Goal: Task Accomplishment & Management: Use online tool/utility

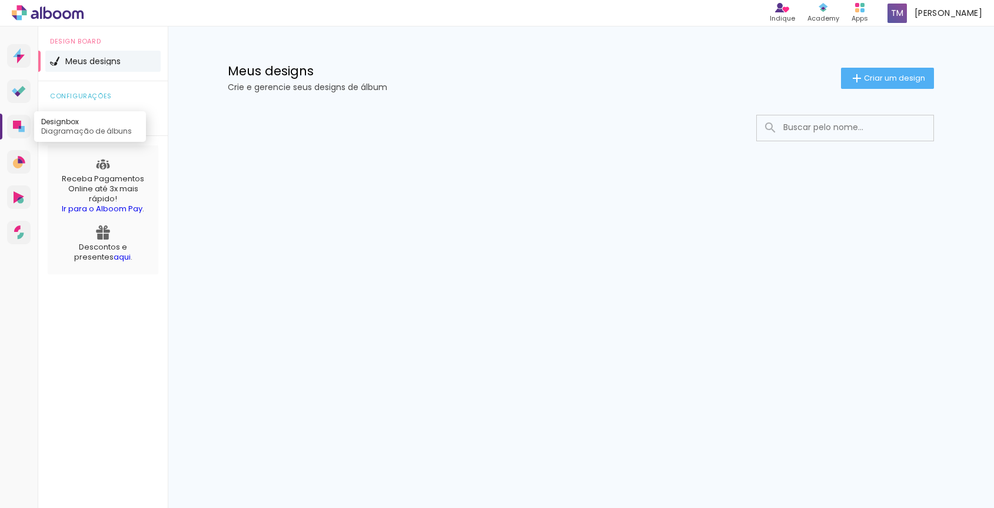
click at [17, 128] on icon at bounding box center [17, 125] width 8 height 8
click at [851, 71] on iron-icon at bounding box center [857, 78] width 14 height 14
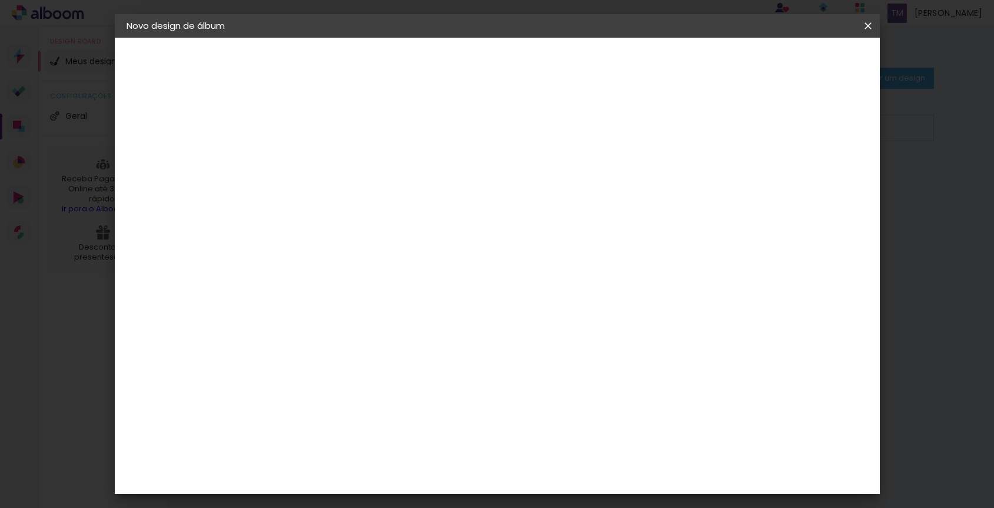
click at [319, 163] on input at bounding box center [319, 158] width 0 height 18
type input "casamento"
type paper-input "casamento"
click at [0, 0] on slot "Avançar" at bounding box center [0, 0] width 0 height 0
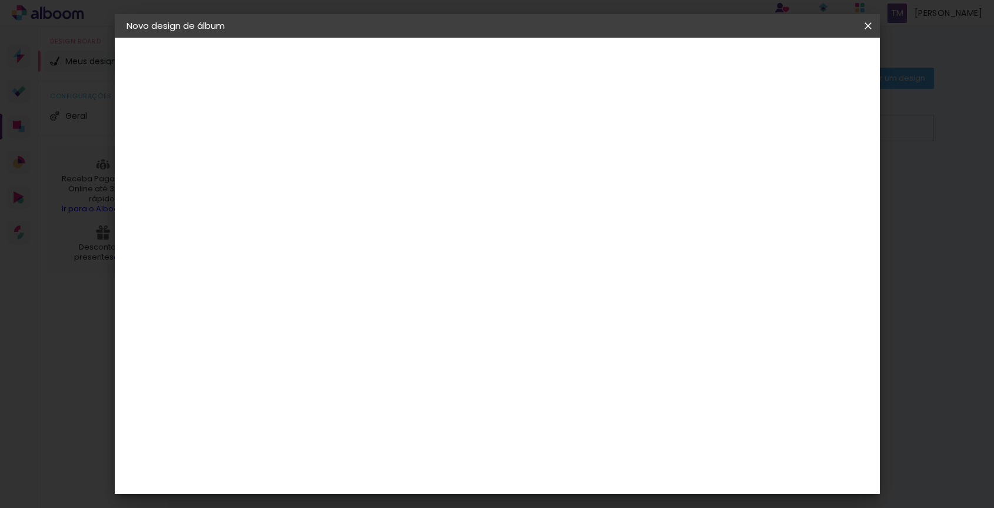
click at [347, 454] on div "Criativa Álbuns" at bounding box center [329, 463] width 36 height 19
click at [0, 0] on slot "Avançar" at bounding box center [0, 0] width 0 height 0
click at [365, 196] on input "text" at bounding box center [342, 205] width 46 height 18
click at [623, 195] on paper-item "Fotolivro Premium" at bounding box center [573, 196] width 235 height 24
type input "Fotolivro Premium"
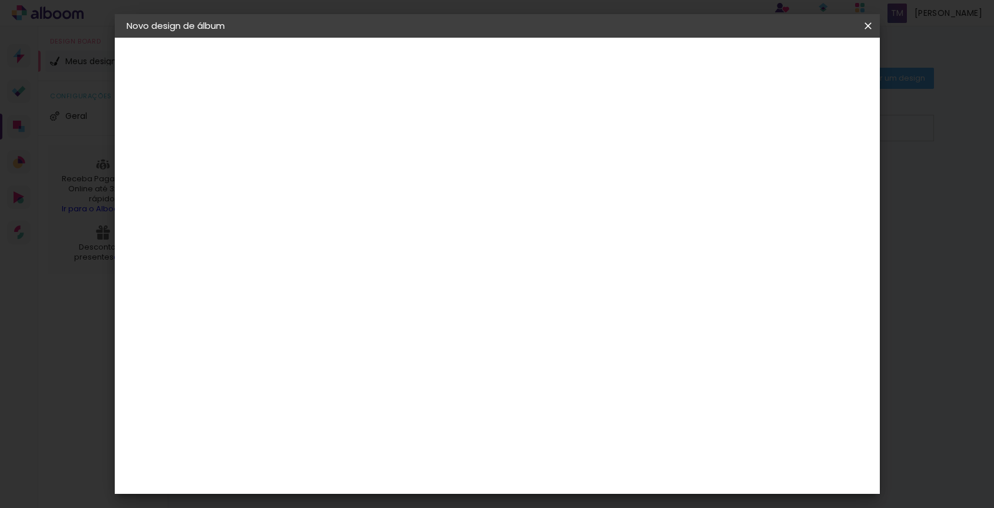
click at [463, 199] on input "Fotolivro Premium" at bounding box center [391, 193] width 144 height 18
click at [528, 138] on div "Opções disponíveis Fotolivro Premium Tamanho Escolha o tamanho Horizontal Model…" at bounding box center [398, 88] width 261 height 100
click at [398, 137] on span "20 × 30" at bounding box center [371, 152] width 55 height 31
click at [511, 69] on paper-button "Avançar" at bounding box center [482, 62] width 58 height 20
click at [803, 66] on span "Iniciar design" at bounding box center [777, 62] width 54 height 8
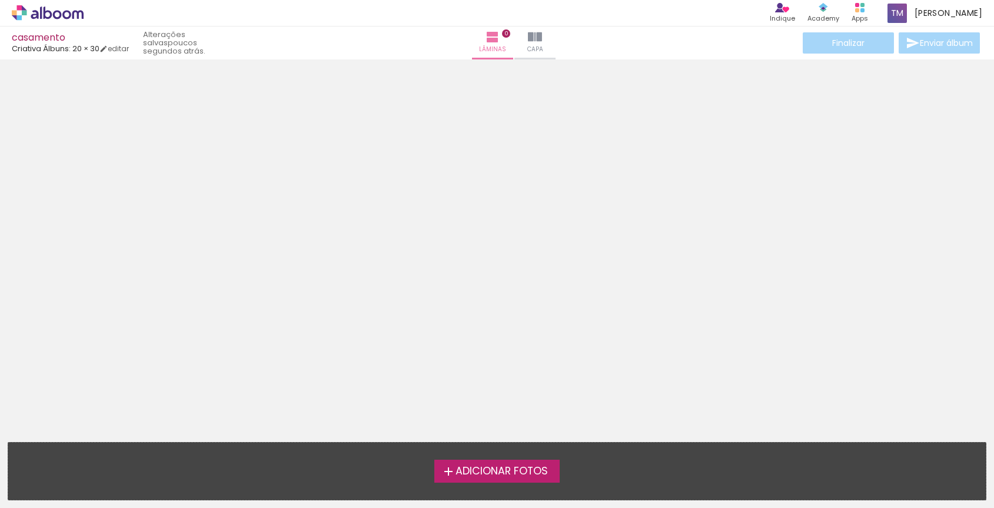
click at [479, 466] on span "Adicionar Fotos" at bounding box center [501, 471] width 92 height 11
click at [0, 0] on input "file" at bounding box center [0, 0] width 0 height 0
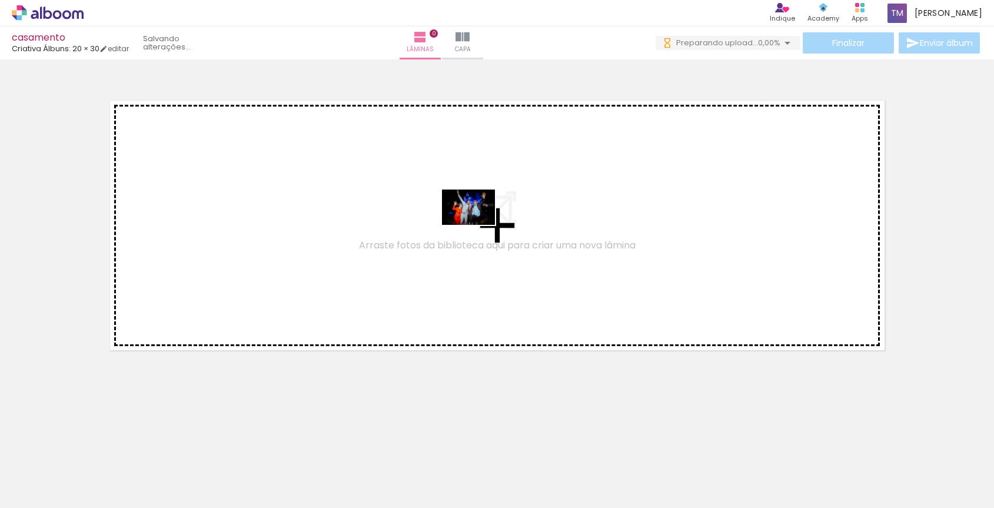
drag, startPoint x: 124, startPoint y: 461, endPoint x: 460, endPoint y: 211, distance: 418.7
click at [460, 211] on quentale-workspace at bounding box center [497, 254] width 994 height 508
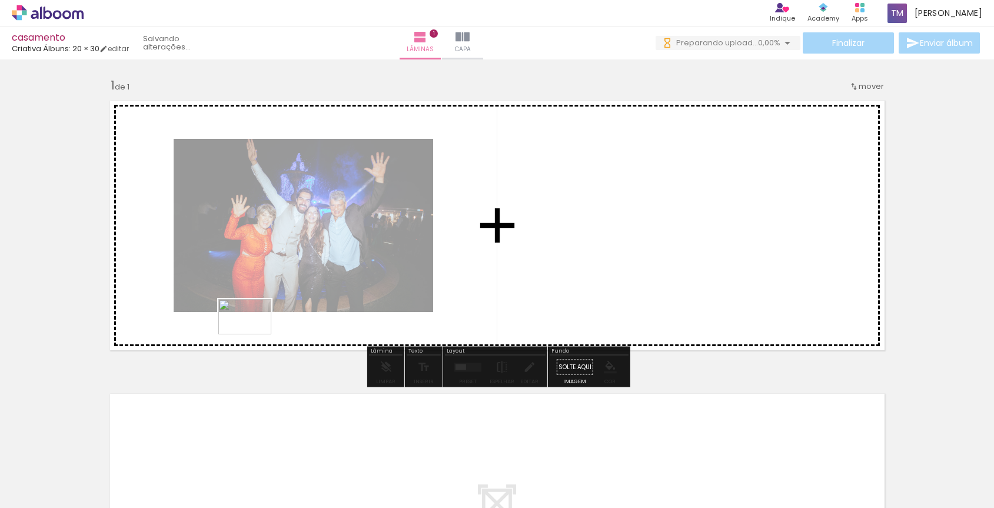
drag, startPoint x: 199, startPoint y: 462, endPoint x: 254, endPoint y: 334, distance: 138.9
click at [254, 334] on quentale-workspace at bounding box center [497, 254] width 994 height 508
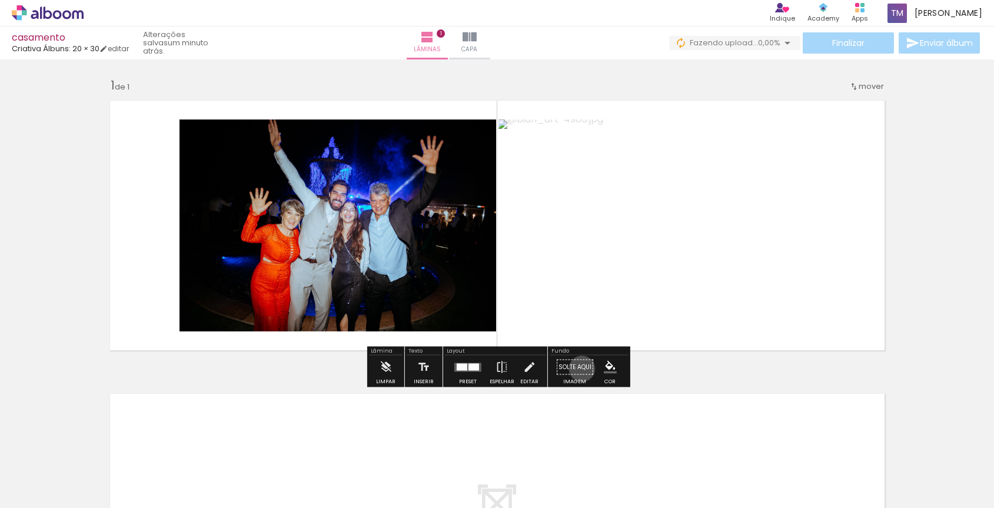
click at [578, 368] on paper-button "Solte aqui Imagem" at bounding box center [575, 370] width 42 height 30
drag, startPoint x: 578, startPoint y: 368, endPoint x: 553, endPoint y: 265, distance: 106.0
click at [553, 265] on div "Inserir lâmina 1 de 1" at bounding box center [497, 357] width 994 height 587
click at [578, 372] on paper-button "Solte aqui Imagem" at bounding box center [575, 370] width 42 height 30
click at [470, 367] on div at bounding box center [473, 366] width 11 height 7
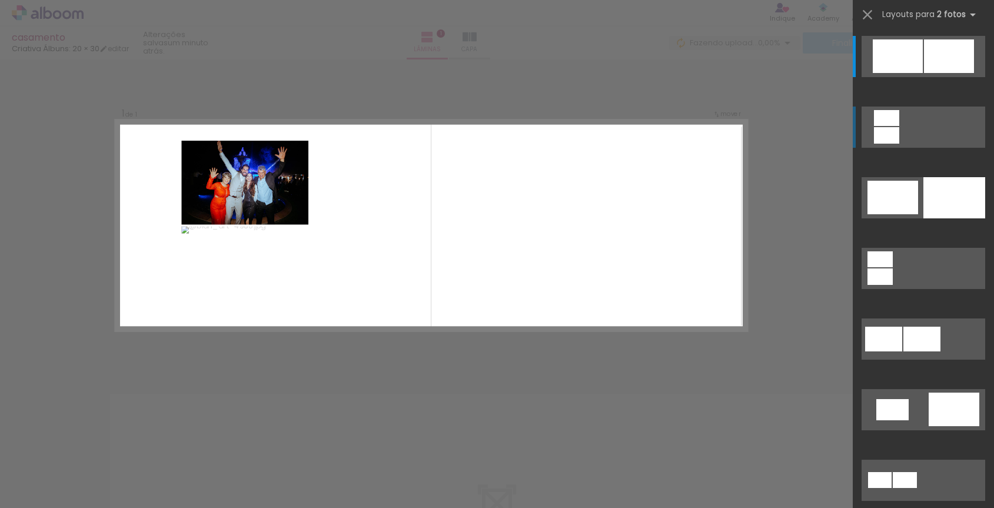
click at [924, 73] on div at bounding box center [949, 56] width 50 height 34
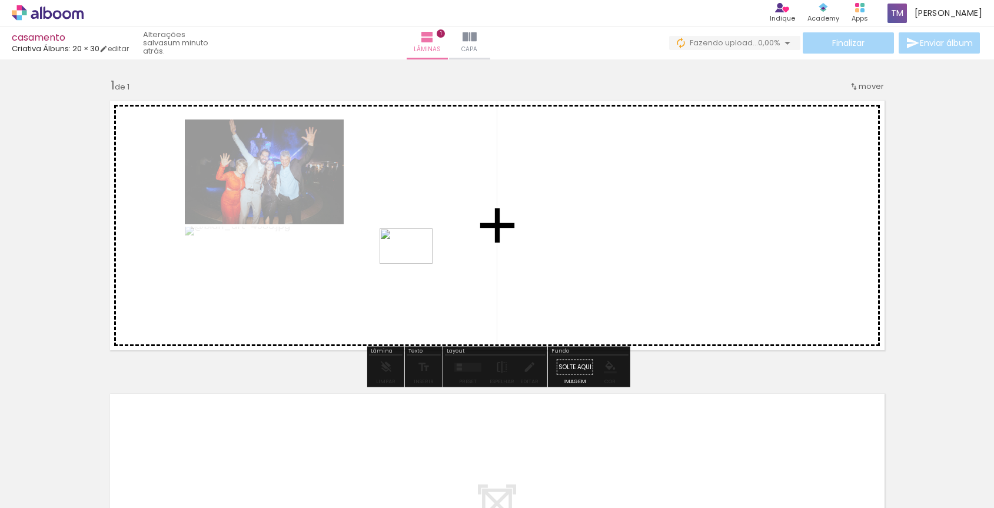
drag, startPoint x: 338, startPoint y: 470, endPoint x: 415, endPoint y: 264, distance: 219.9
click at [415, 264] on quentale-workspace at bounding box center [497, 254] width 994 height 508
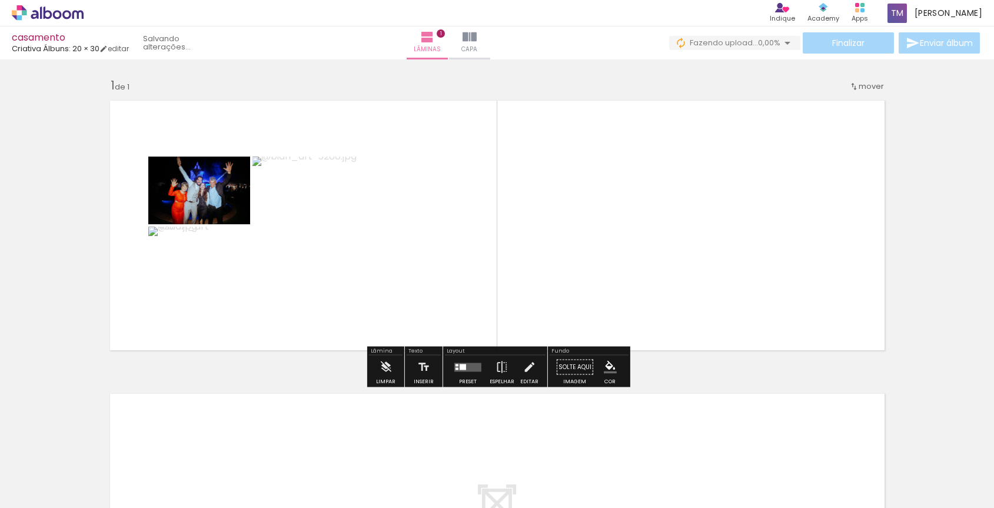
scroll to position [2, 0]
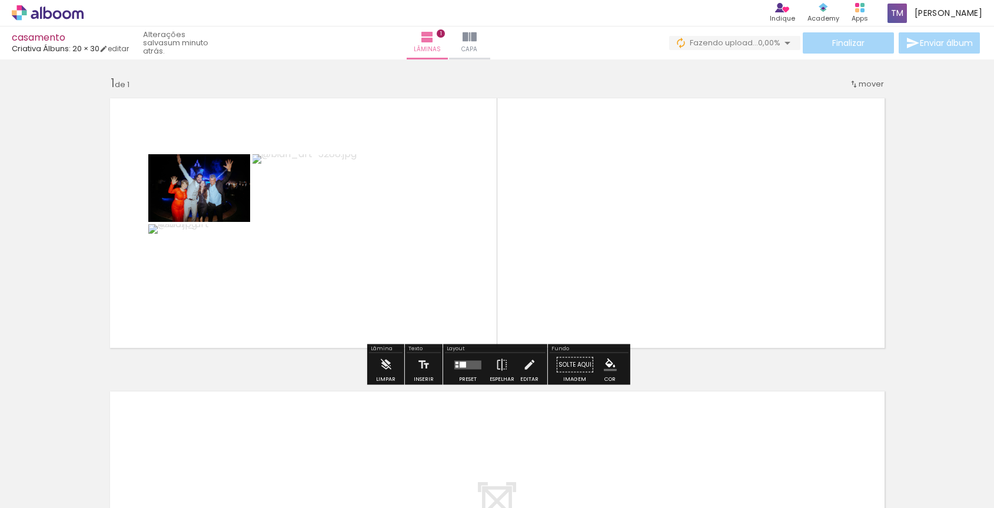
click at [651, 201] on quentale-layouter at bounding box center [497, 223] width 788 height 264
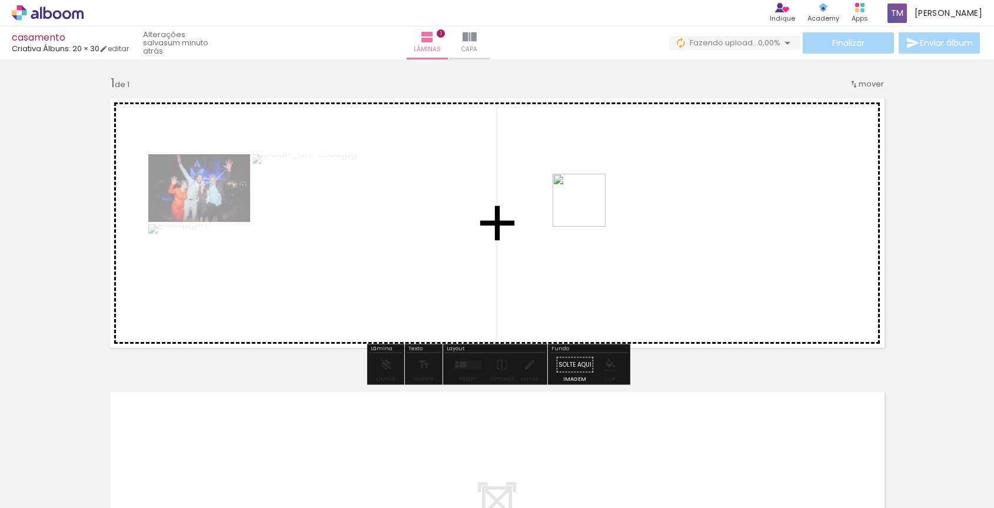
drag, startPoint x: 394, startPoint y: 466, endPoint x: 590, endPoint y: 205, distance: 326.6
click at [590, 205] on quentale-workspace at bounding box center [497, 254] width 994 height 508
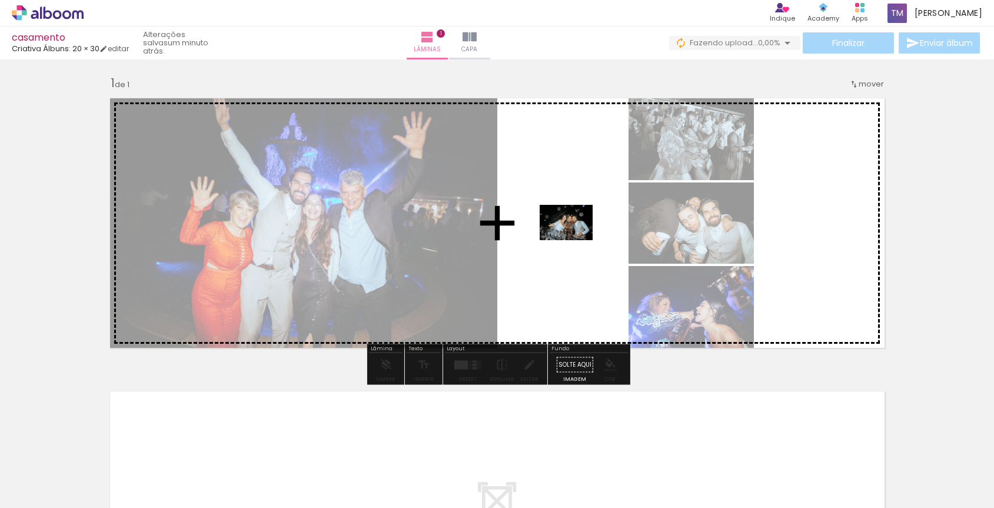
drag, startPoint x: 519, startPoint y: 461, endPoint x: 575, endPoint y: 240, distance: 228.2
click at [575, 240] on quentale-workspace at bounding box center [497, 254] width 994 height 508
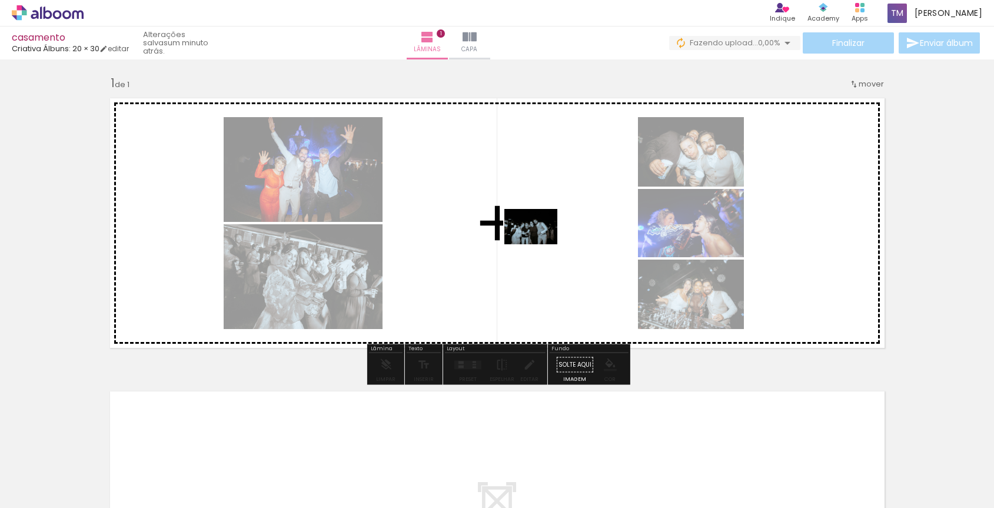
drag, startPoint x: 563, startPoint y: 483, endPoint x: 540, endPoint y: 234, distance: 250.0
click at [540, 234] on quentale-workspace at bounding box center [497, 254] width 994 height 508
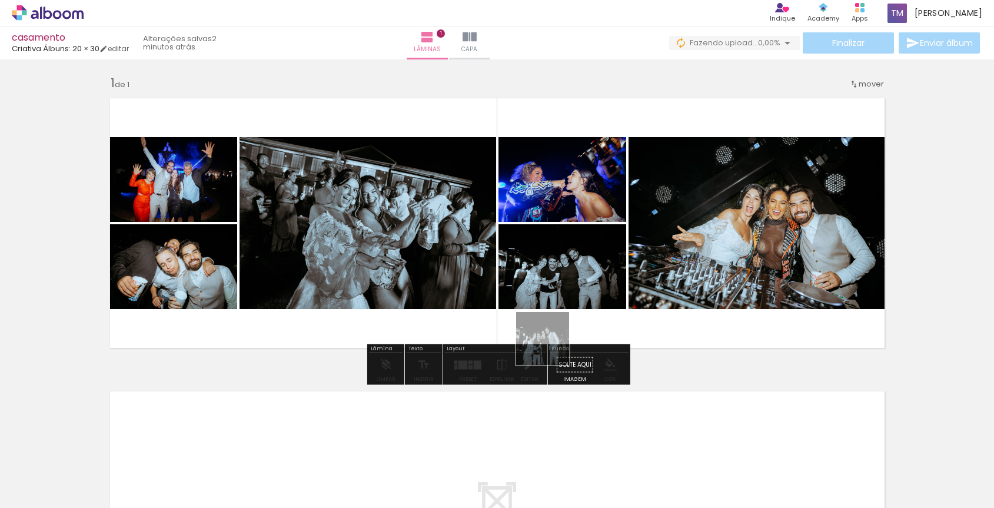
drag, startPoint x: 568, startPoint y: 470, endPoint x: 551, endPoint y: 346, distance: 124.7
click at [551, 346] on quentale-workspace at bounding box center [497, 254] width 994 height 508
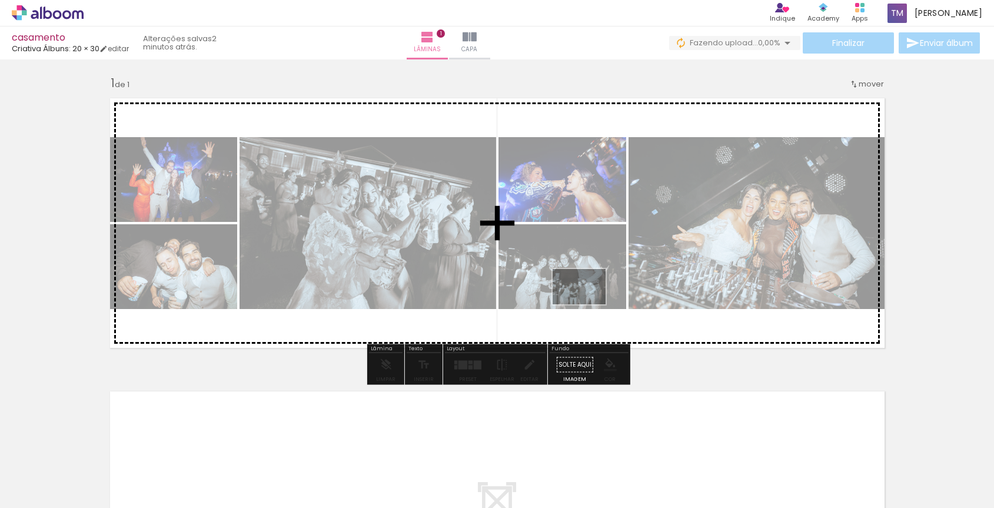
drag, startPoint x: 591, startPoint y: 478, endPoint x: 588, endPoint y: 304, distance: 174.2
click at [588, 304] on quentale-workspace at bounding box center [497, 254] width 994 height 508
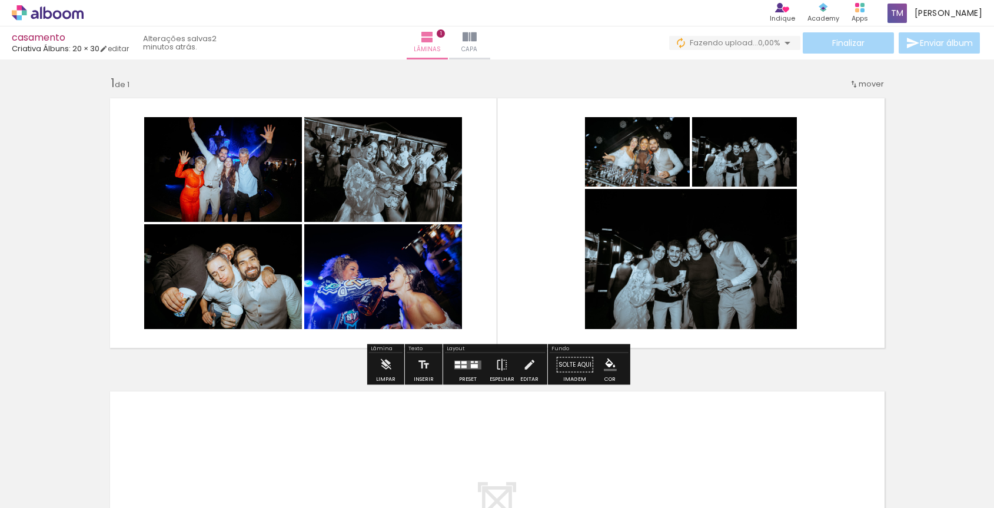
click at [773, 274] on quentale-photo at bounding box center [691, 259] width 212 height 140
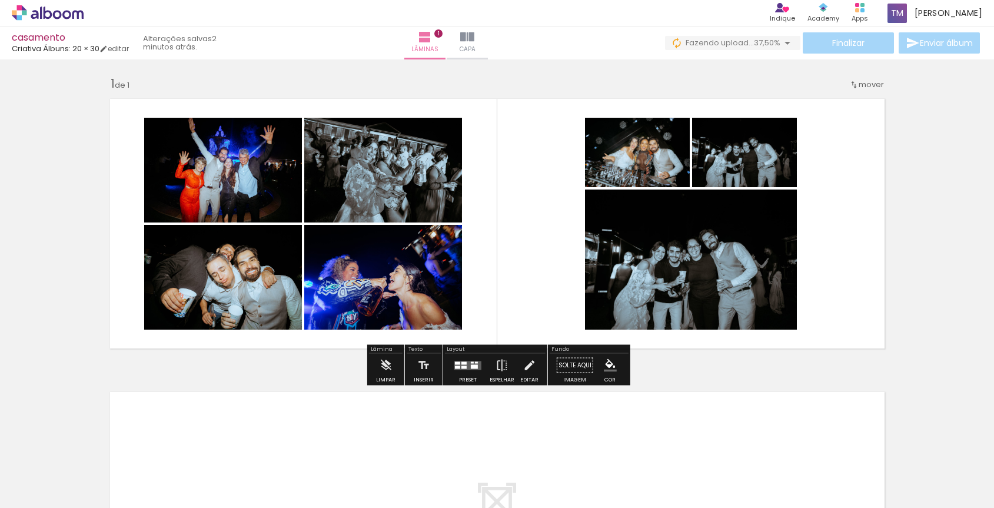
click at [142, 473] on div at bounding box center [118, 468] width 58 height 39
click at [144, 472] on div at bounding box center [117, 468] width 53 height 35
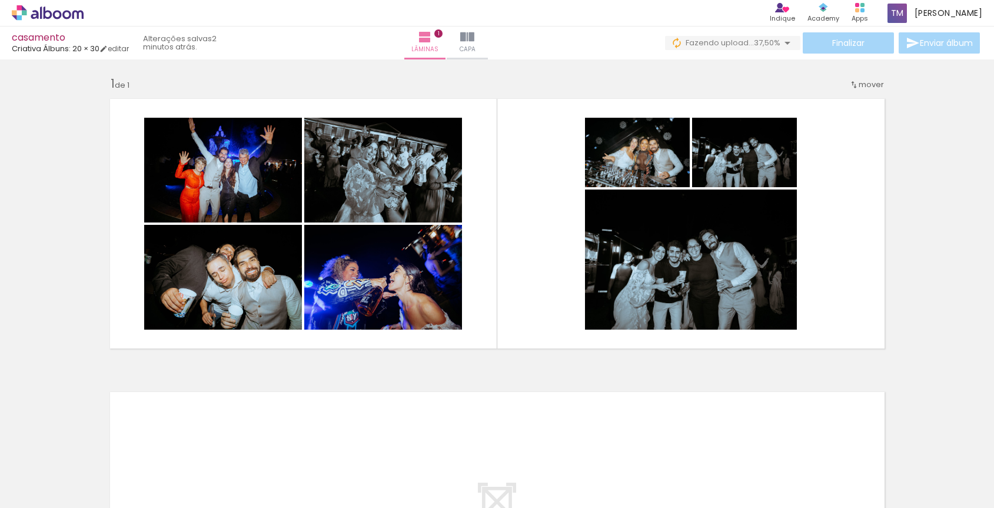
click at [144, 473] on div at bounding box center [117, 468] width 53 height 35
click at [315, 475] on div at bounding box center [316, 468] width 58 height 39
click at [404, 473] on div at bounding box center [381, 468] width 58 height 39
click at [457, 472] on div at bounding box center [447, 468] width 58 height 39
click at [542, 473] on div at bounding box center [513, 468] width 58 height 39
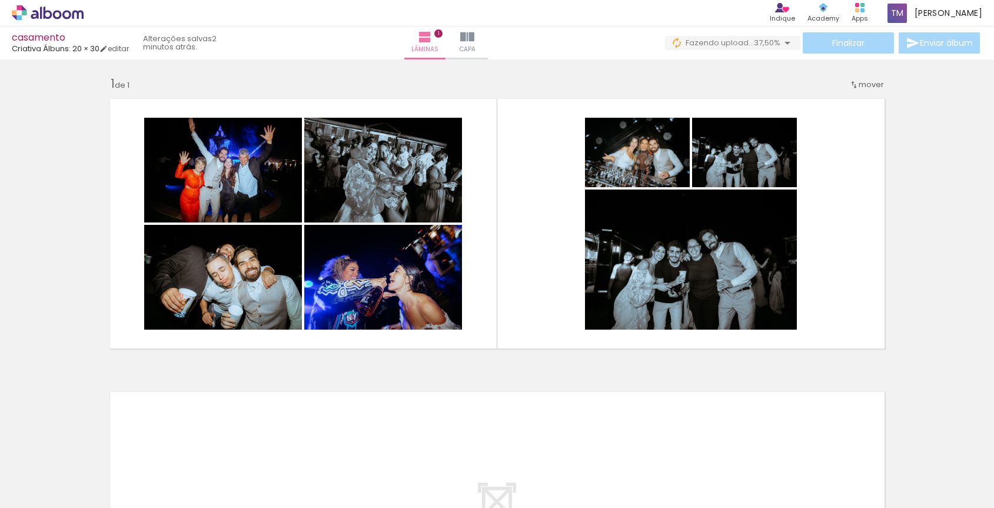
click at [540, 474] on div at bounding box center [513, 468] width 53 height 35
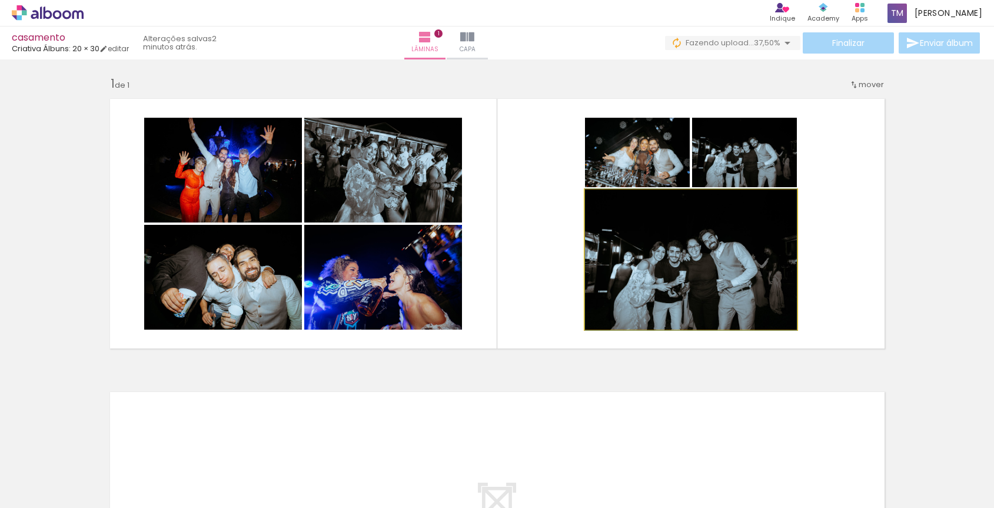
click at [681, 292] on quentale-photo at bounding box center [691, 259] width 212 height 140
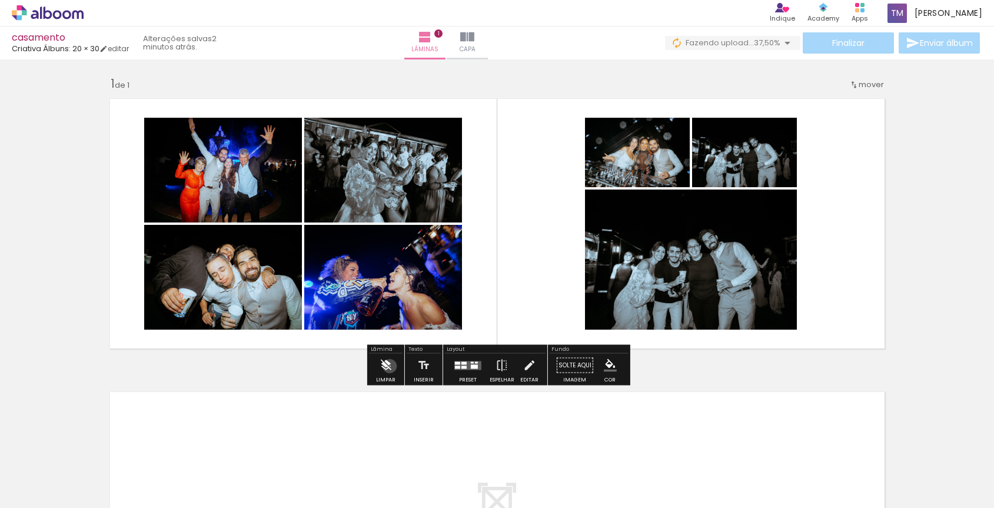
click at [390, 366] on iron-icon at bounding box center [385, 366] width 13 height 24
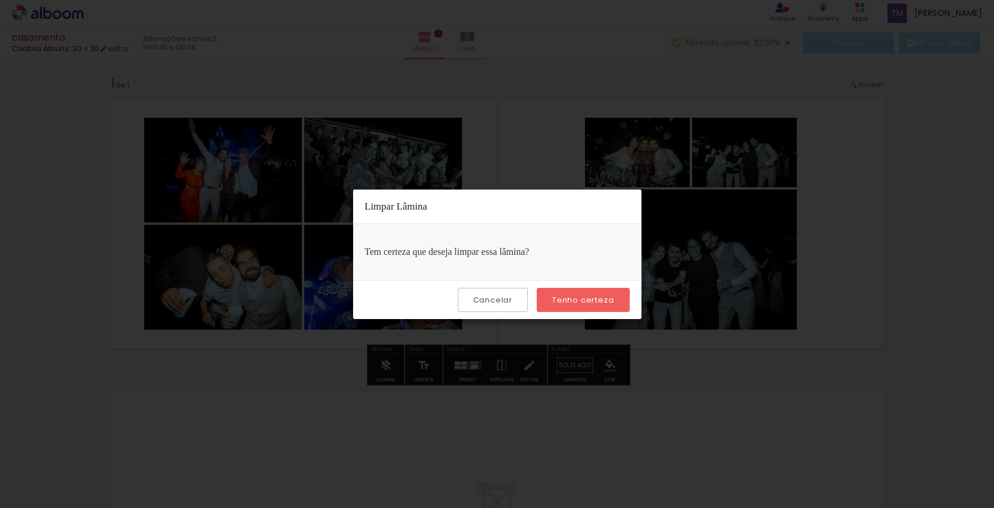
click at [0, 0] on slot "Cancelar" at bounding box center [0, 0] width 0 height 0
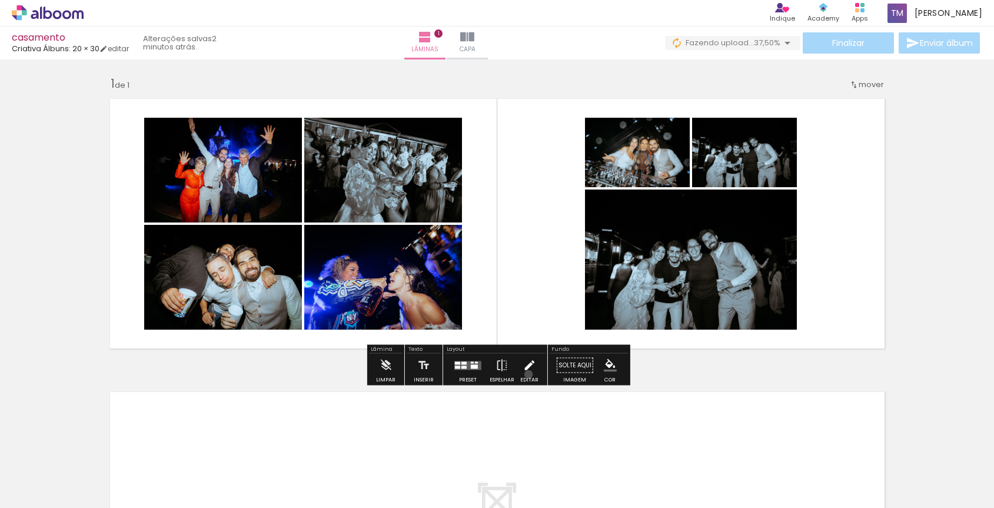
click at [525, 374] on iron-icon at bounding box center [529, 366] width 13 height 24
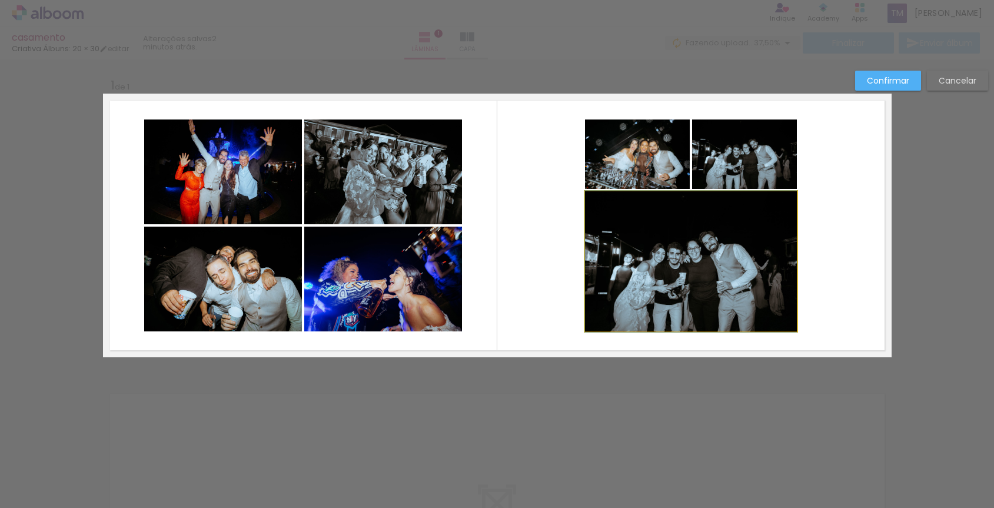
click at [676, 267] on quentale-photo at bounding box center [691, 261] width 212 height 140
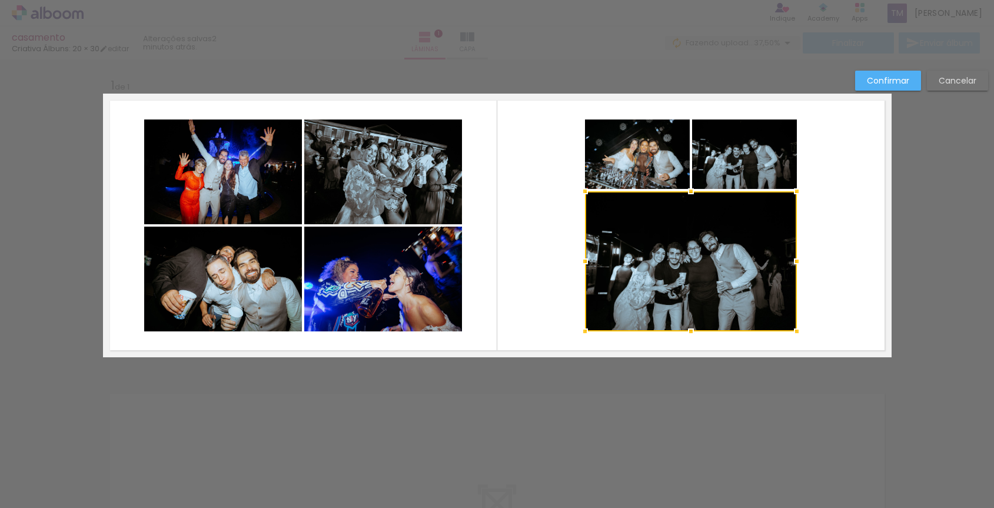
click at [676, 267] on div at bounding box center [691, 261] width 212 height 140
click at [609, 238] on div at bounding box center [691, 261] width 212 height 140
click at [728, 158] on quentale-photo at bounding box center [744, 153] width 105 height 69
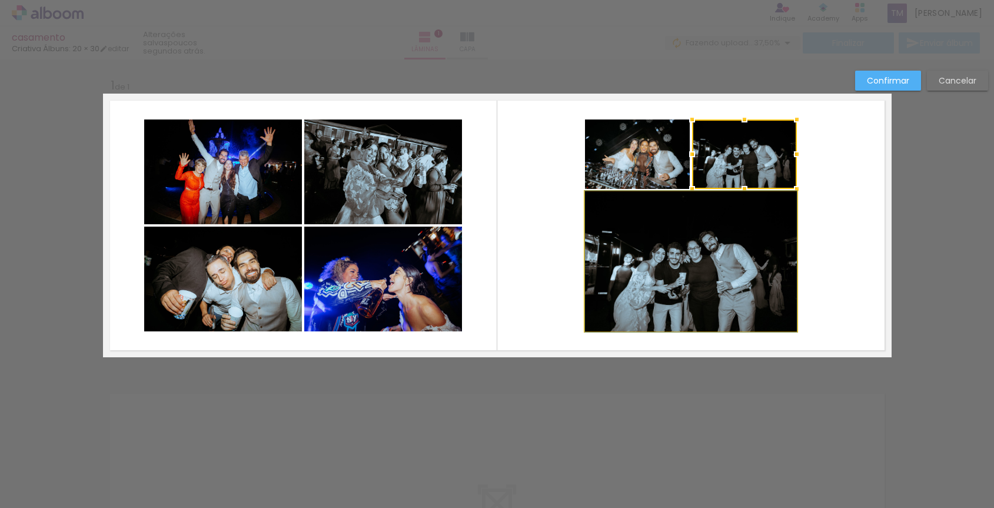
click at [751, 264] on quentale-photo at bounding box center [691, 261] width 212 height 140
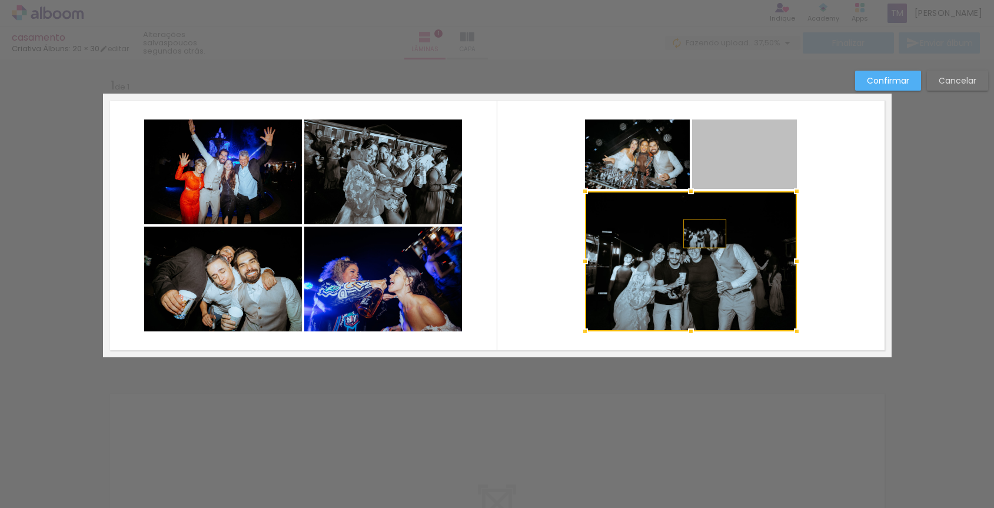
drag, startPoint x: 730, startPoint y: 171, endPoint x: 704, endPoint y: 234, distance: 67.9
click at [704, 234] on album-spread "1 de 1" at bounding box center [497, 226] width 788 height 264
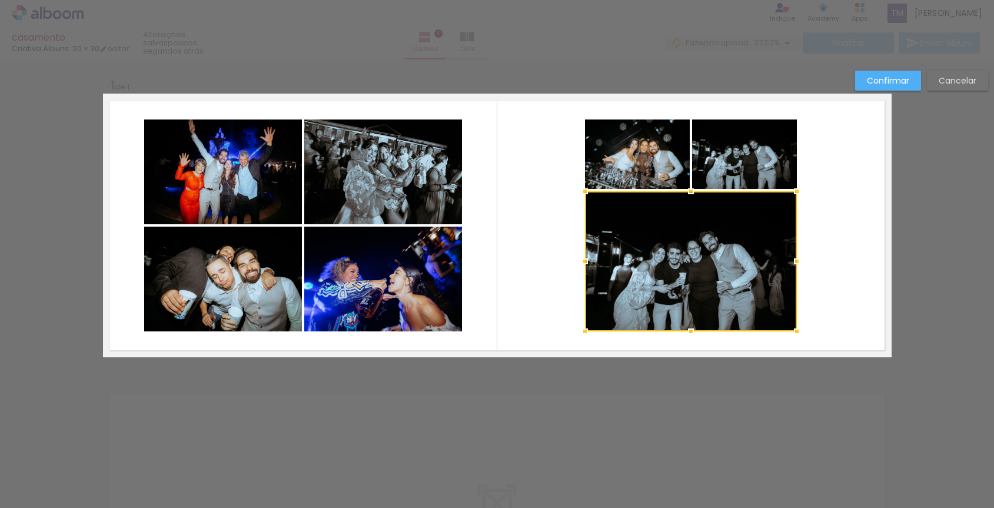
click at [807, 176] on quentale-layouter at bounding box center [497, 226] width 788 height 264
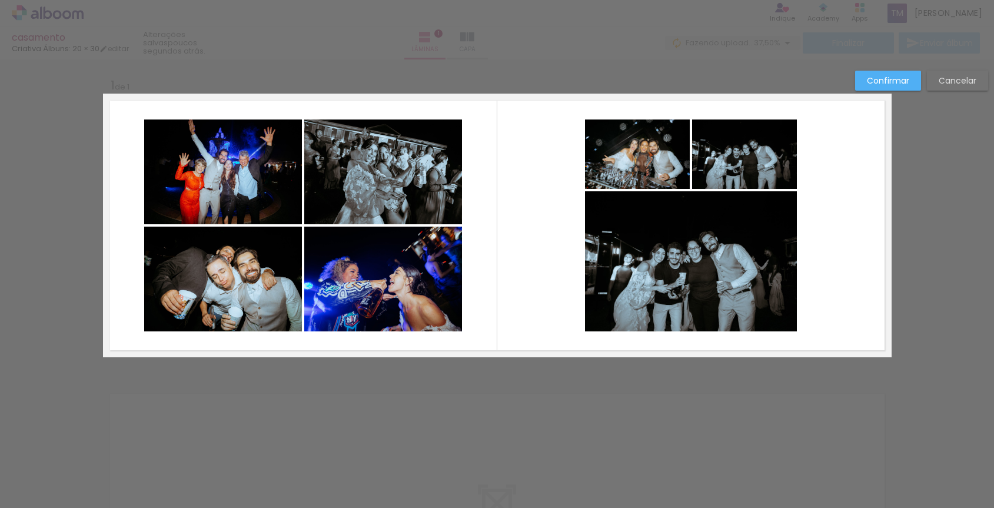
click at [0, 0] on slot "Cancelar" at bounding box center [0, 0] width 0 height 0
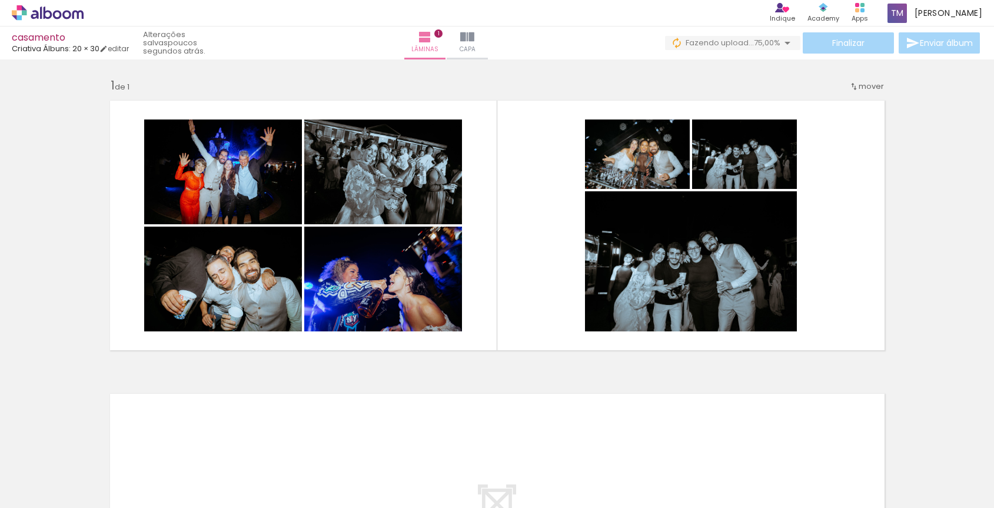
click at [494, 447] on iron-icon at bounding box center [487, 444] width 12 height 12
click at [559, 447] on iron-icon at bounding box center [553, 444] width 12 height 12
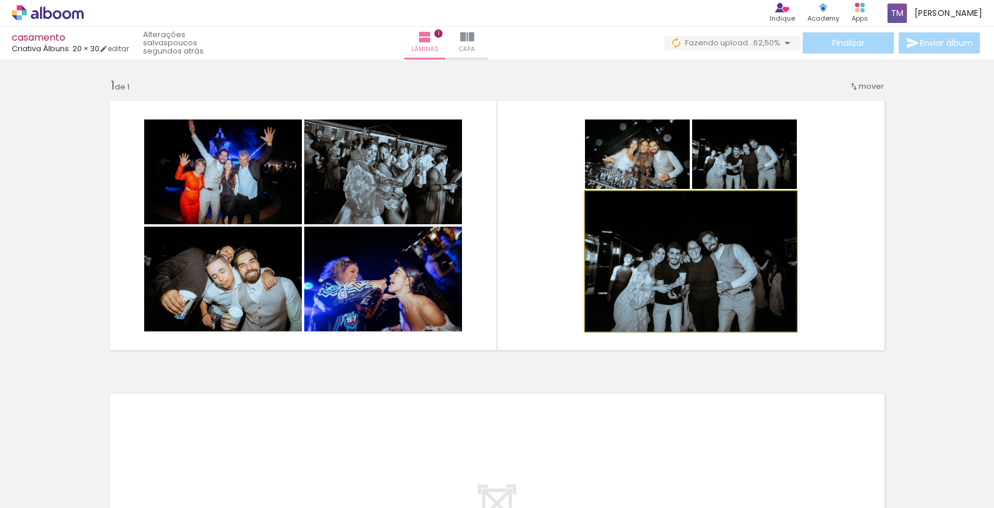
drag, startPoint x: 615, startPoint y: 206, endPoint x: 594, endPoint y: 207, distance: 20.6
type paper-slider "100"
click at [594, 207] on div at bounding box center [629, 204] width 82 height 18
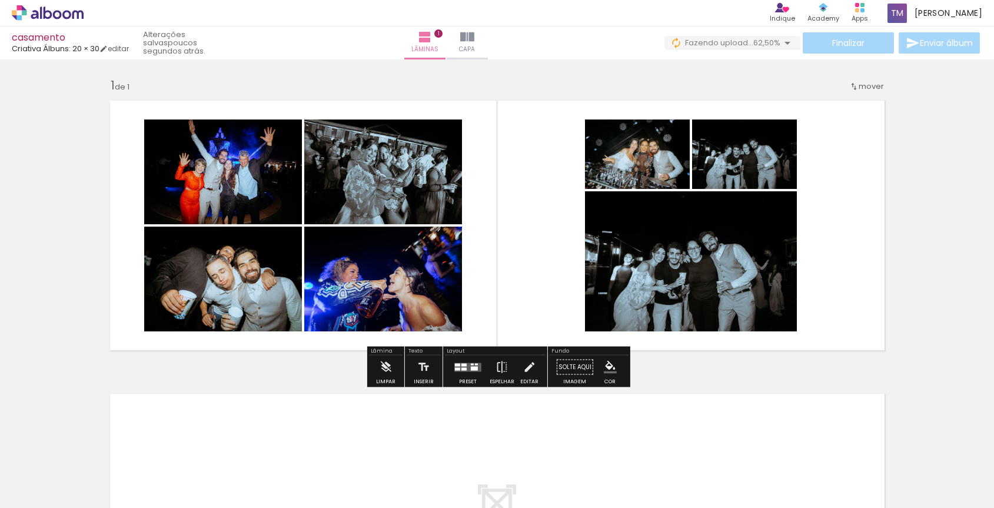
click at [271, 138] on div at bounding box center [264, 132] width 14 height 12
click at [0, 0] on span at bounding box center [0, 0] width 0 height 0
click at [0, 0] on slot "P&B" at bounding box center [0, 0] width 0 height 0
click at [523, 371] on iron-icon at bounding box center [529, 367] width 13 height 24
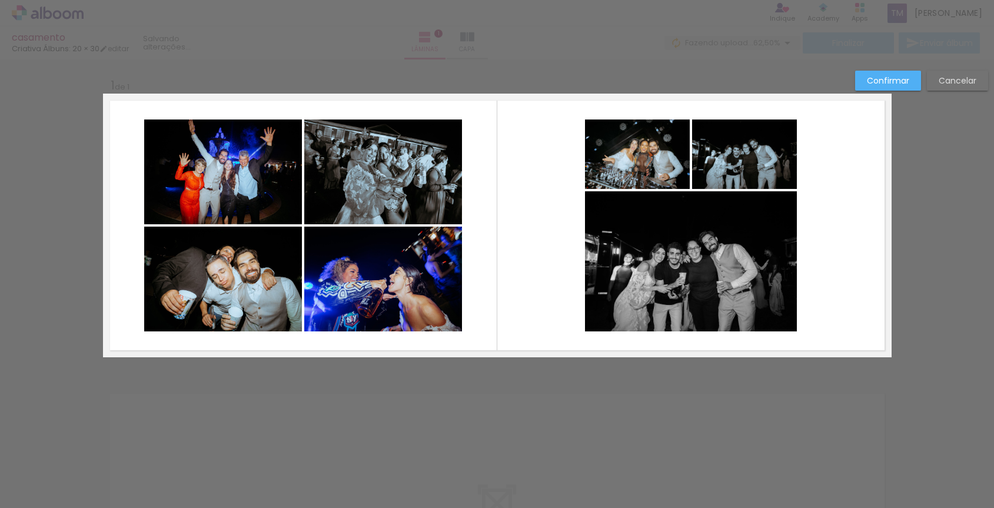
click at [657, 231] on quentale-photo at bounding box center [691, 261] width 212 height 140
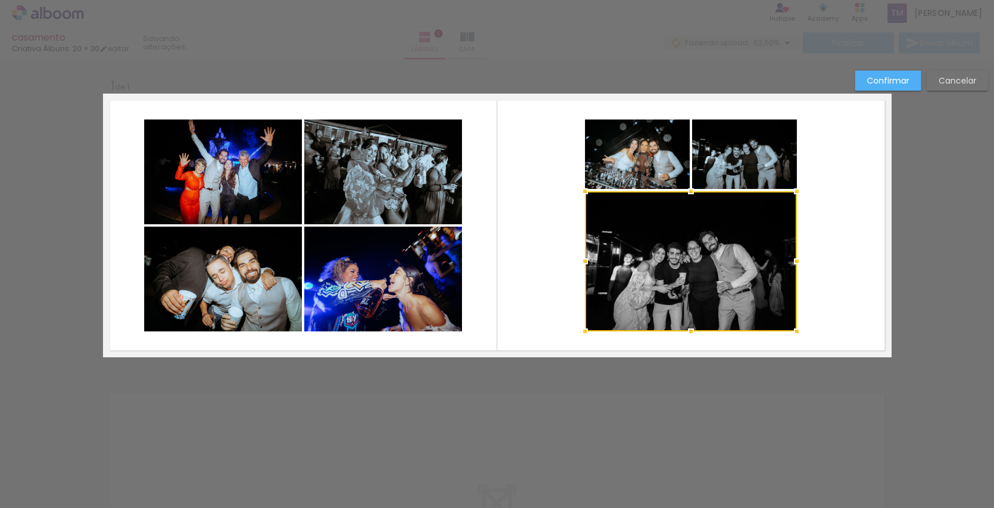
click at [966, 55] on div at bounding box center [497, 29] width 994 height 59
click at [0, 0] on slot "Cancelar" at bounding box center [0, 0] width 0 height 0
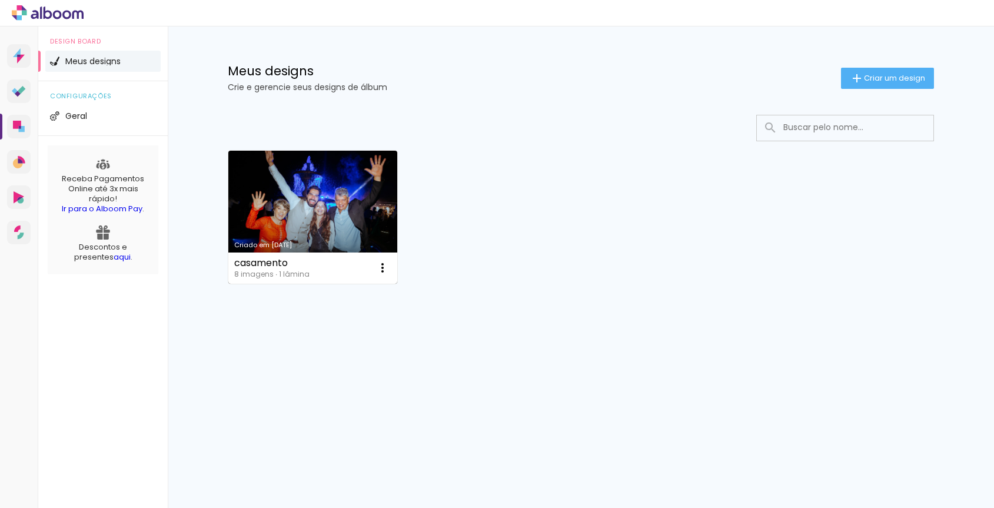
click at [358, 237] on link "Criado em [DATE]" at bounding box center [312, 217] width 169 height 133
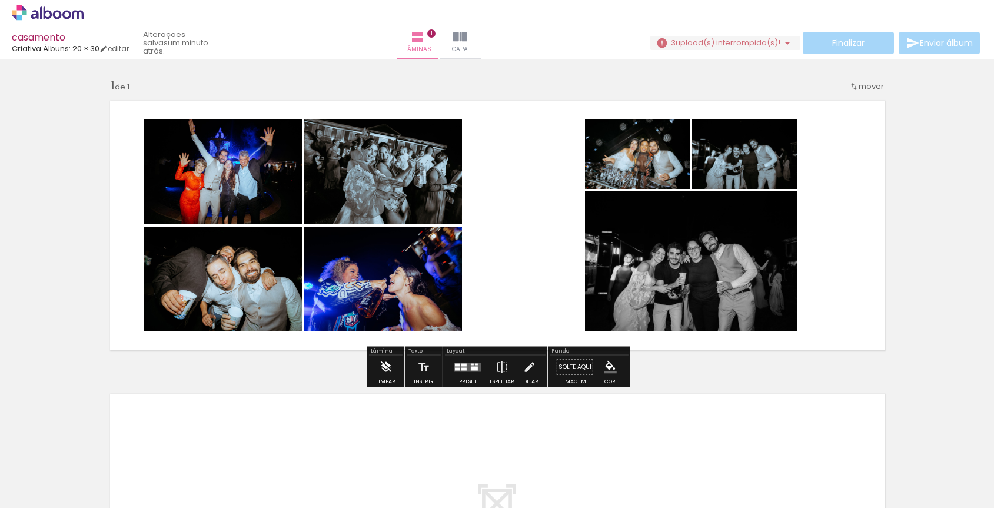
click at [382, 367] on iron-icon at bounding box center [385, 367] width 13 height 24
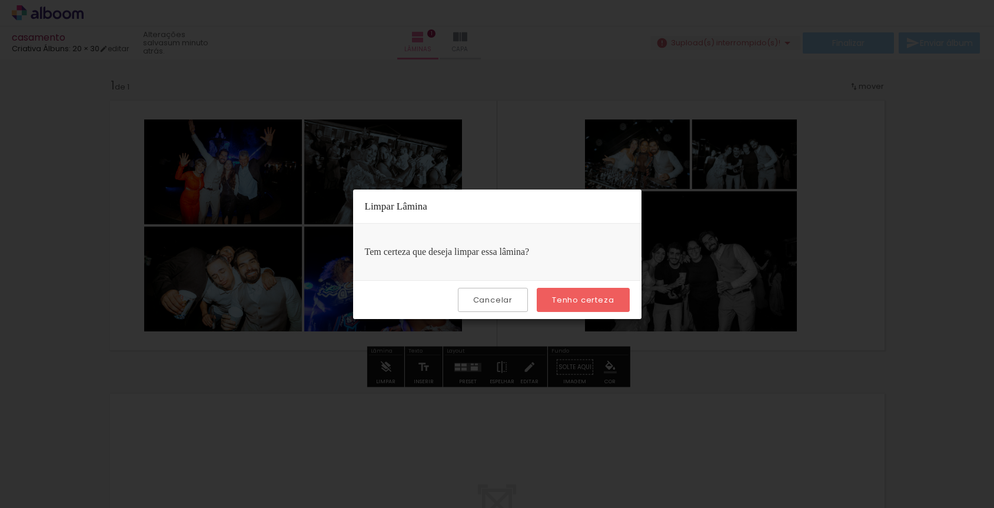
click at [0, 0] on slot "Tenho certeza" at bounding box center [0, 0] width 0 height 0
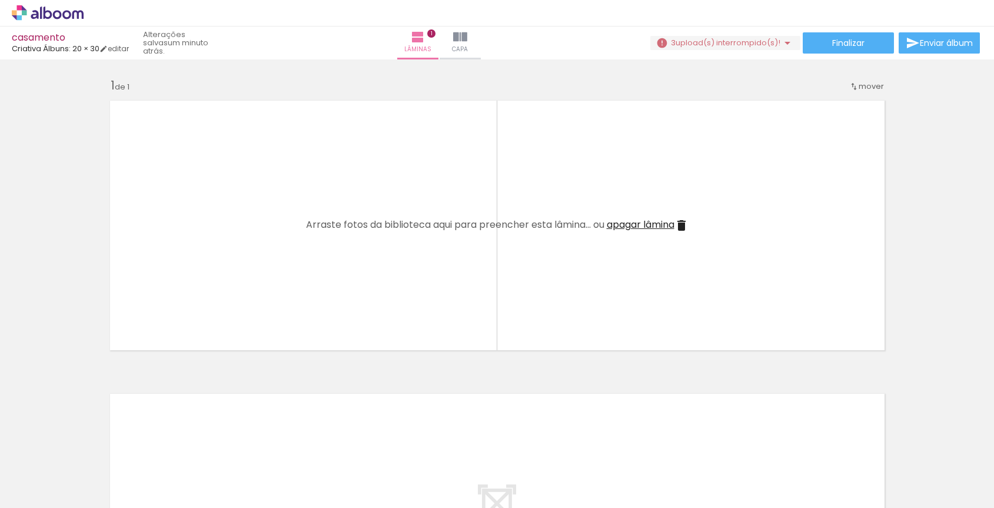
click at [111, 465] on div at bounding box center [118, 468] width 58 height 39
click at [144, 469] on div at bounding box center [117, 468] width 53 height 35
click at [144, 468] on div at bounding box center [117, 468] width 53 height 35
click at [97, 442] on iron-icon at bounding box center [92, 444] width 12 height 12
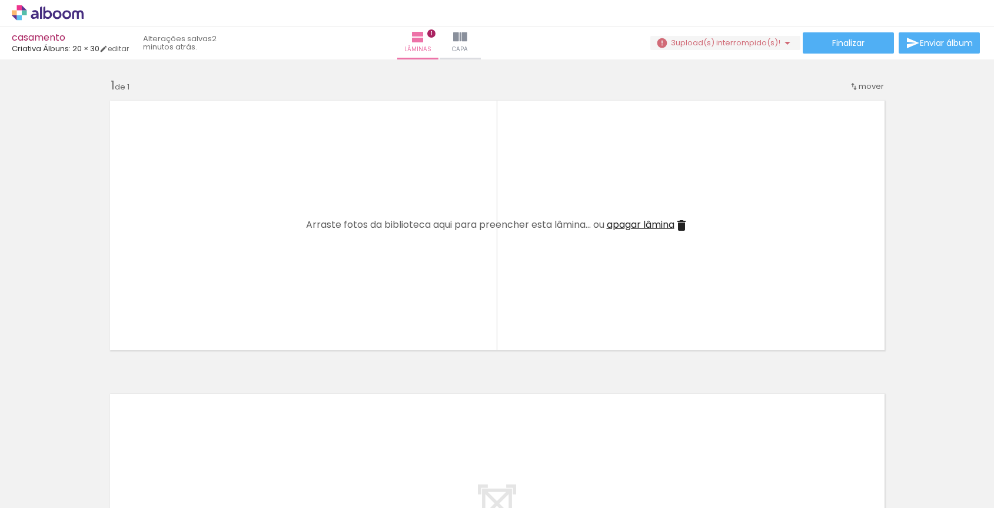
click at [97, 442] on iron-icon at bounding box center [92, 444] width 12 height 12
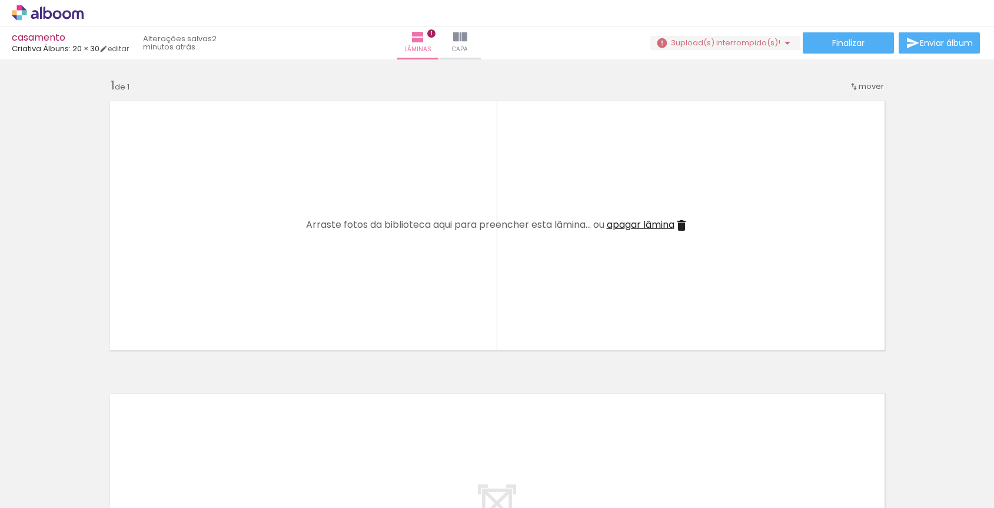
click at [97, 442] on iron-icon at bounding box center [92, 444] width 12 height 12
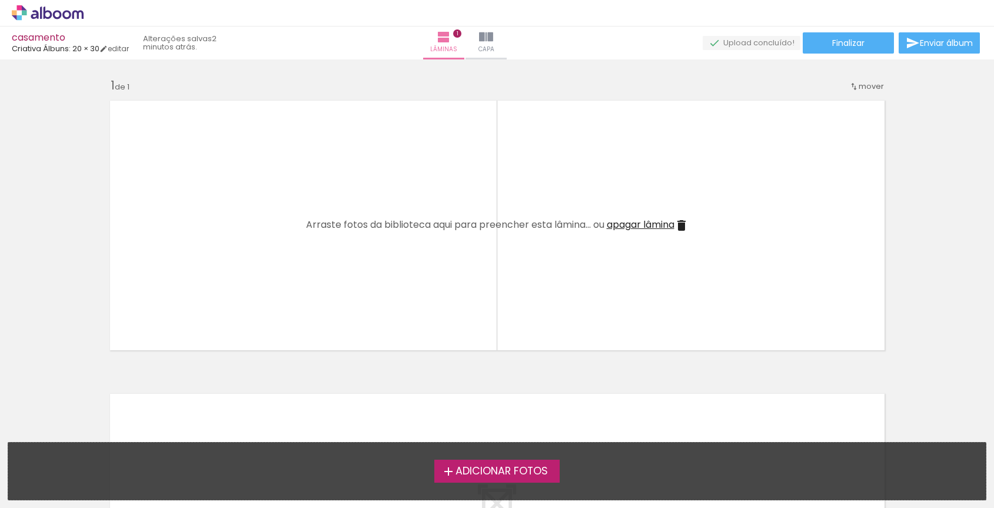
click at [466, 471] on span "Adicionar Fotos" at bounding box center [501, 471] width 92 height 11
click at [0, 0] on input "file" at bounding box center [0, 0] width 0 height 0
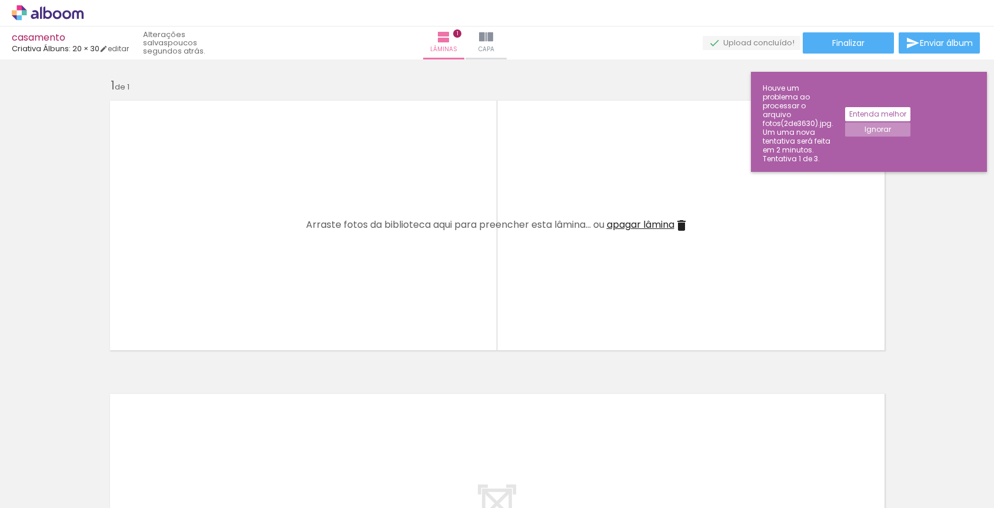
click at [97, 456] on iron-horizontal-list at bounding box center [85, 471] width 24 height 74
click at [0, 0] on slot "Ignorar" at bounding box center [0, 0] width 0 height 0
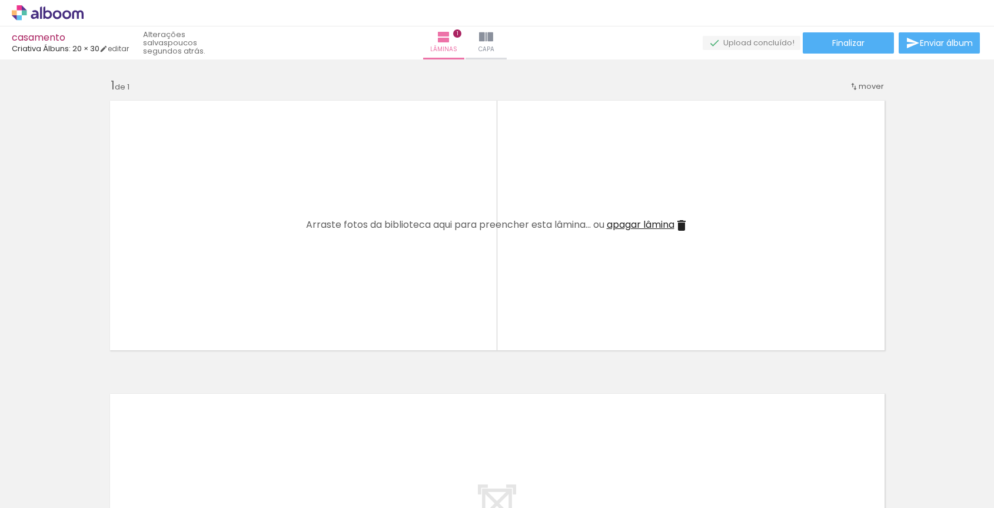
drag, startPoint x: 114, startPoint y: 468, endPoint x: 97, endPoint y: 471, distance: 16.9
click at [97, 468] on iron-horizontal-list at bounding box center [85, 471] width 24 height 74
click at [86, 449] on iron-horizontal-list at bounding box center [85, 471] width 24 height 74
click at [97, 466] on iron-horizontal-list at bounding box center [85, 471] width 24 height 74
click at [57, 500] on paper-button "Adicionar Fotos" at bounding box center [36, 492] width 57 height 19
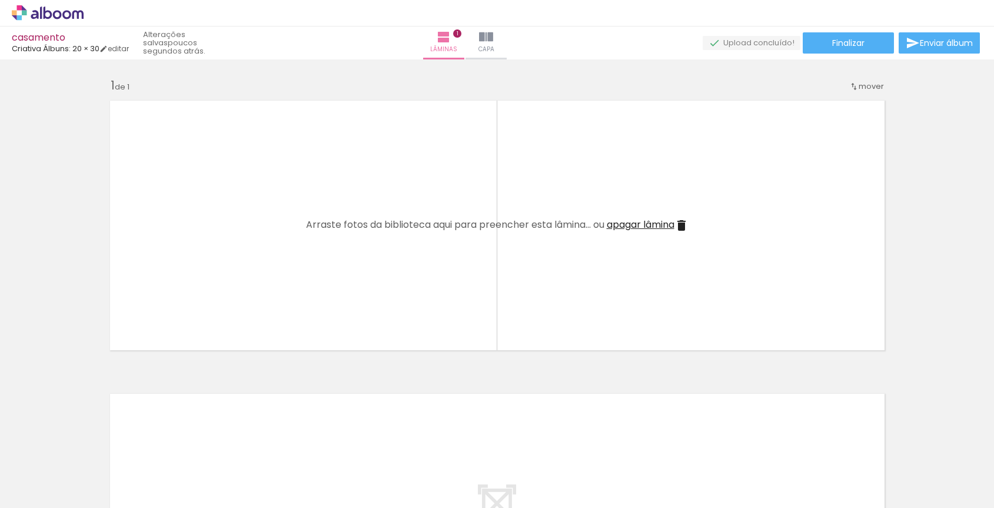
click at [0, 0] on input "file" at bounding box center [0, 0] width 0 height 0
click at [654, 225] on span "apagar lâmina" at bounding box center [641, 225] width 68 height 14
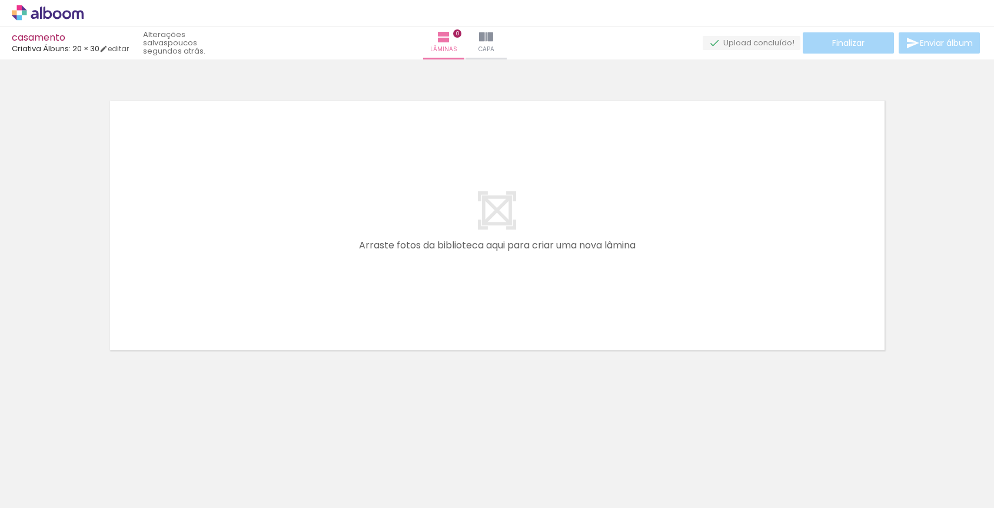
click at [97, 483] on iron-horizontal-list at bounding box center [85, 471] width 24 height 74
click at [97, 465] on iron-horizontal-list at bounding box center [85, 471] width 24 height 74
click at [47, 476] on input "Todas as fotos" at bounding box center [33, 472] width 45 height 10
click at [0, 0] on slot "Todas as fotos" at bounding box center [0, 0] width 0 height 0
click at [97, 463] on iron-horizontal-list at bounding box center [85, 471] width 24 height 74
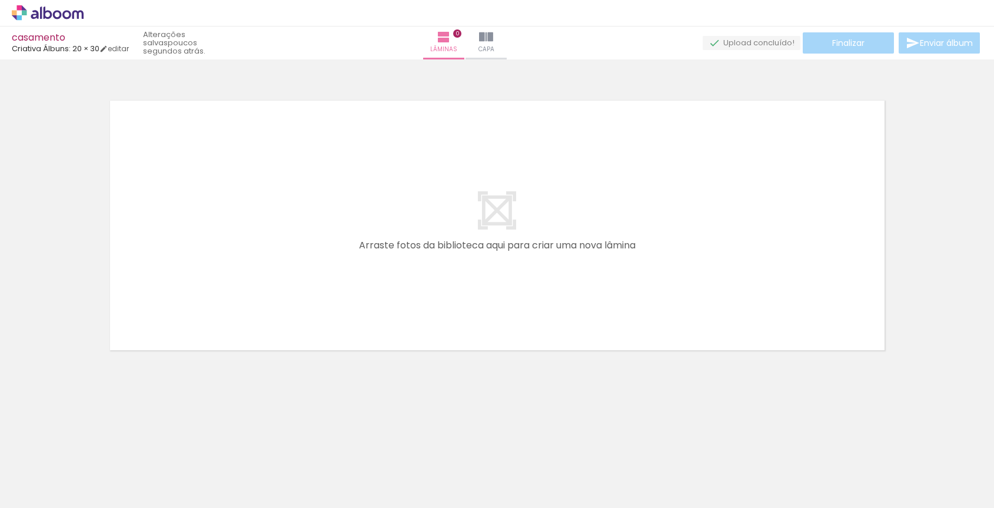
click at [97, 463] on iron-horizontal-list at bounding box center [85, 471] width 24 height 74
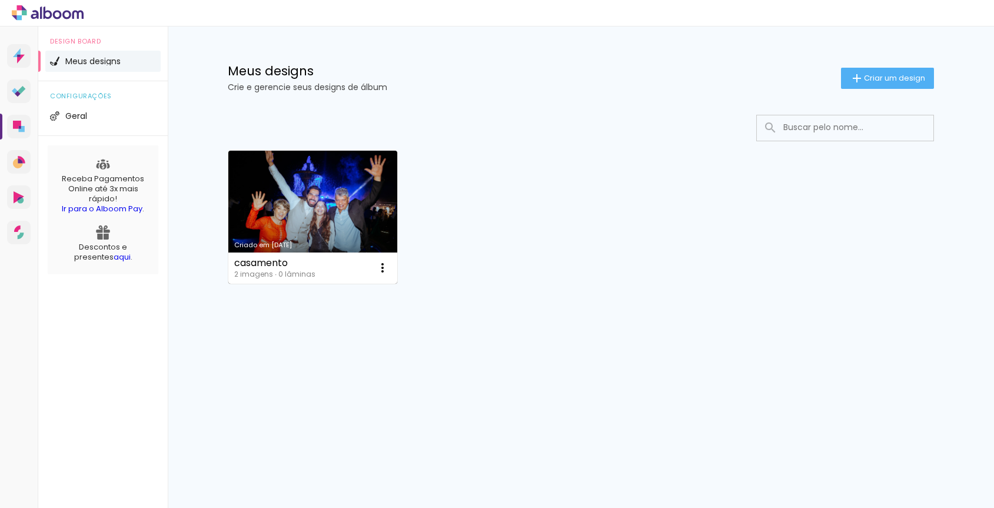
click at [369, 214] on link "Criado em [DATE]" at bounding box center [312, 217] width 169 height 133
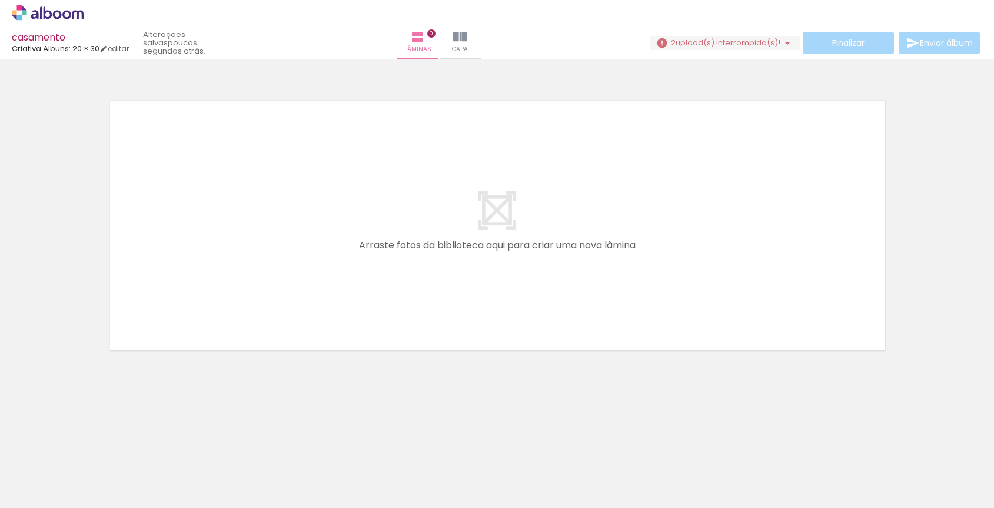
click at [128, 463] on div at bounding box center [118, 468] width 58 height 58
click at [98, 447] on iron-icon at bounding box center [92, 444] width 12 height 12
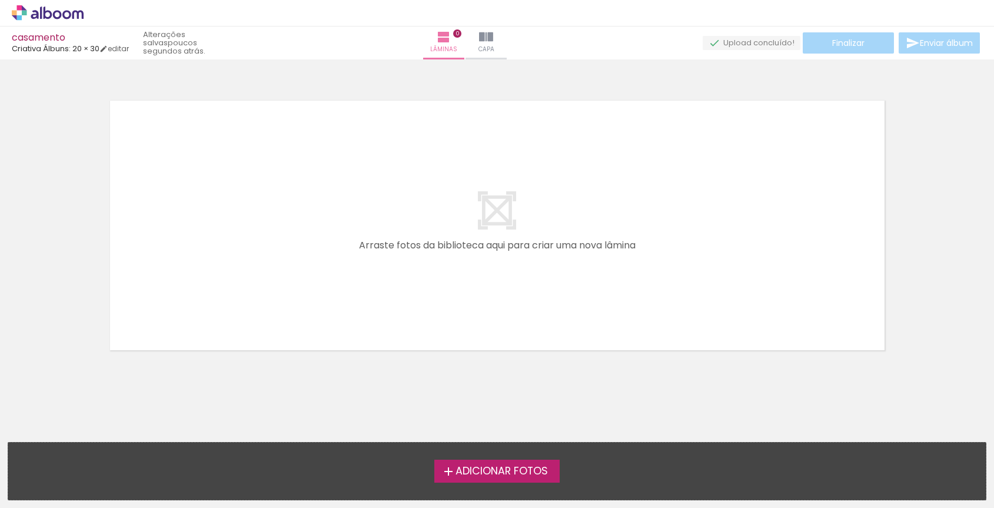
click at [509, 476] on span "Adicionar Fotos" at bounding box center [501, 471] width 92 height 11
click at [0, 0] on input "file" at bounding box center [0, 0] width 0 height 0
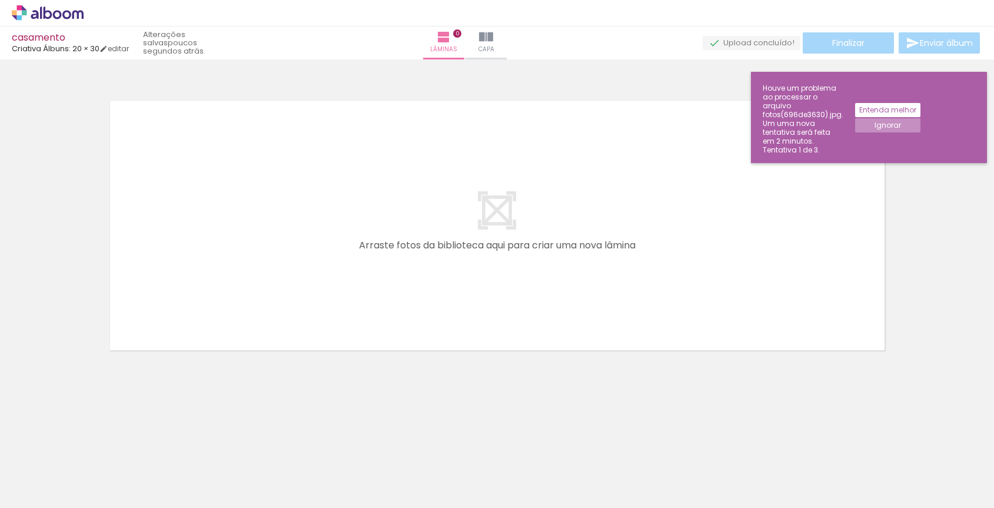
click at [0, 0] on slot "Ignorar" at bounding box center [0, 0] width 0 height 0
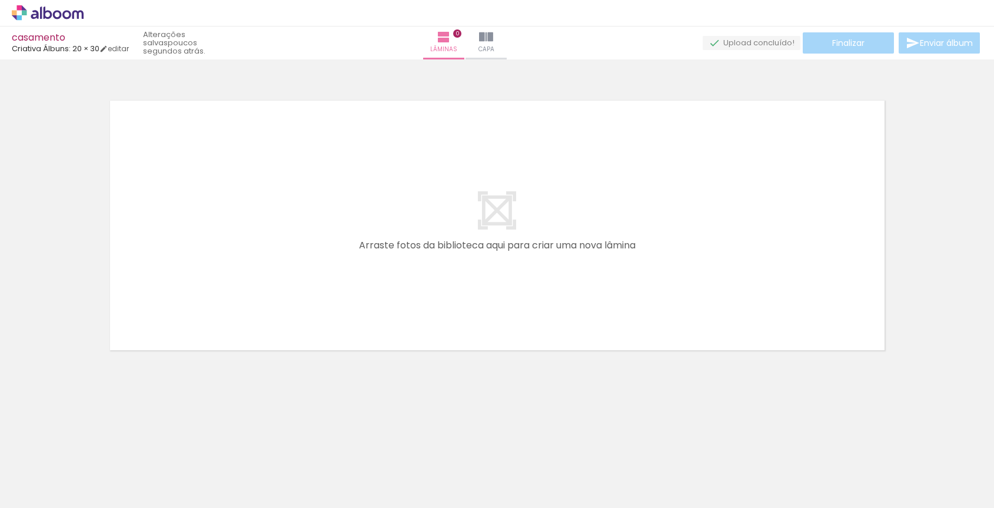
click at [55, 491] on span "Adicionar Fotos" at bounding box center [41, 491] width 35 height 13
click at [0, 0] on input "file" at bounding box center [0, 0] width 0 height 0
click at [493, 34] on iron-icon at bounding box center [486, 37] width 14 height 14
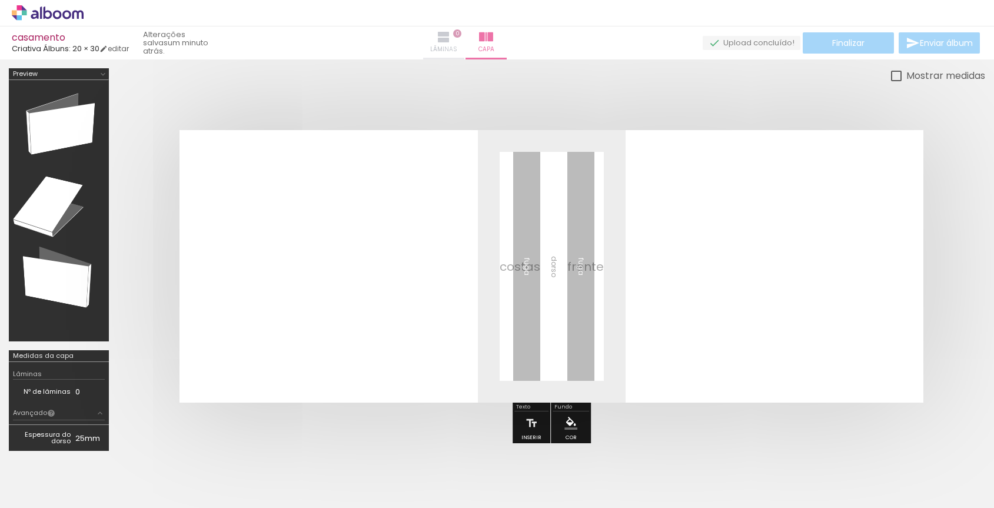
click at [464, 32] on paper-button "Lâminas 0" at bounding box center [443, 42] width 41 height 33
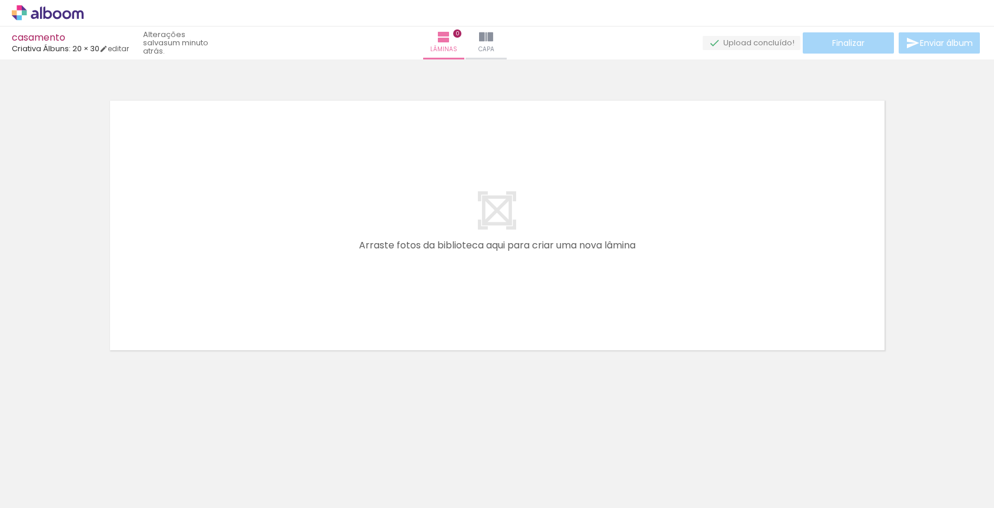
click at [28, 498] on span "Adicionar Fotos" at bounding box center [41, 491] width 35 height 13
click at [0, 0] on input "file" at bounding box center [0, 0] width 0 height 0
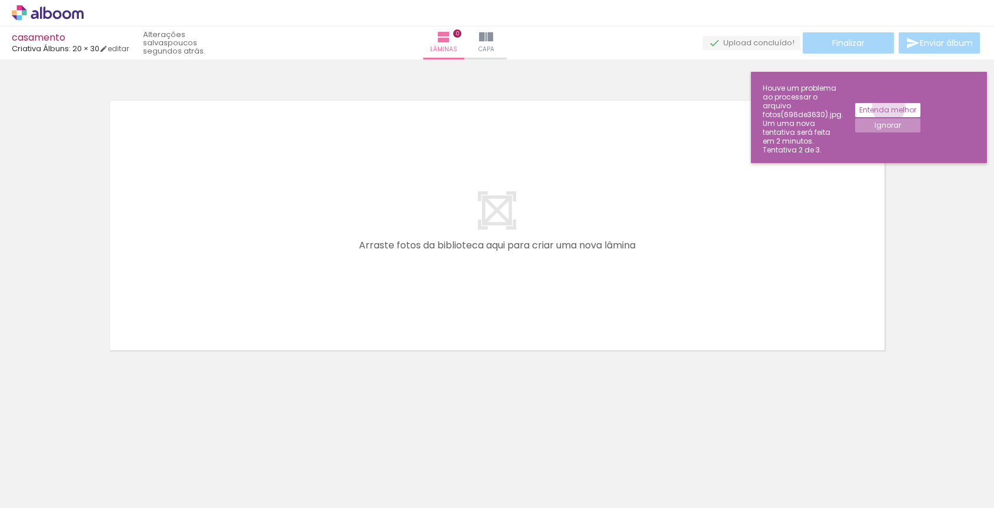
click at [0, 0] on slot "Entenda melhor" at bounding box center [0, 0] width 0 height 0
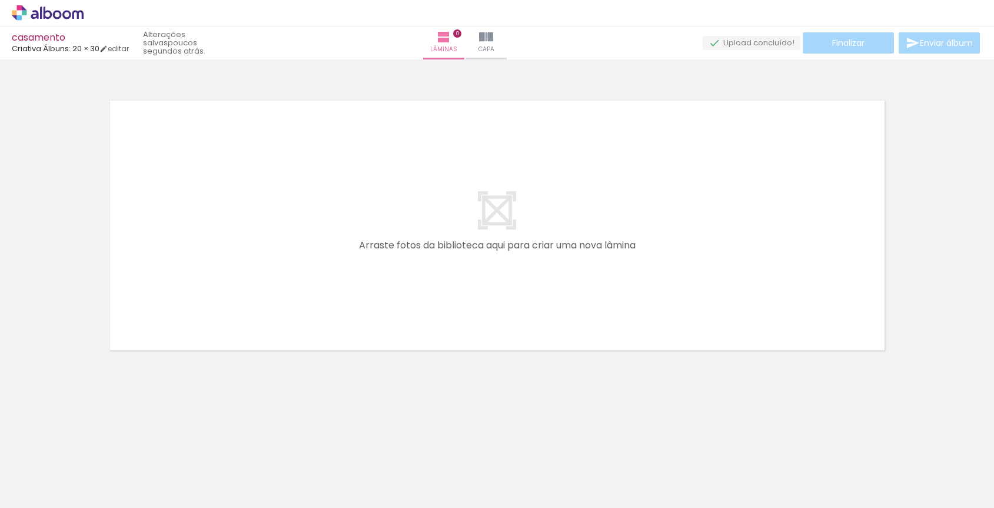
click at [97, 478] on iron-horizontal-list at bounding box center [85, 471] width 24 height 74
drag, startPoint x: 744, startPoint y: 472, endPoint x: 254, endPoint y: 486, distance: 490.4
click at [97, 484] on iron-horizontal-list at bounding box center [85, 471] width 24 height 74
click at [49, 471] on input "Todas as fotos" at bounding box center [33, 472] width 45 height 10
click at [0, 0] on slot "Não utilizadas" at bounding box center [0, 0] width 0 height 0
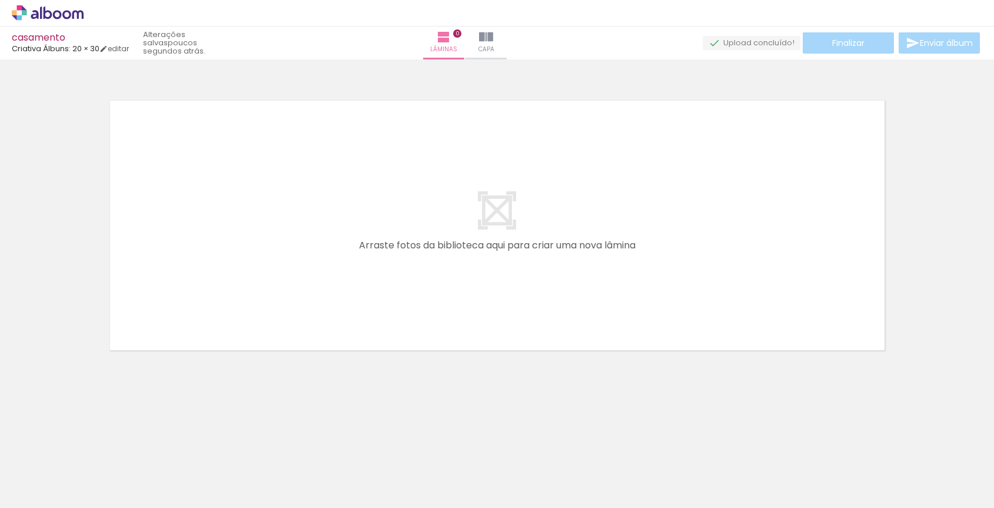
click at [55, 479] on input "Não utilizadas" at bounding box center [33, 482] width 45 height 10
click at [0, 0] on slot "Todas as fotos" at bounding box center [0, 0] width 0 height 0
type input "Todas as fotos"
click at [97, 458] on iron-horizontal-list at bounding box center [85, 471] width 24 height 74
click at [97, 463] on iron-horizontal-list at bounding box center [85, 471] width 24 height 74
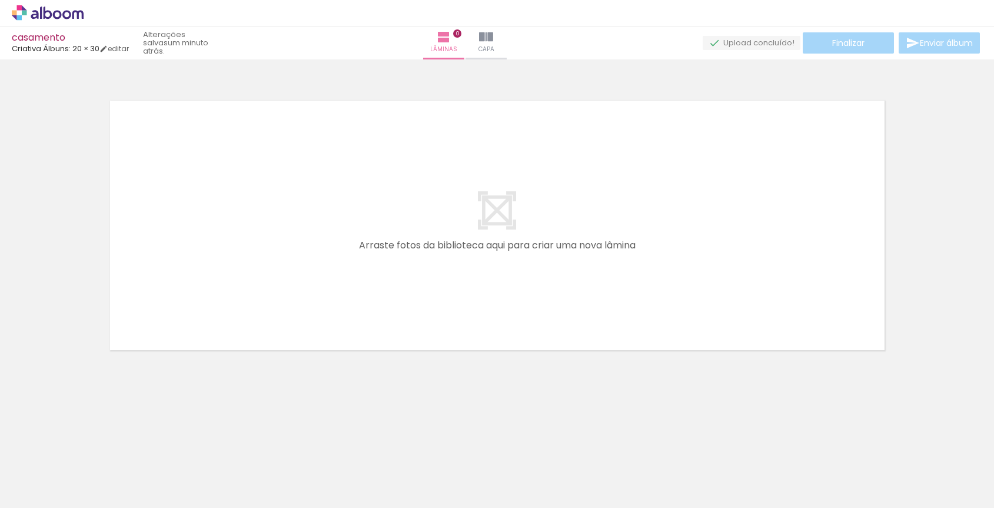
drag, startPoint x: 430, startPoint y: 488, endPoint x: 563, endPoint y: 484, distance: 133.0
click at [97, 488] on iron-horizontal-list at bounding box center [85, 471] width 24 height 74
drag, startPoint x: 767, startPoint y: 461, endPoint x: 813, endPoint y: 460, distance: 45.9
click at [97, 460] on iron-horizontal-list at bounding box center [85, 471] width 24 height 74
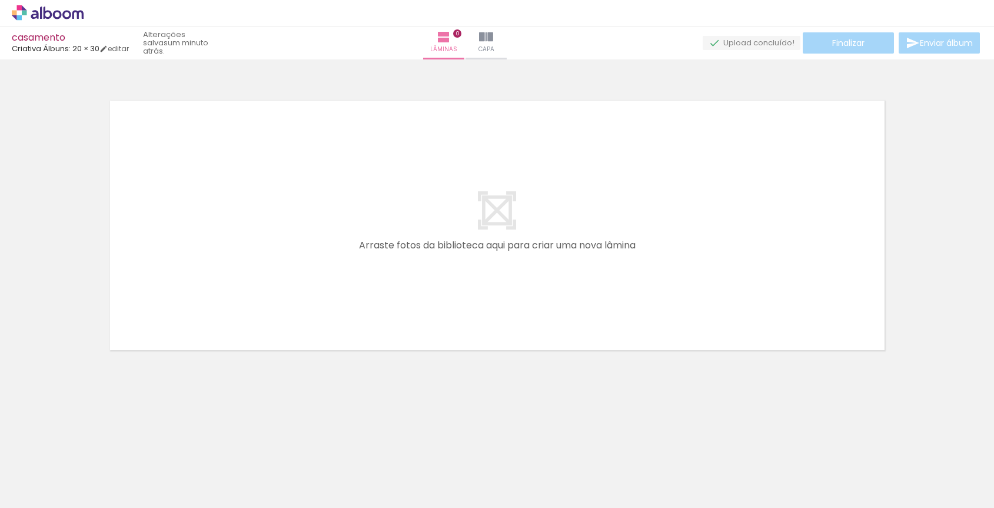
drag, startPoint x: 964, startPoint y: 463, endPoint x: 480, endPoint y: 471, distance: 483.8
click at [97, 471] on iron-horizontal-list at bounding box center [85, 471] width 24 height 74
click at [743, 42] on quentale-upload-monitor at bounding box center [752, 43] width 98 height 15
click at [469, 210] on quentale-layouter at bounding box center [497, 226] width 788 height 264
drag, startPoint x: 119, startPoint y: 464, endPoint x: 488, endPoint y: 260, distance: 422.2
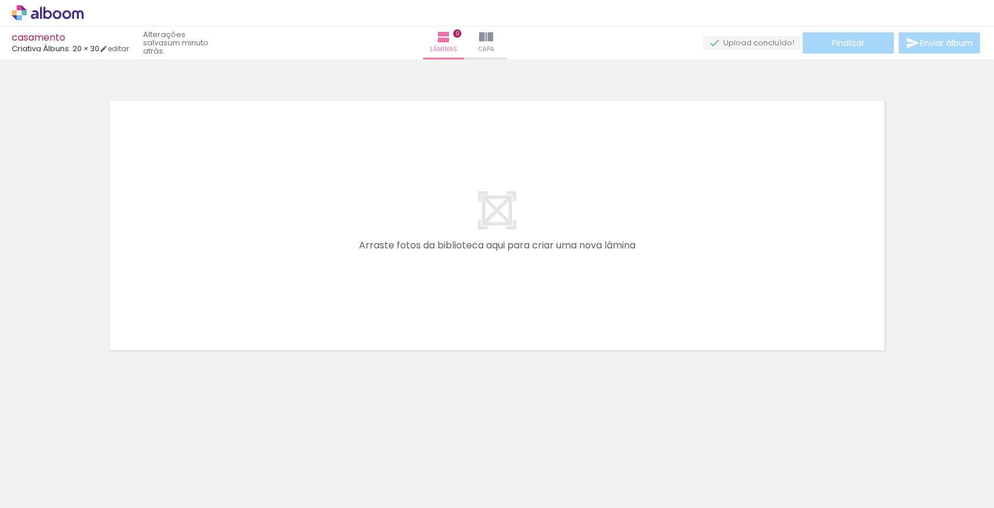
click at [488, 260] on quentale-workspace at bounding box center [497, 254] width 994 height 508
drag, startPoint x: 314, startPoint y: 476, endPoint x: 404, endPoint y: 346, distance: 158.2
click at [390, 332] on quentale-workspace at bounding box center [497, 254] width 994 height 508
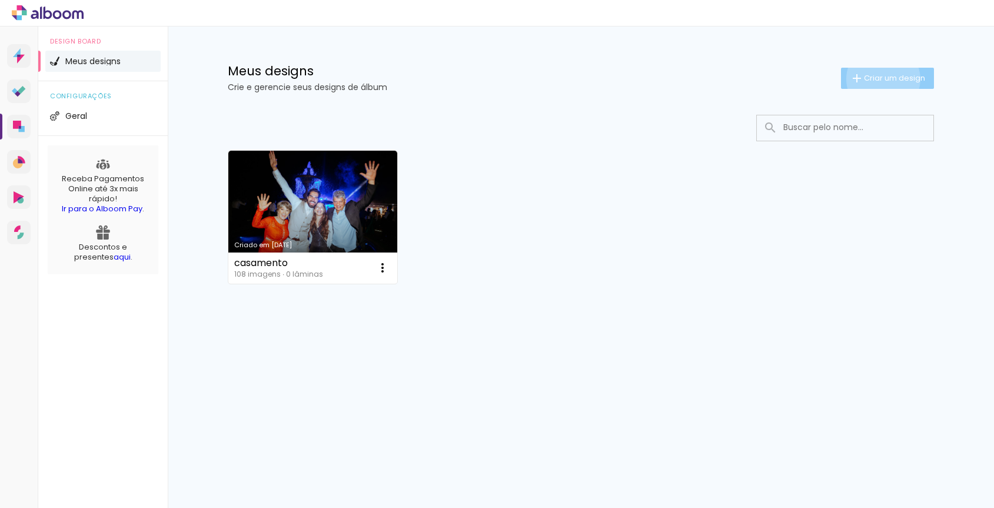
click at [881, 79] on span "Criar um design" at bounding box center [894, 78] width 61 height 8
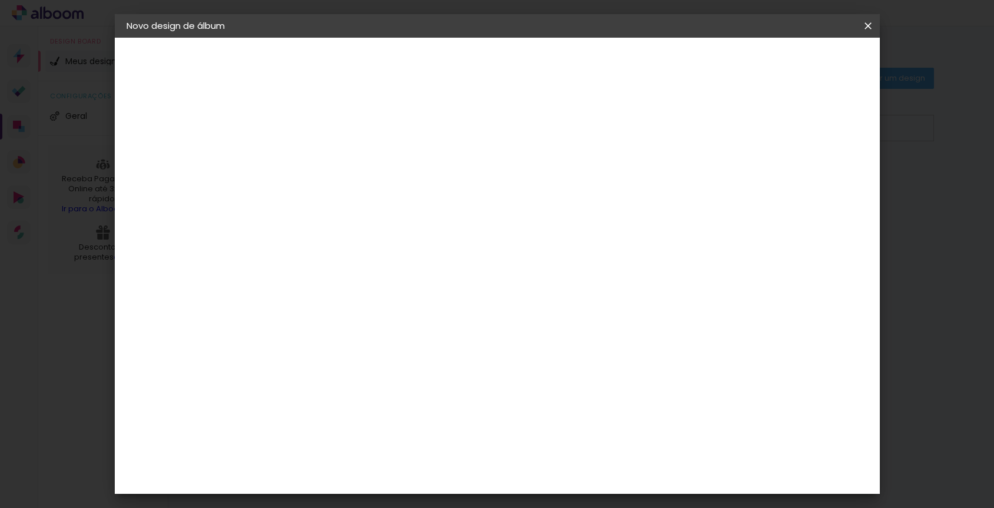
click at [319, 154] on input at bounding box center [319, 158] width 0 height 18
type input "Casamento"
type paper-input "Casamento"
click at [0, 0] on slot "Avançar" at bounding box center [0, 0] width 0 height 0
click at [378, 228] on input at bounding box center [349, 224] width 119 height 15
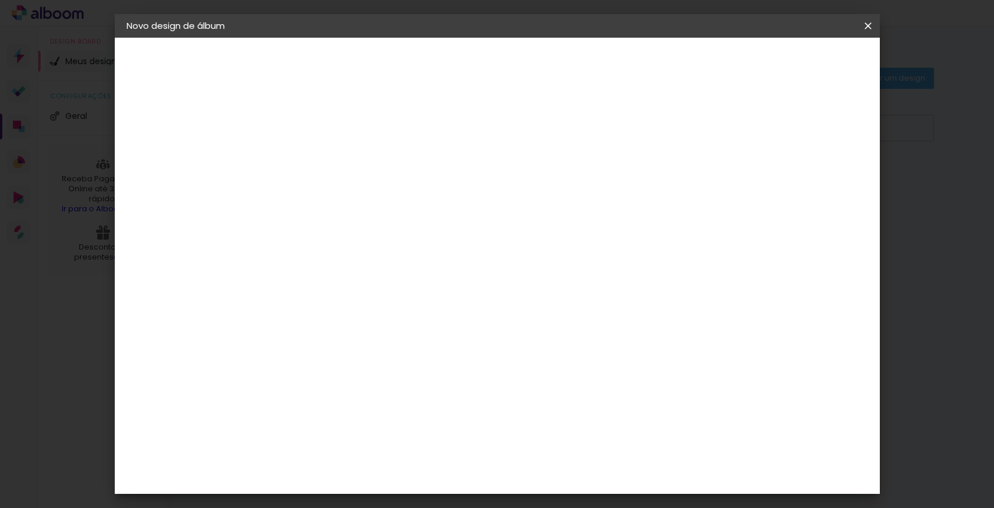
scroll to position [565, 0]
click at [369, 374] on paper-item "Criativa Álbuns" at bounding box center [348, 389] width 127 height 31
drag, startPoint x: 834, startPoint y: 67, endPoint x: 844, endPoint y: 65, distance: 10.7
click at [0, 0] on slot "Avançar" at bounding box center [0, 0] width 0 height 0
click at [365, 196] on input "text" at bounding box center [342, 205] width 46 height 18
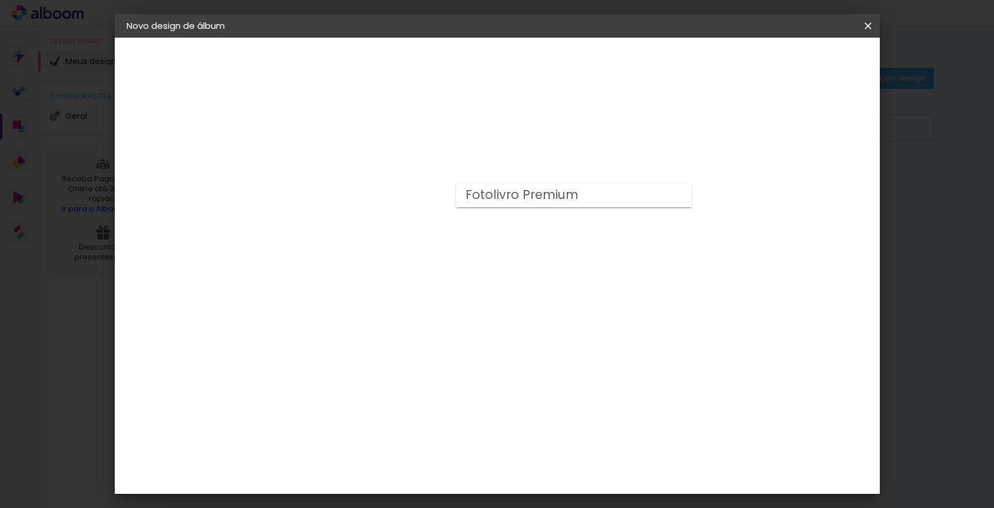
click at [383, 248] on div "Escolha o tamanho" at bounding box center [349, 268] width 68 height 55
click at [383, 245] on div "Escolha o tamanho" at bounding box center [349, 268] width 68 height 55
click at [365, 196] on input "text" at bounding box center [342, 205] width 46 height 18
click at [383, 249] on div "Escolha o tamanho" at bounding box center [349, 268] width 68 height 55
click at [365, 196] on input "text" at bounding box center [342, 205] width 46 height 18
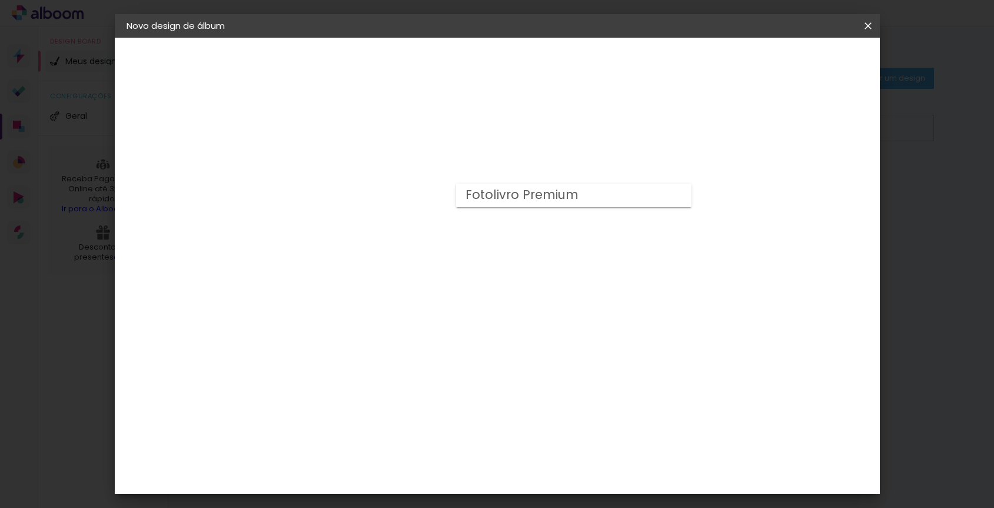
click at [0, 0] on slot "Fotolivro Premium" at bounding box center [0, 0] width 0 height 0
type input "Fotolivro Premium"
click at [398, 335] on span "20 × 30" at bounding box center [371, 350] width 55 height 31
click at [511, 71] on paper-button "Avançar" at bounding box center [482, 62] width 58 height 20
click at [803, 62] on span "Iniciar design" at bounding box center [777, 62] width 54 height 8
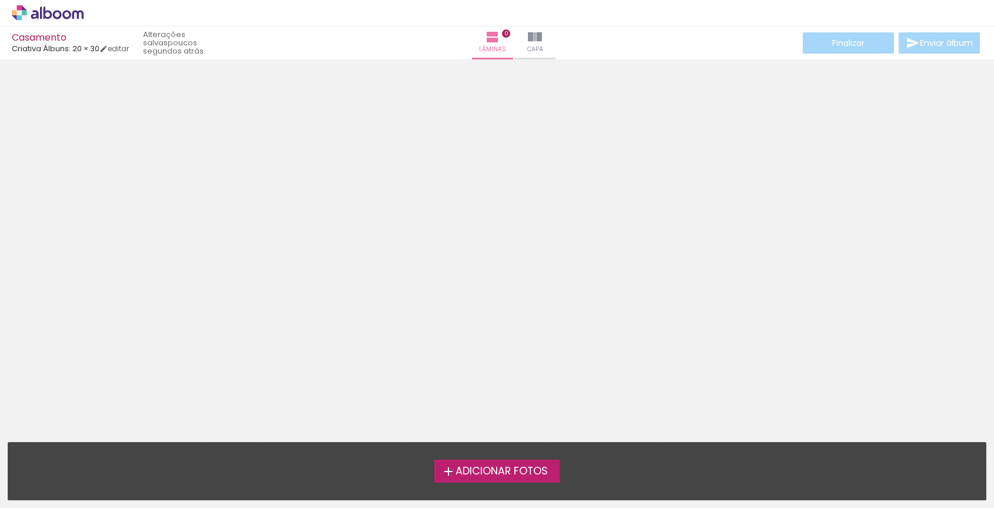
click at [512, 474] on span "Adicionar Fotos" at bounding box center [501, 471] width 92 height 11
click at [0, 0] on input "file" at bounding box center [0, 0] width 0 height 0
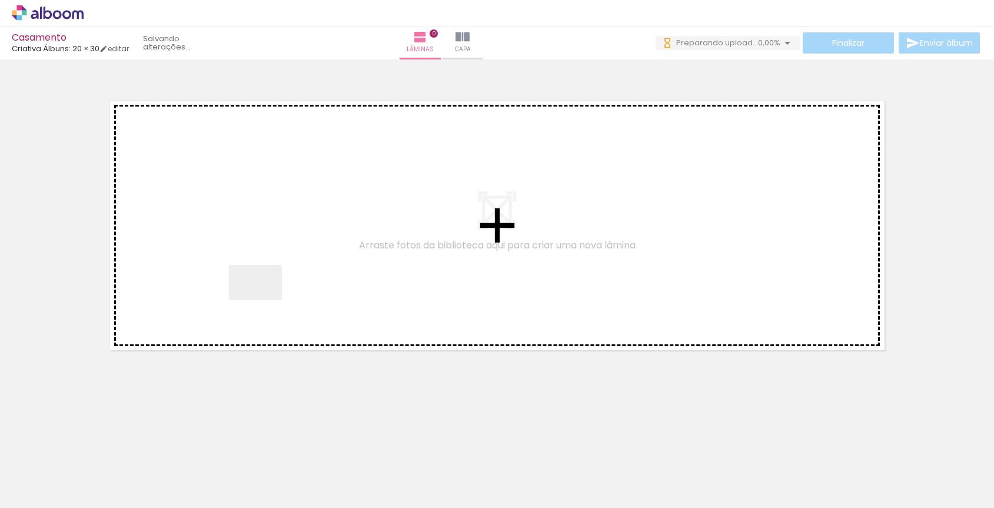
drag, startPoint x: 130, startPoint y: 464, endPoint x: 287, endPoint y: 224, distance: 287.4
click at [287, 224] on quentale-workspace at bounding box center [497, 254] width 994 height 508
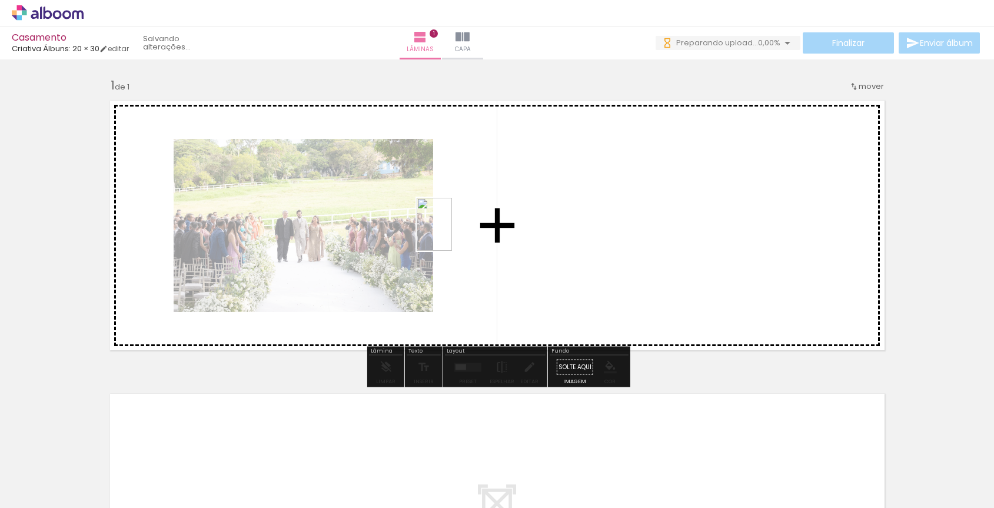
drag, startPoint x: 235, startPoint y: 410, endPoint x: 452, endPoint y: 233, distance: 279.8
click at [452, 233] on quentale-workspace at bounding box center [497, 254] width 994 height 508
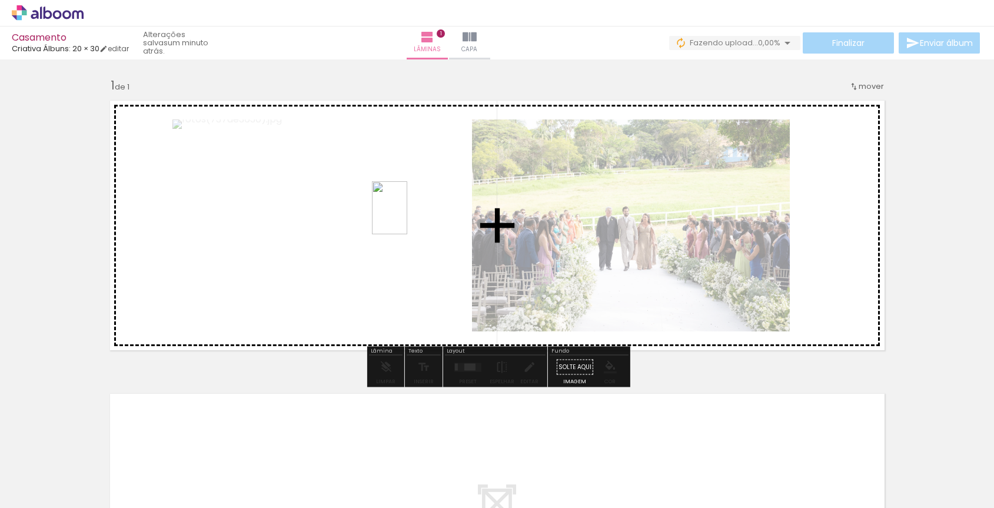
drag, startPoint x: 258, startPoint y: 463, endPoint x: 407, endPoint y: 217, distance: 287.8
click at [407, 217] on quentale-workspace at bounding box center [497, 254] width 994 height 508
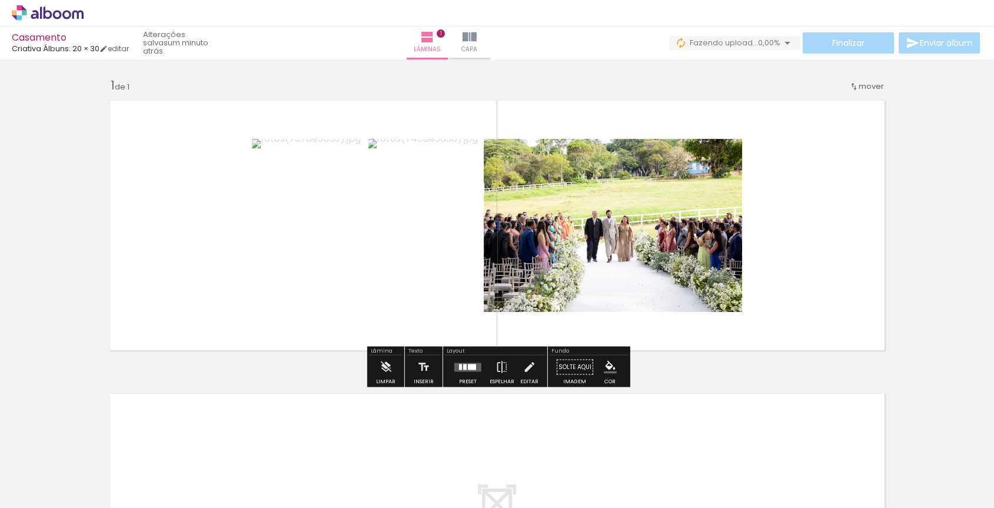
click at [201, 469] on div at bounding box center [183, 468] width 35 height 53
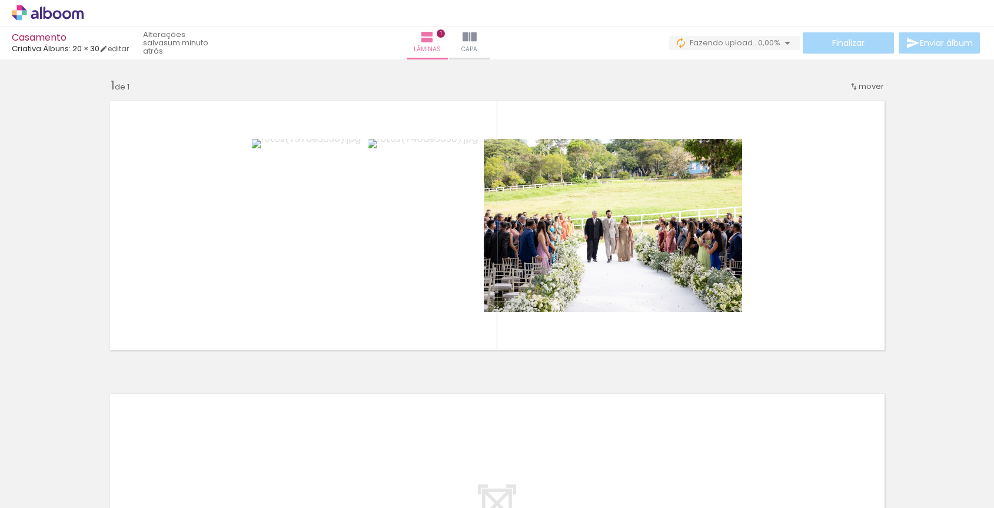
click at [165, 451] on paper-icon-button at bounding box center [158, 444] width 15 height 15
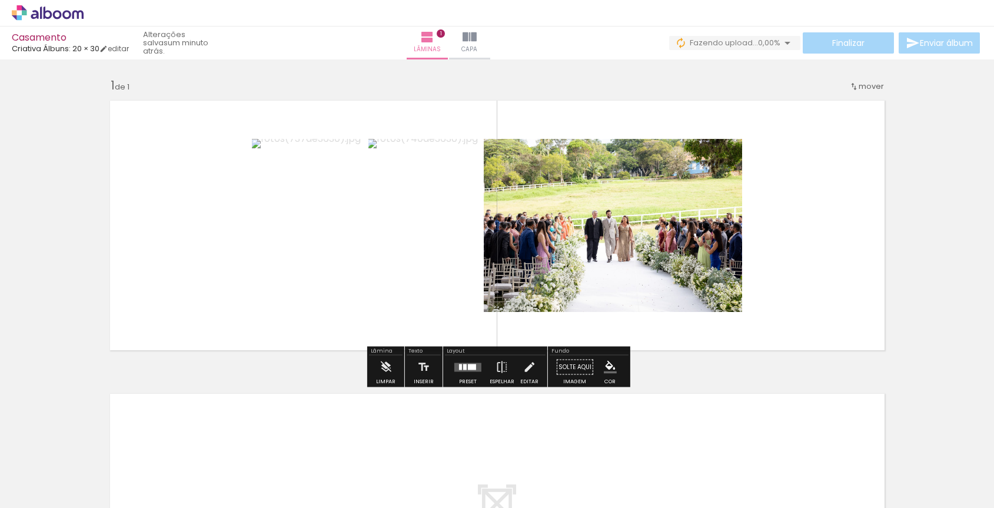
click at [463, 218] on quentale-photo at bounding box center [424, 225] width 113 height 173
click at [490, 156] on iron-icon at bounding box center [496, 151] width 12 height 12
click at [478, 368] on quentale-layouter at bounding box center [467, 366] width 27 height 9
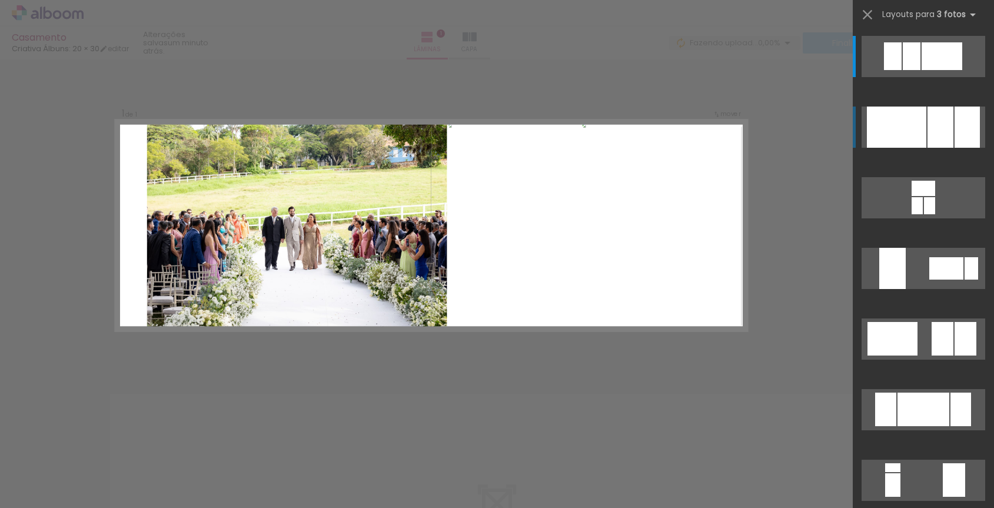
click at [953, 126] on div at bounding box center [940, 127] width 26 height 41
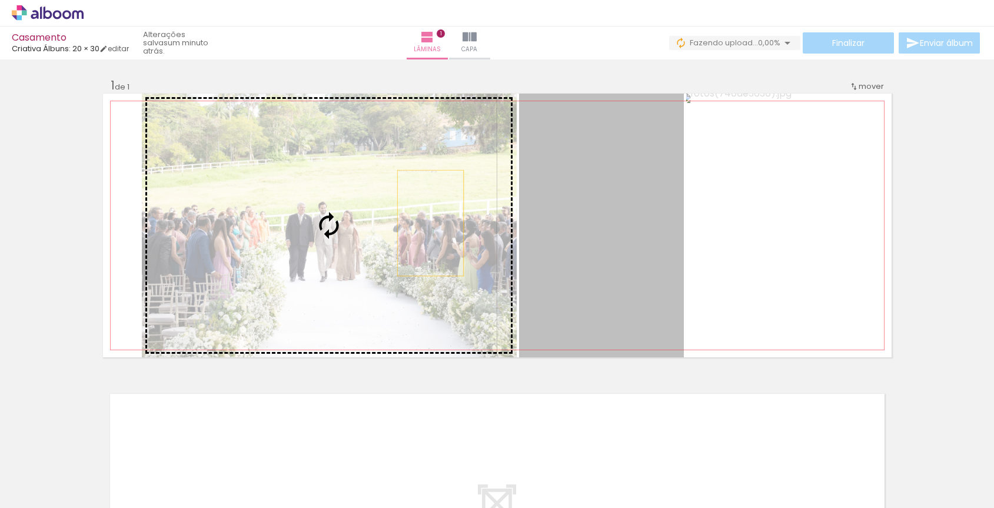
drag, startPoint x: 588, startPoint y: 196, endPoint x: 410, endPoint y: 223, distance: 179.8
click at [0, 0] on slot at bounding box center [0, 0] width 0 height 0
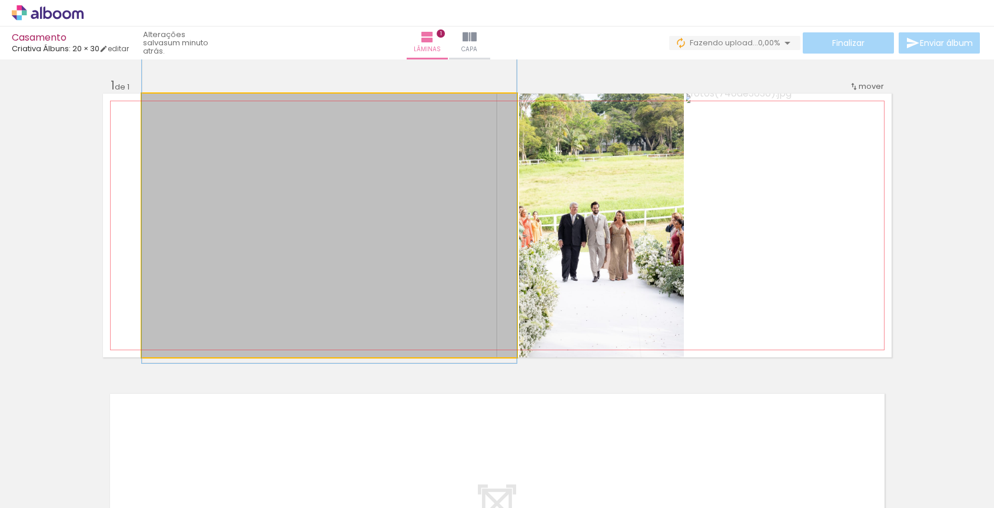
drag, startPoint x: 226, startPoint y: 252, endPoint x: 412, endPoint y: 108, distance: 235.4
drag, startPoint x: 427, startPoint y: 183, endPoint x: 401, endPoint y: 228, distance: 51.7
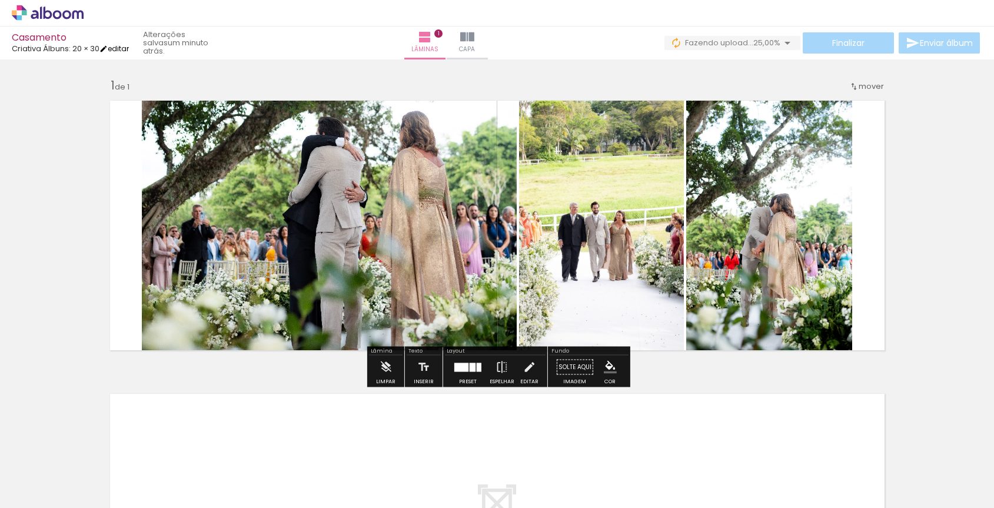
click at [129, 49] on link "editar" at bounding box center [113, 49] width 29 height 10
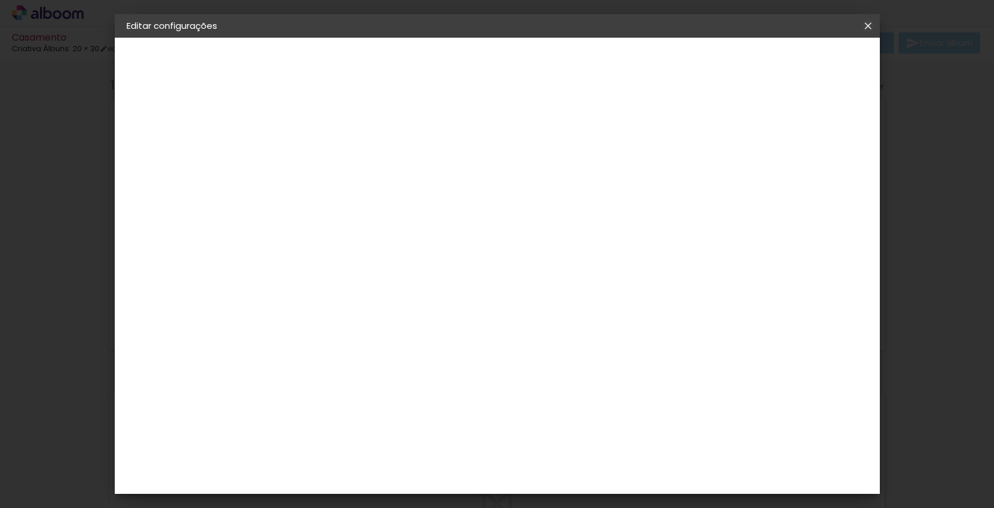
click at [869, 28] on iron-icon at bounding box center [868, 26] width 14 height 12
click at [0, 0] on slot "Voltar" at bounding box center [0, 0] width 0 height 0
click at [871, 28] on iron-icon at bounding box center [868, 26] width 14 height 12
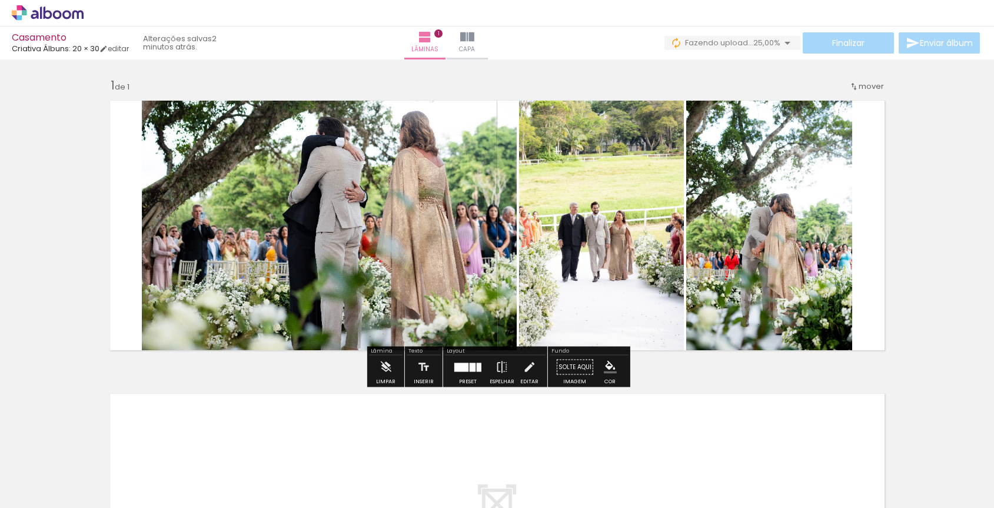
click at [427, 224] on quentale-photo at bounding box center [329, 226] width 375 height 264
click at [127, 467] on div at bounding box center [118, 468] width 58 height 39
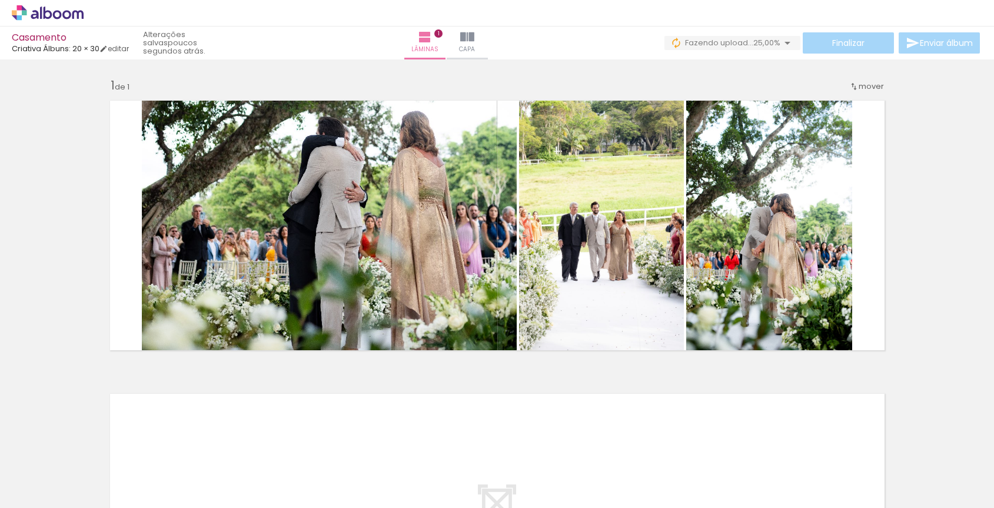
click at [198, 458] on div at bounding box center [183, 468] width 39 height 58
click at [185, 475] on div at bounding box center [183, 468] width 39 height 58
click at [248, 449] on div at bounding box center [249, 468] width 39 height 58
click at [164, 447] on iron-icon at bounding box center [158, 444] width 12 height 12
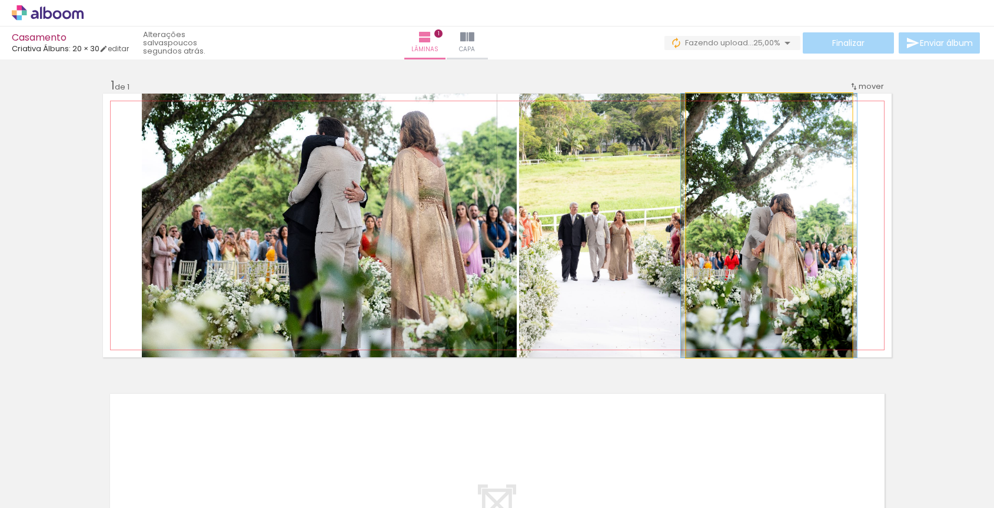
click at [777, 234] on quentale-photo at bounding box center [769, 226] width 166 height 264
click at [822, 218] on quentale-photo at bounding box center [769, 226] width 166 height 264
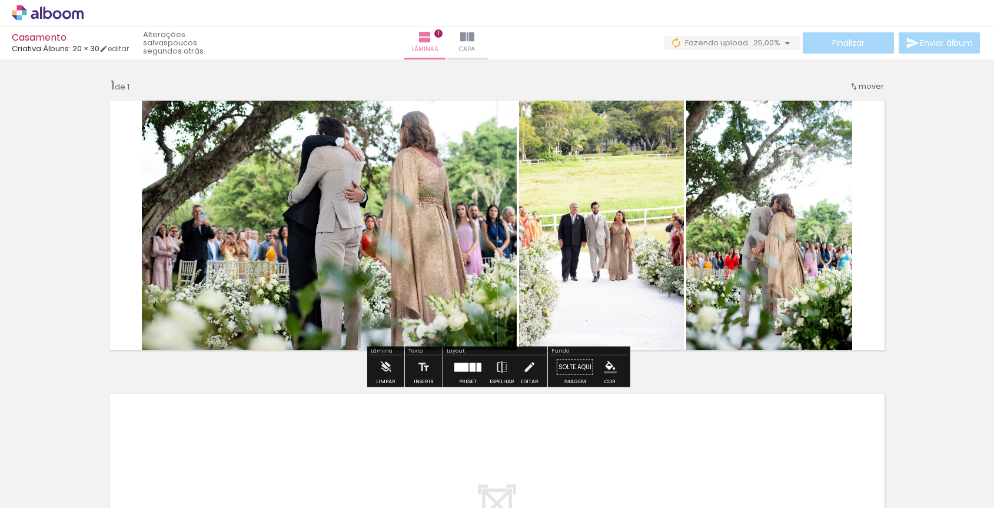
click at [822, 218] on quentale-photo at bounding box center [769, 226] width 166 height 264
click at [0, 0] on slot "P&B" at bounding box center [0, 0] width 0 height 0
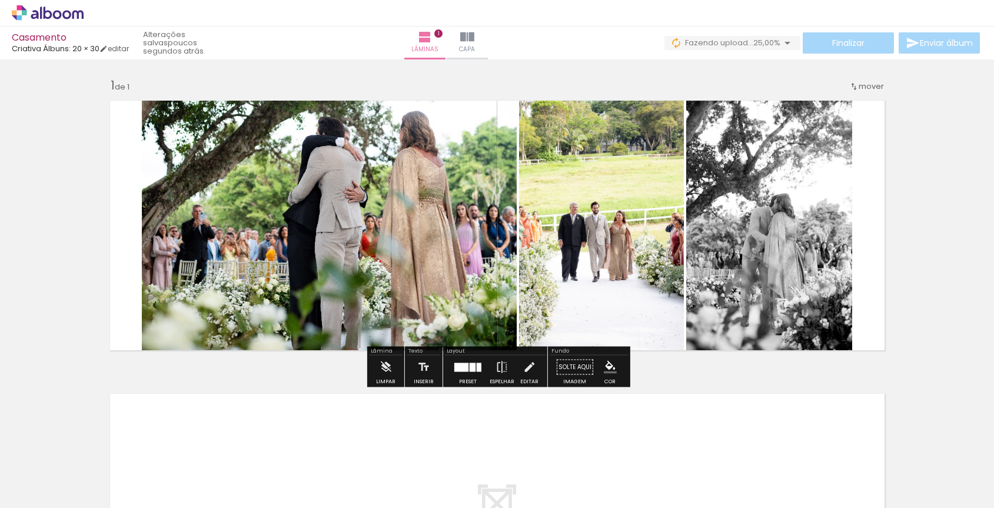
click at [0, 0] on slot "P&B" at bounding box center [0, 0] width 0 height 0
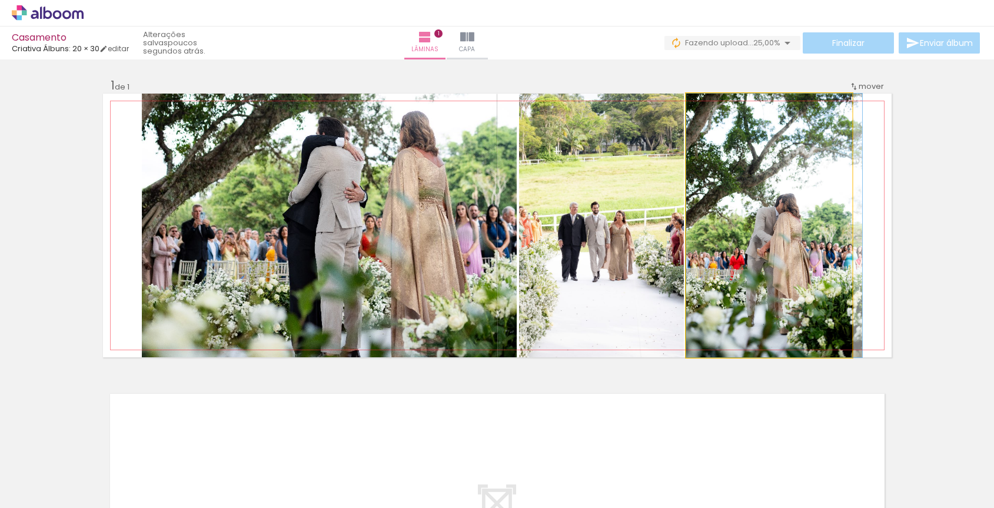
drag, startPoint x: 743, startPoint y: 178, endPoint x: 748, endPoint y: 222, distance: 44.4
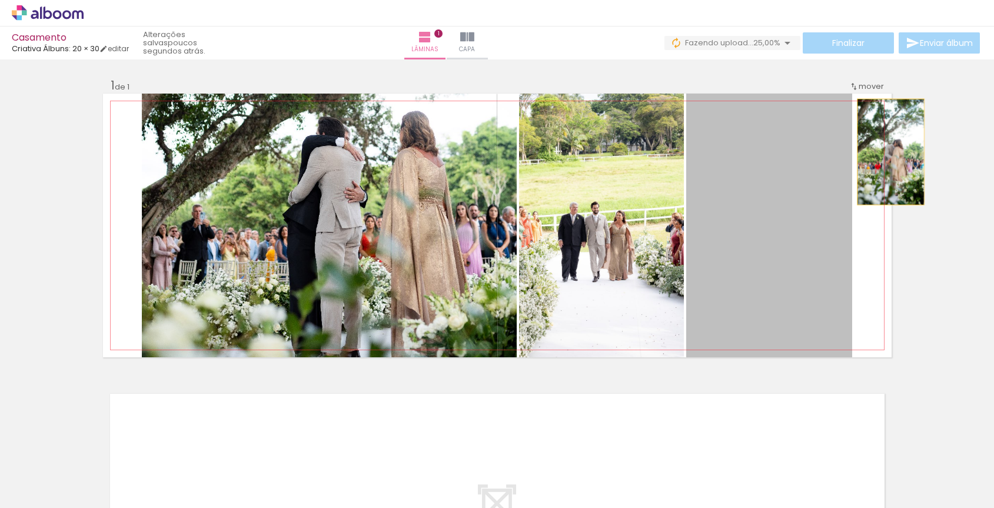
scroll to position [0, 45]
drag, startPoint x: 752, startPoint y: 218, endPoint x: 1002, endPoint y: 155, distance: 257.9
click at [993, 155] on html "link( href="../../bower_components/polymer/polymer.html" rel="import" ) picture…" at bounding box center [497, 254] width 994 height 508
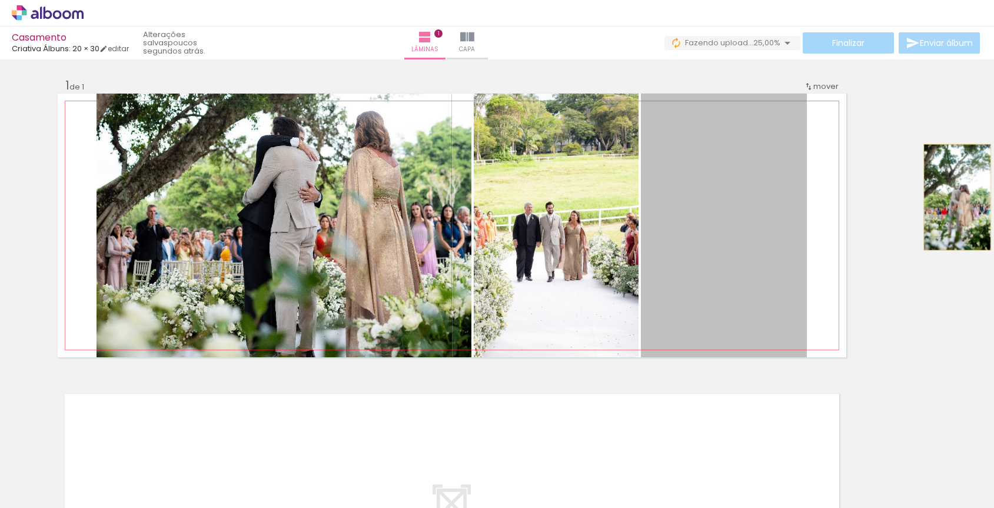
drag, startPoint x: 831, startPoint y: 172, endPoint x: 1002, endPoint y: 213, distance: 175.5
click at [993, 213] on html "link( href="../../bower_components/polymer/polymer.html" rel="import" ) picture…" at bounding box center [497, 254] width 994 height 508
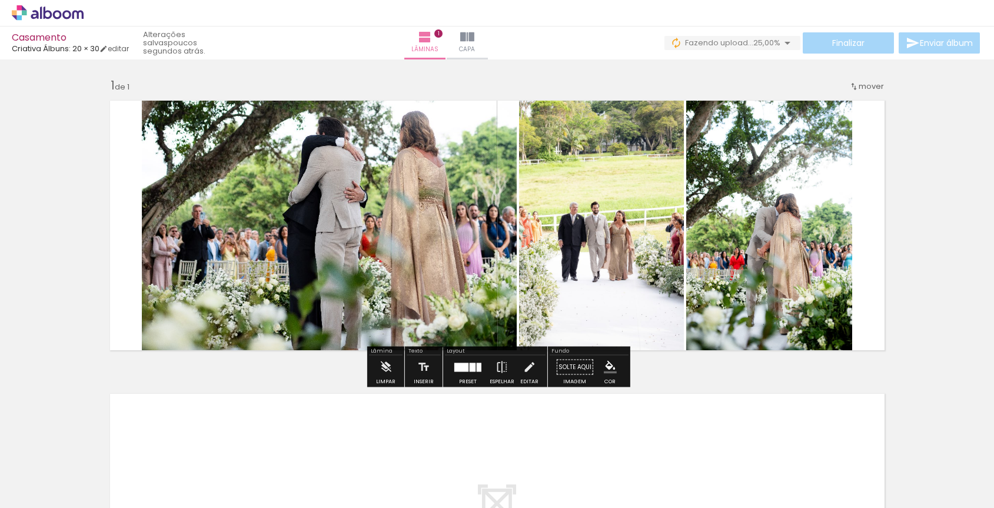
scroll to position [0, 0]
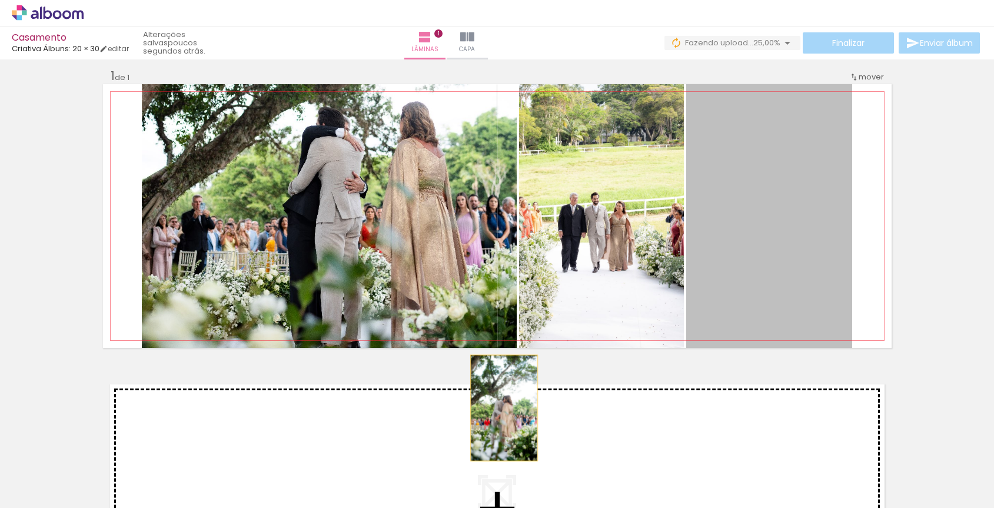
drag, startPoint x: 837, startPoint y: 192, endPoint x: 503, endPoint y: 417, distance: 402.3
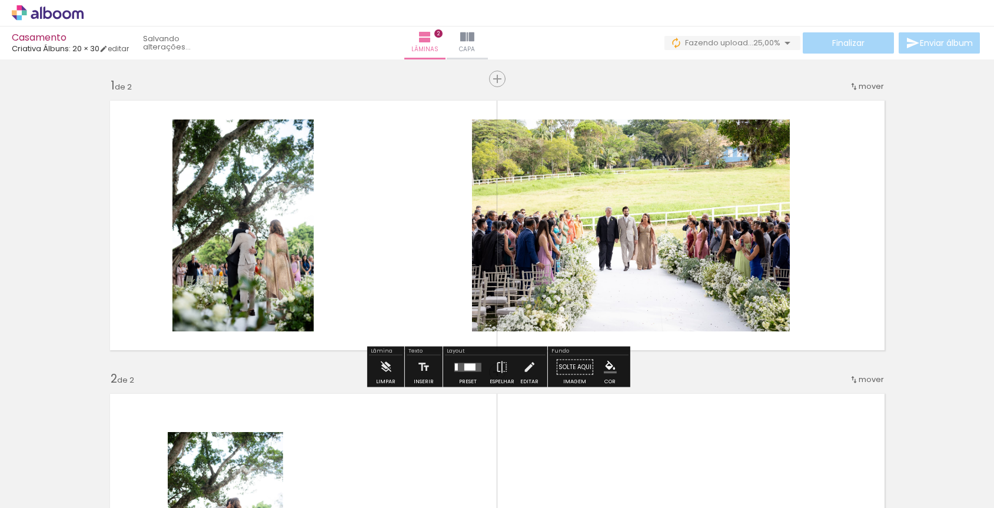
click at [673, 130] on quentale-photo at bounding box center [631, 225] width 318 height 212
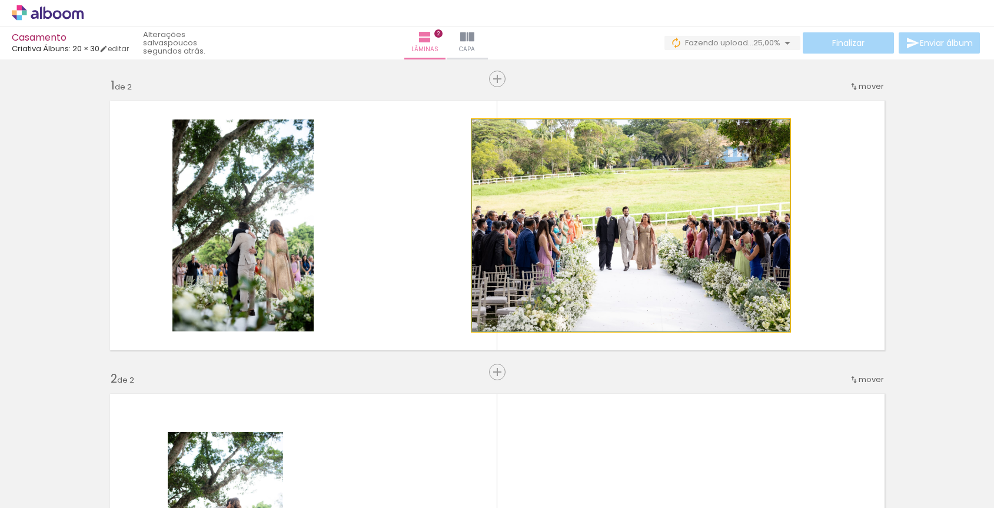
drag, startPoint x: 661, startPoint y: 177, endPoint x: 756, endPoint y: 185, distance: 95.1
drag, startPoint x: 647, startPoint y: 205, endPoint x: 665, endPoint y: 206, distance: 18.3
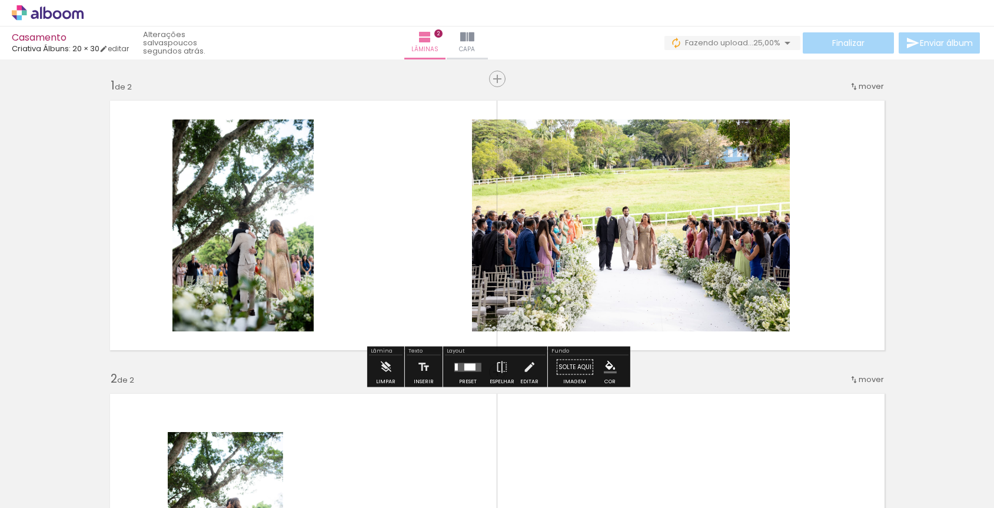
click at [278, 195] on quentale-photo at bounding box center [242, 225] width 141 height 212
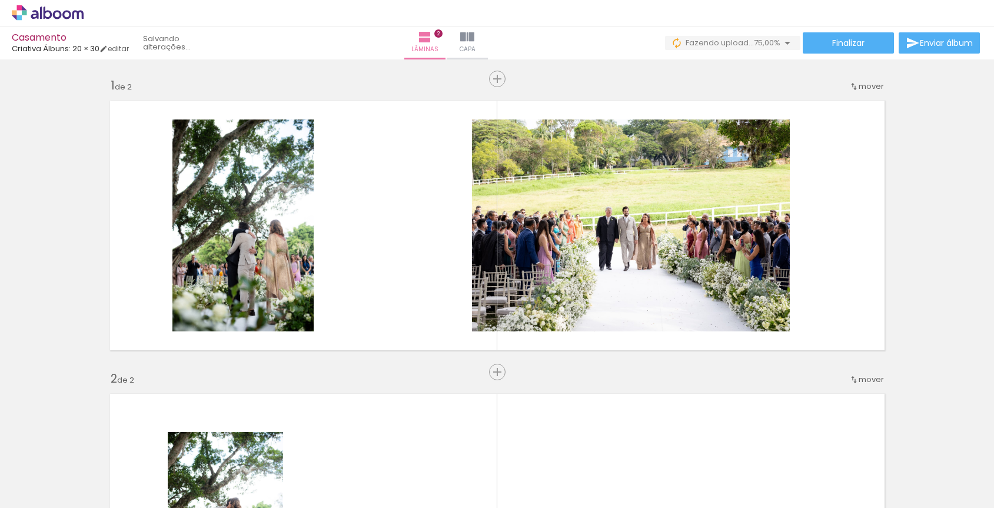
click at [98, 449] on iron-icon at bounding box center [92, 444] width 12 height 12
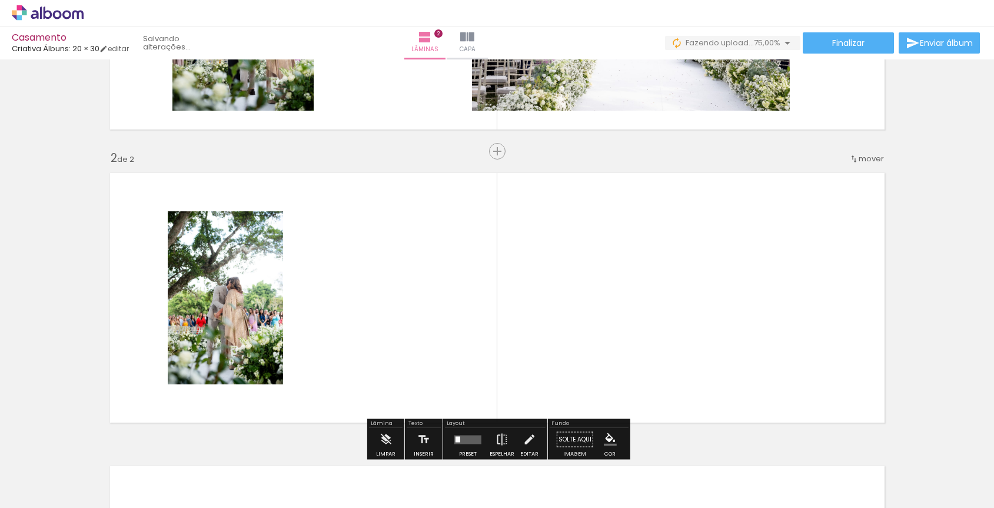
scroll to position [173, 0]
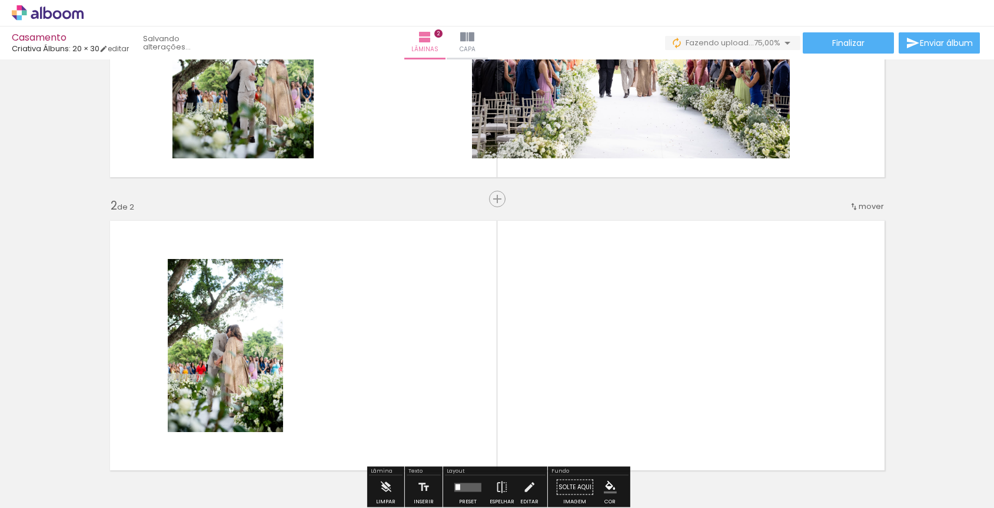
click at [285, 321] on quentale-layouter at bounding box center [497, 346] width 788 height 264
click at [252, 322] on quentale-photo at bounding box center [225, 345] width 115 height 173
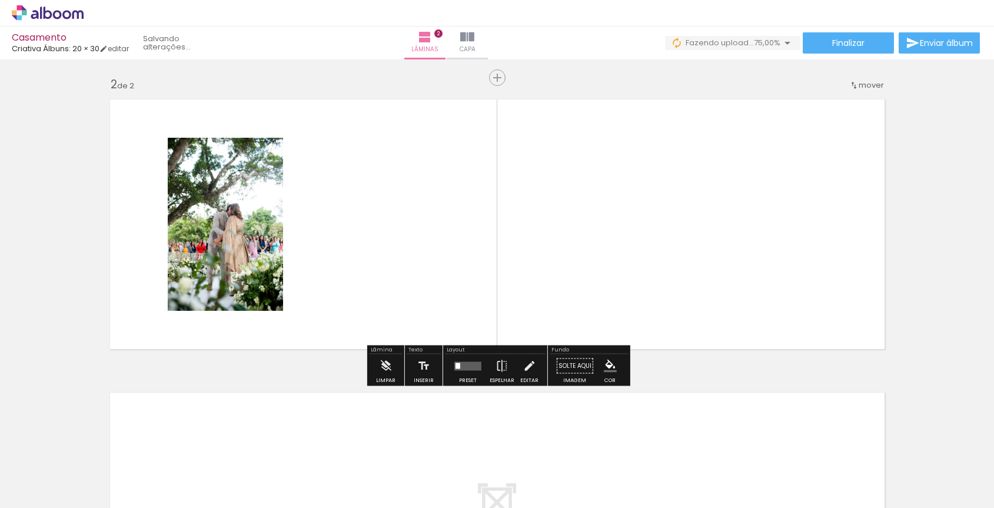
scroll to position [295, 0]
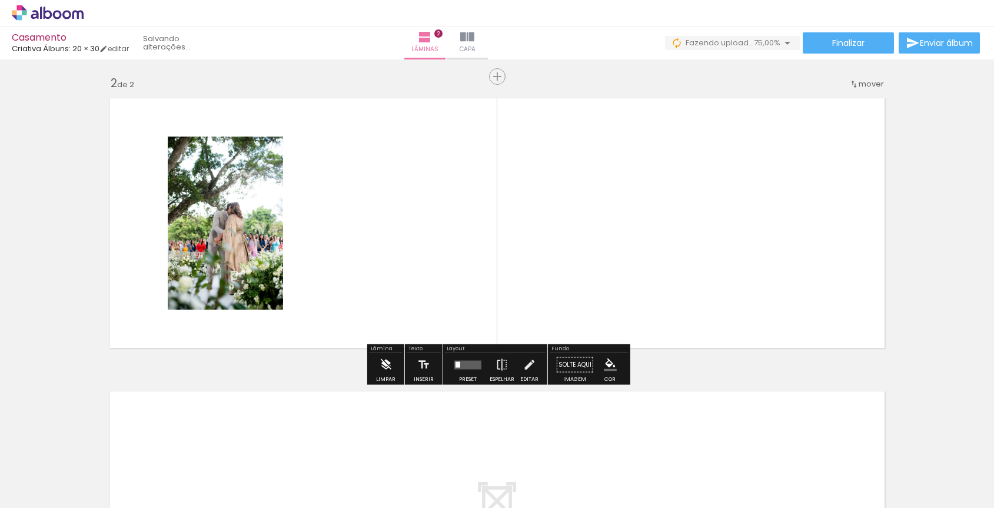
click at [385, 367] on iron-icon at bounding box center [385, 365] width 13 height 24
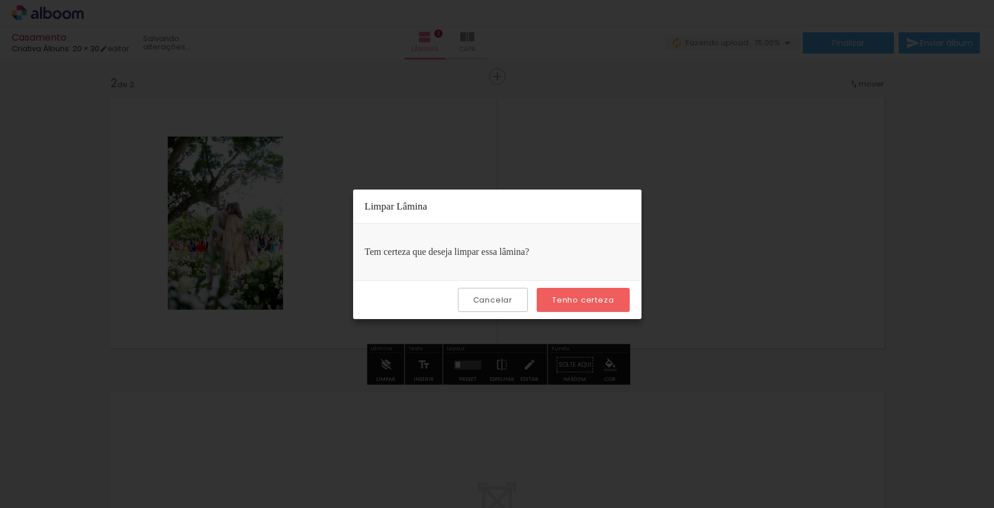
click at [573, 291] on paper-button "Tenho certeza" at bounding box center [583, 300] width 92 height 24
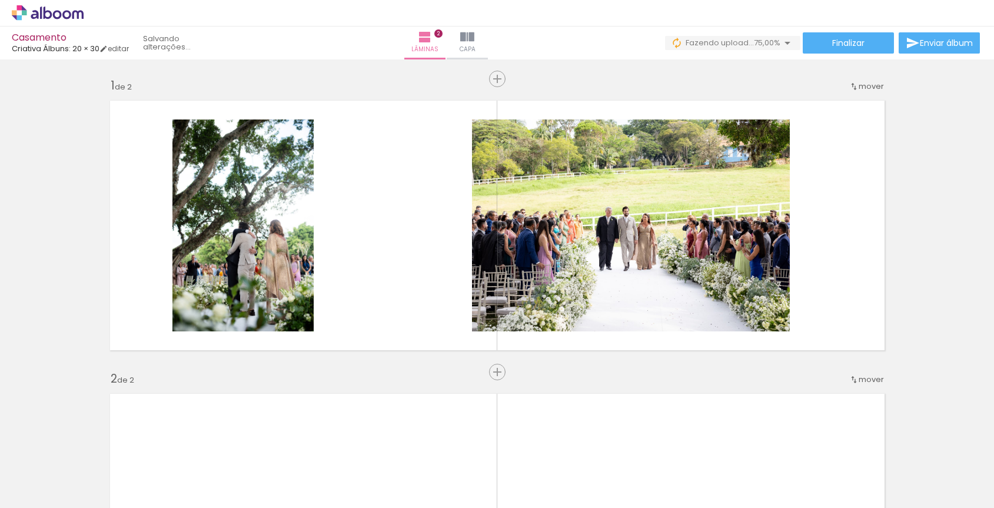
scroll to position [0, 0]
click at [98, 446] on iron-icon at bounding box center [92, 444] width 12 height 12
click at [119, 471] on div at bounding box center [118, 468] width 58 height 39
click at [144, 475] on div at bounding box center [117, 468] width 53 height 35
click at [245, 472] on div at bounding box center [250, 468] width 58 height 39
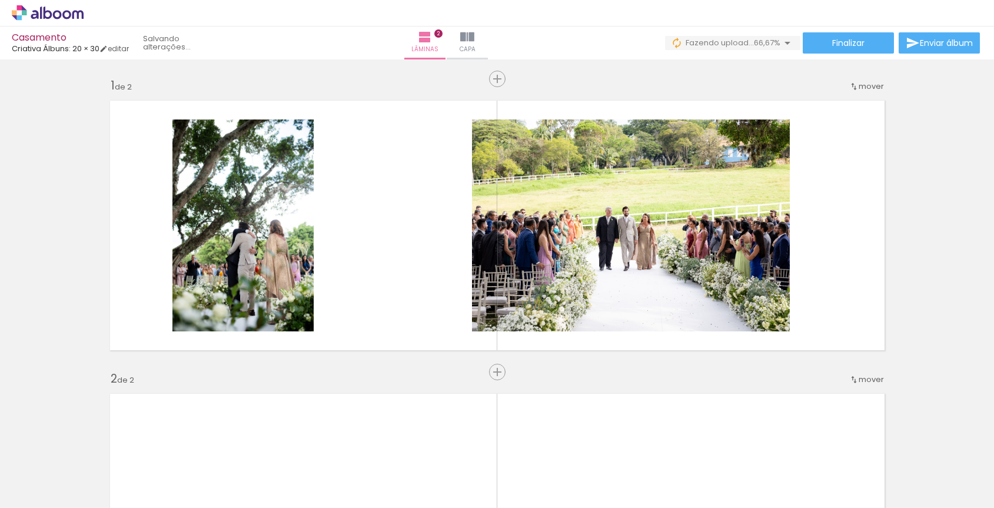
click at [47, 491] on span "Adicionar Fotos" at bounding box center [41, 491] width 35 height 13
click at [0, 0] on input "file" at bounding box center [0, 0] width 0 height 0
click at [331, 477] on div at bounding box center [315, 468] width 39 height 58
click at [333, 473] on div at bounding box center [315, 468] width 35 height 53
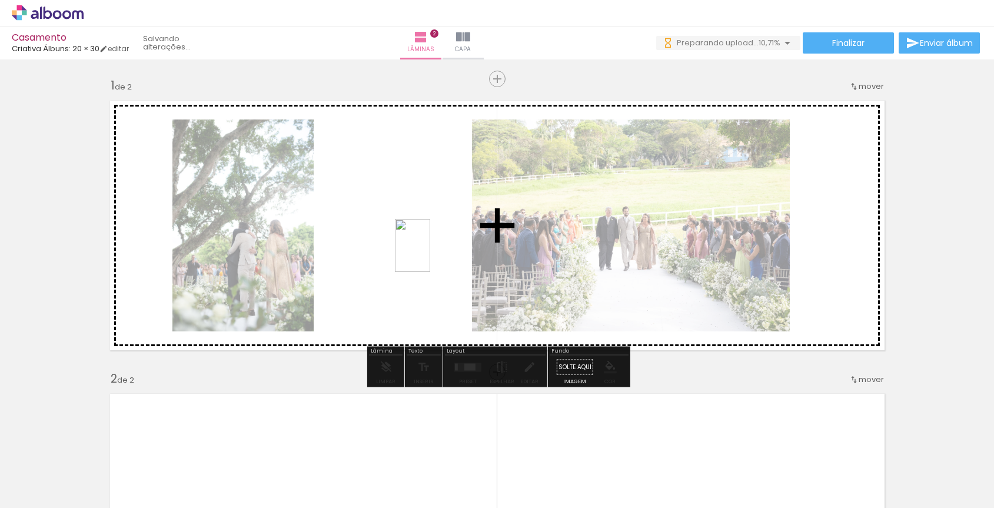
drag, startPoint x: 376, startPoint y: 473, endPoint x: 430, endPoint y: 254, distance: 224.9
click at [430, 254] on quentale-workspace at bounding box center [497, 254] width 994 height 508
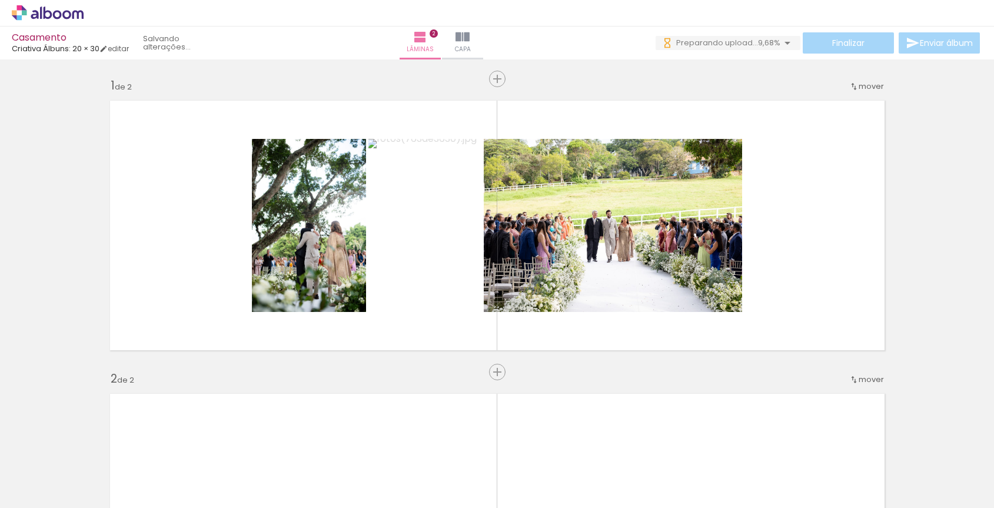
click at [333, 468] on div at bounding box center [315, 468] width 35 height 53
click at [296, 444] on iron-icon at bounding box center [290, 444] width 12 height 12
click at [33, 488] on span "Adicionar Fotos" at bounding box center [41, 491] width 35 height 13
click at [0, 0] on input "file" at bounding box center [0, 0] width 0 height 0
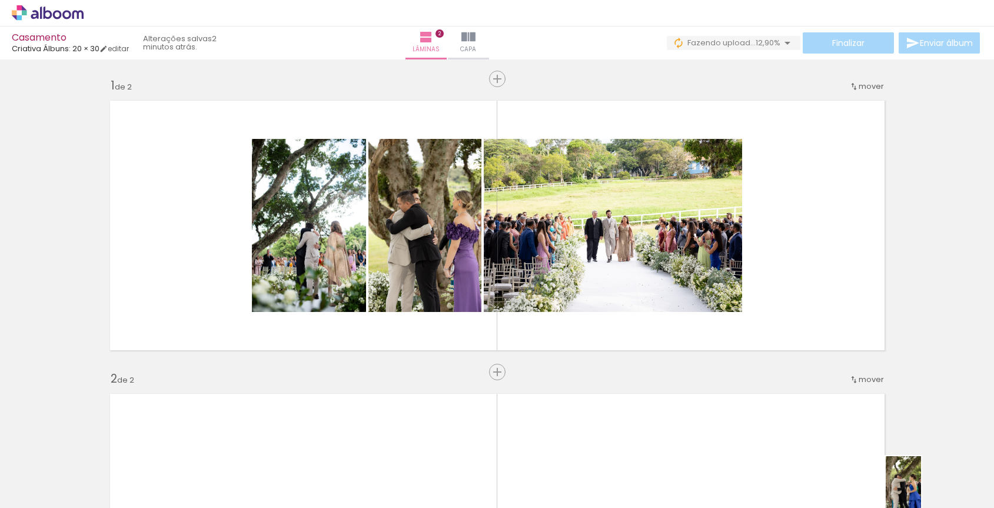
scroll to position [0, 35]
drag, startPoint x: 940, startPoint y: 465, endPoint x: 997, endPoint y: 497, distance: 65.3
click at [993, 497] on html "link( href="../../bower_components/polymer/polymer.html" rel="import" ) picture…" at bounding box center [497, 254] width 994 height 508
click at [97, 504] on iron-horizontal-list at bounding box center [85, 471] width 24 height 74
drag, startPoint x: 848, startPoint y: 476, endPoint x: 786, endPoint y: 475, distance: 61.8
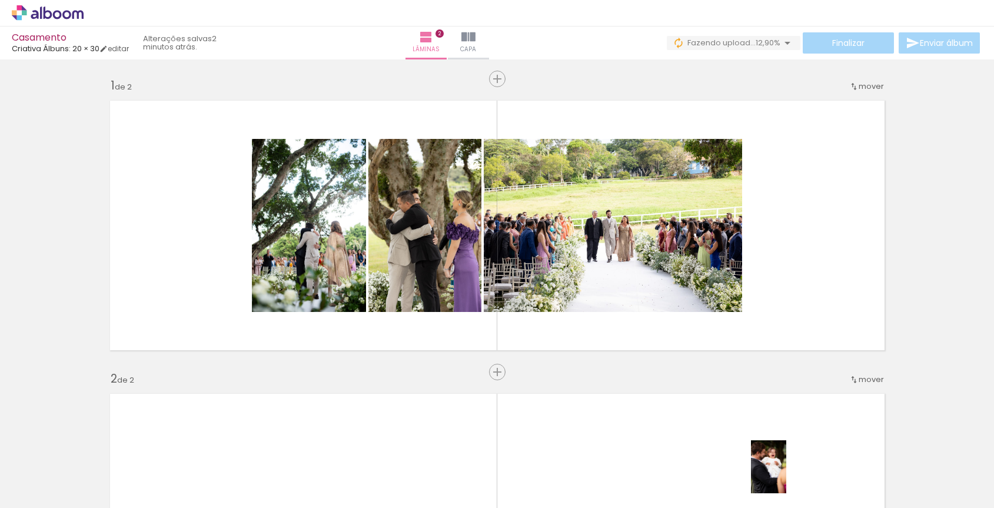
click at [0, 0] on slot at bounding box center [0, 0] width 0 height 0
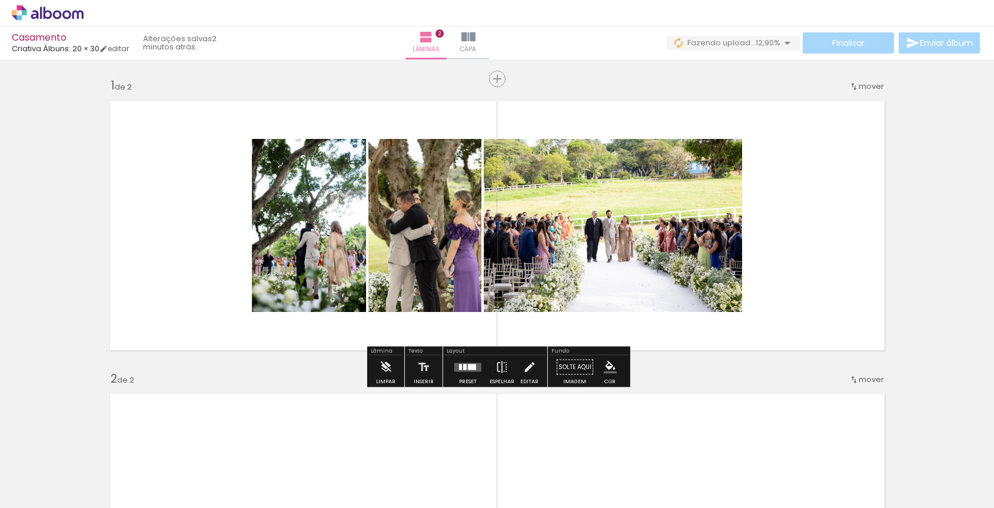
click at [86, 498] on quentale-thumb at bounding box center [83, 468] width 66 height 68
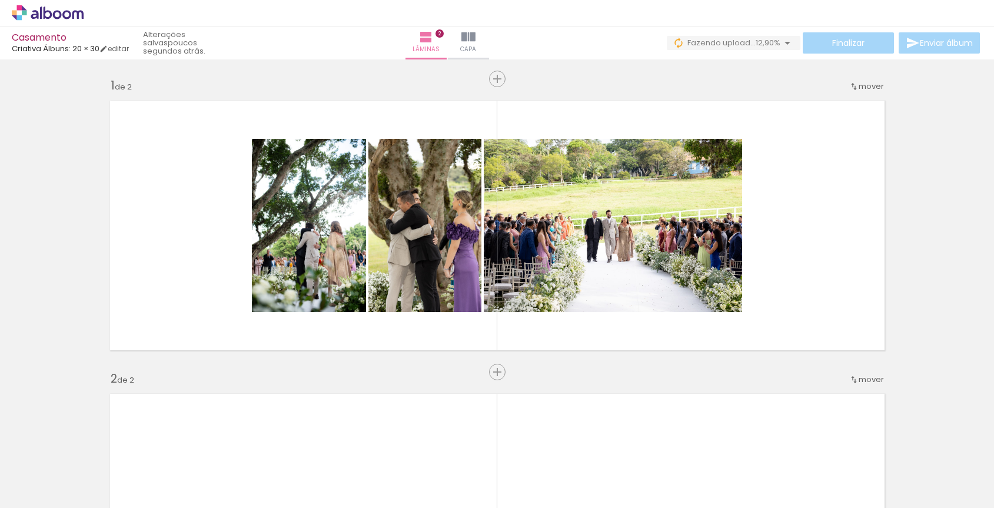
scroll to position [0, 1137]
click at [923, 470] on quentale-thumb at bounding box center [892, 468] width 66 height 68
click at [155, 468] on div at bounding box center [137, 468] width 35 height 53
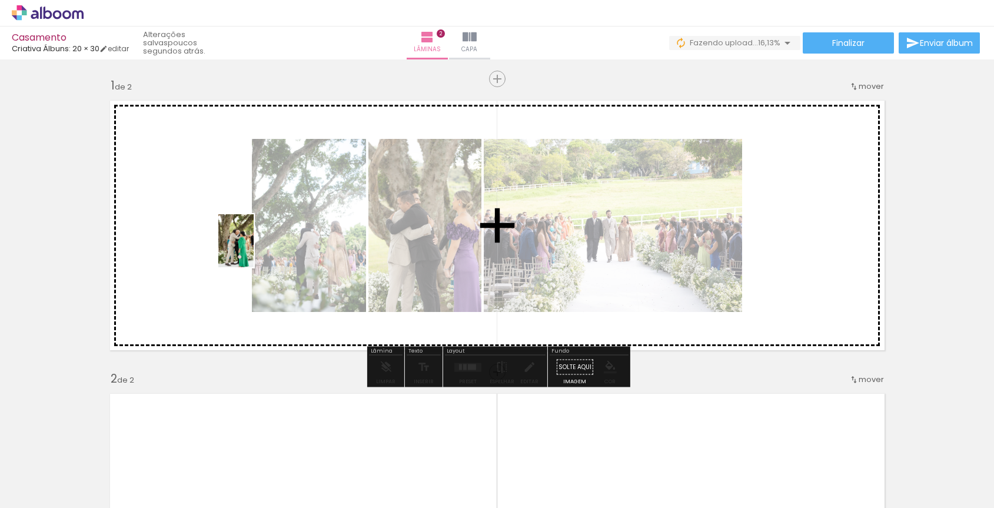
drag, startPoint x: 272, startPoint y: 470, endPoint x: 254, endPoint y: 244, distance: 226.7
click at [254, 244] on quentale-workspace at bounding box center [497, 254] width 994 height 508
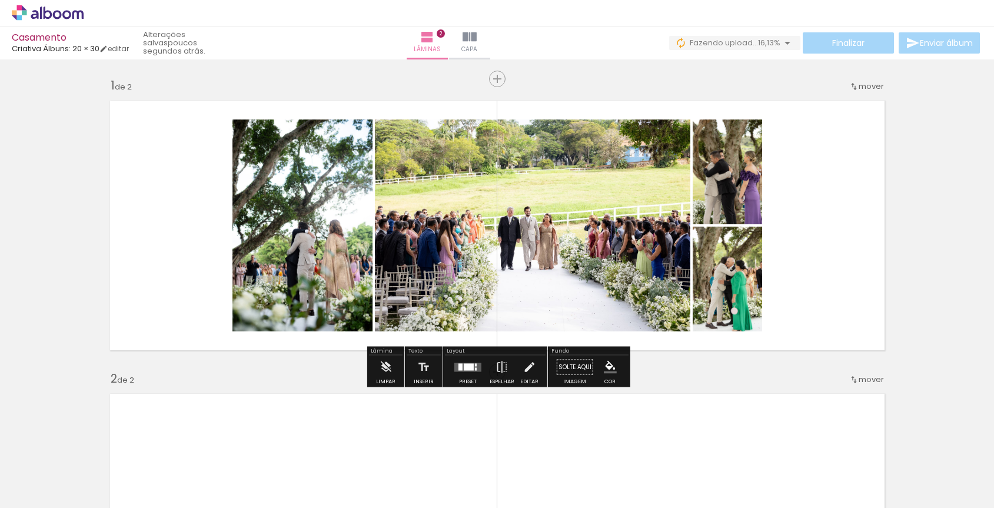
click at [468, 371] on quentale-layouter at bounding box center [467, 366] width 27 height 9
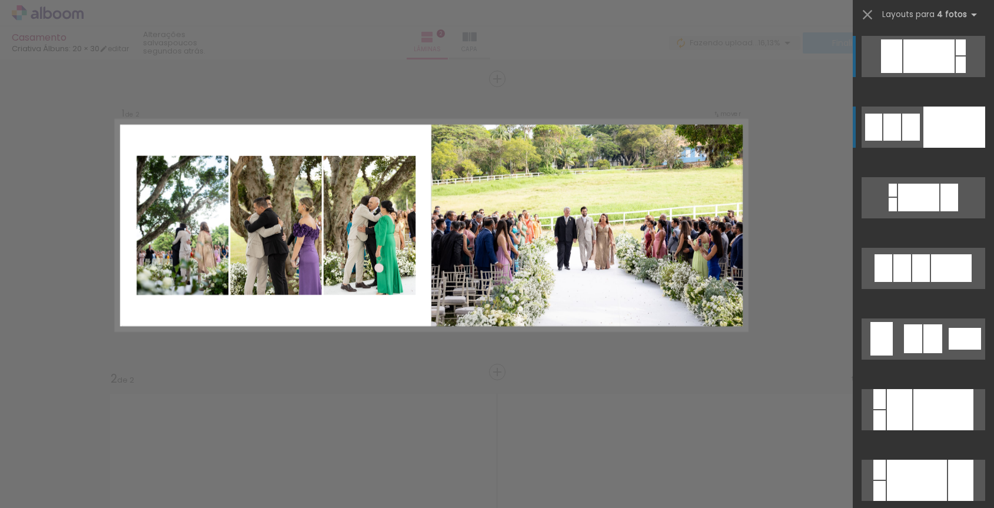
click at [903, 73] on div at bounding box center [928, 56] width 51 height 34
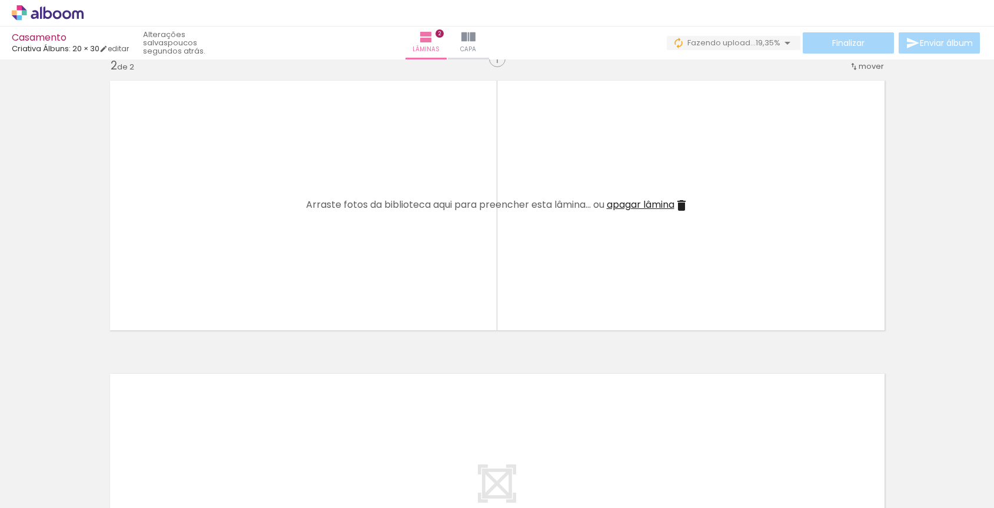
scroll to position [312, 0]
click at [105, 500] on quentale-thumb at bounding box center [72, 468] width 66 height 68
click at [89, 500] on quentale-thumb at bounding box center [72, 468] width 66 height 68
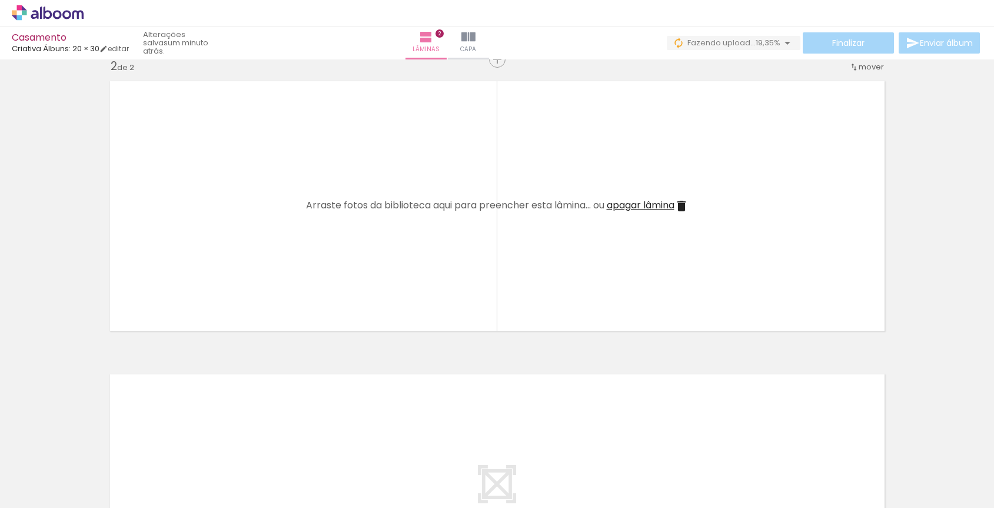
scroll to position [0, 0]
click at [131, 471] on div at bounding box center [118, 468] width 58 height 39
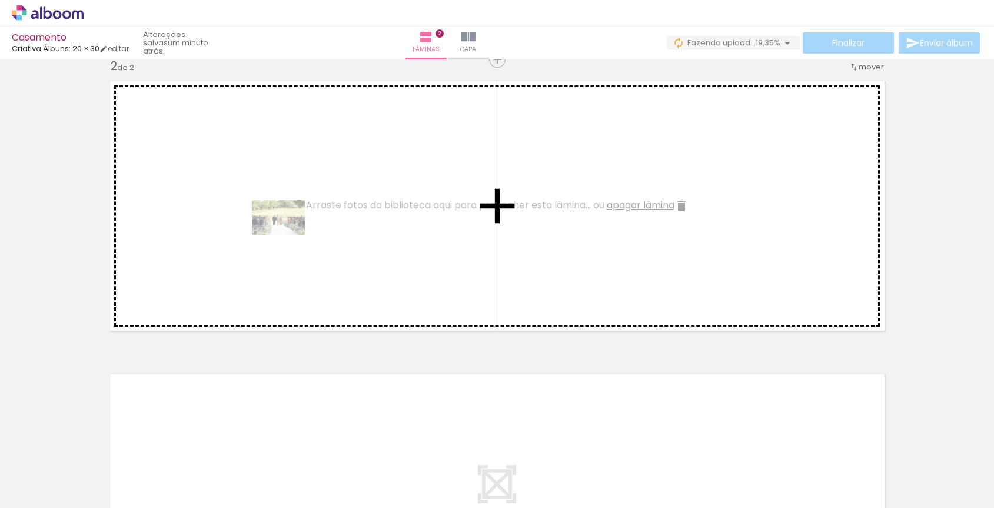
drag, startPoint x: 118, startPoint y: 464, endPoint x: 287, endPoint y: 235, distance: 284.8
click at [287, 235] on quentale-workspace at bounding box center [497, 254] width 994 height 508
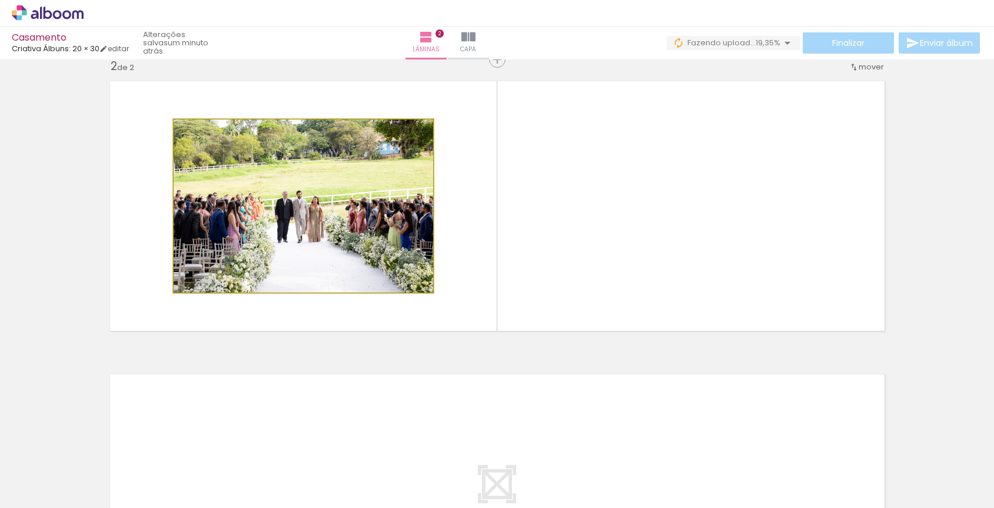
click at [312, 239] on quentale-photo at bounding box center [303, 205] width 259 height 173
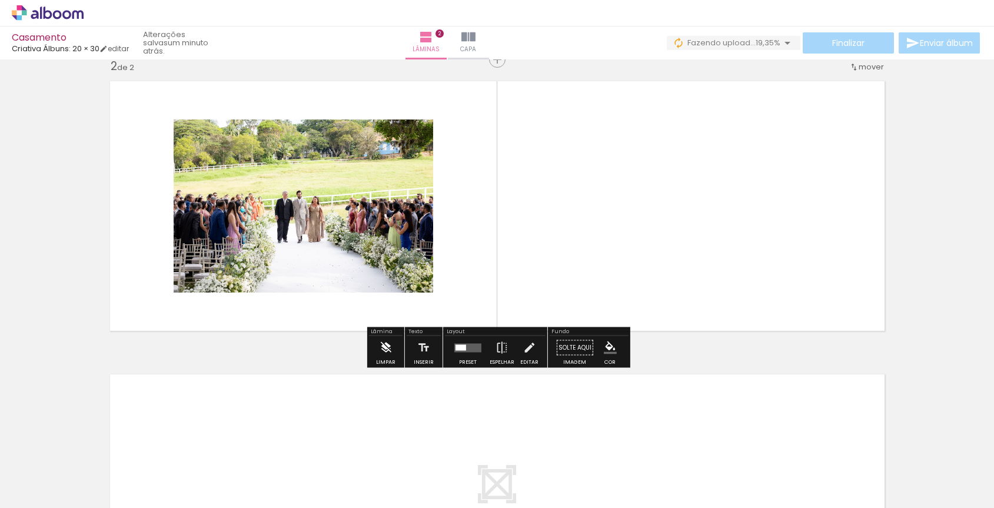
click at [391, 348] on iron-icon at bounding box center [385, 348] width 13 height 24
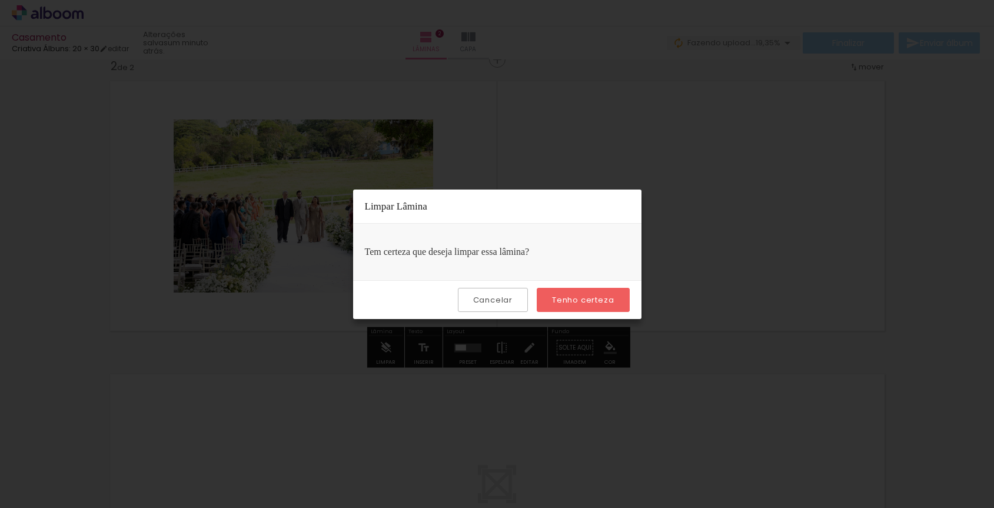
drag, startPoint x: 604, startPoint y: 305, endPoint x: 527, endPoint y: 298, distance: 77.4
click at [0, 0] on slot "Tenho certeza" at bounding box center [0, 0] width 0 height 0
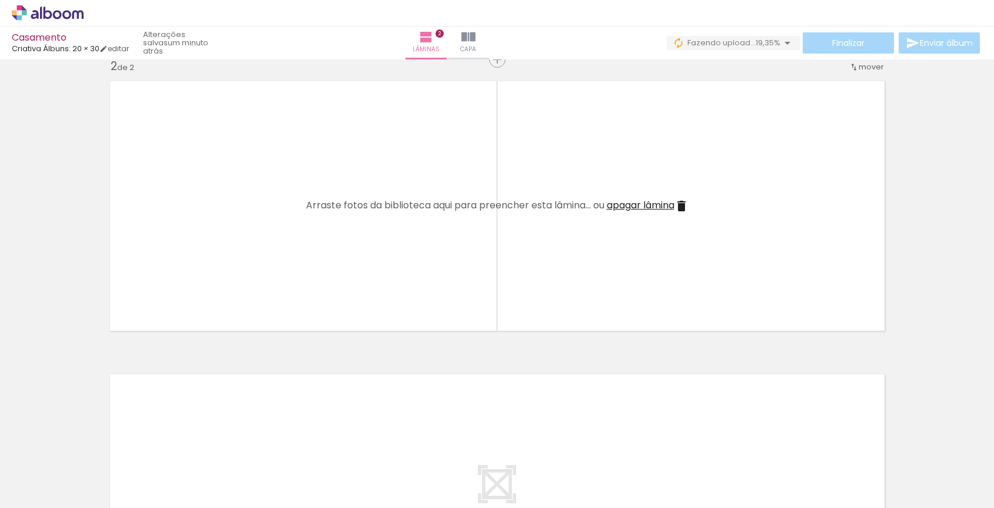
click at [144, 474] on div at bounding box center [117, 468] width 53 height 35
click at [98, 450] on iron-icon at bounding box center [92, 444] width 12 height 12
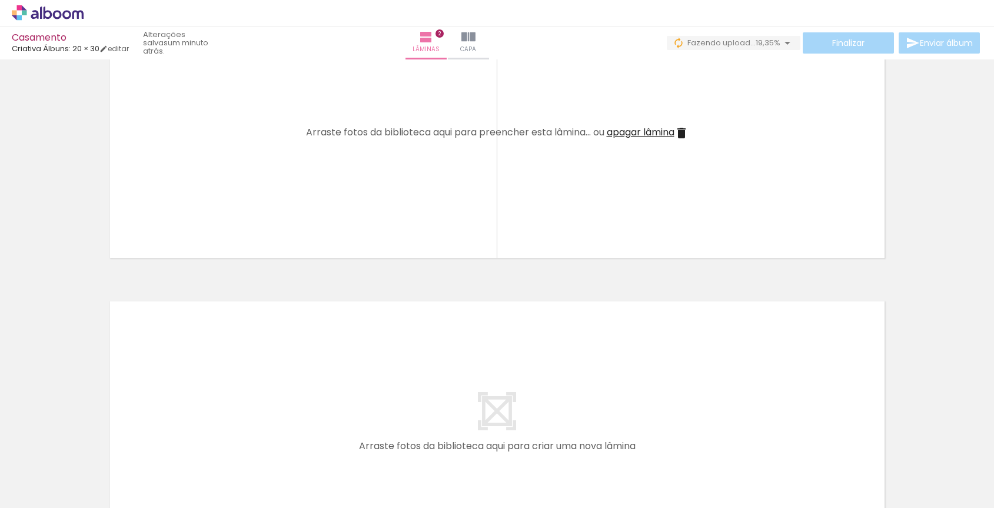
scroll to position [386, 0]
click at [144, 475] on div at bounding box center [117, 468] width 53 height 35
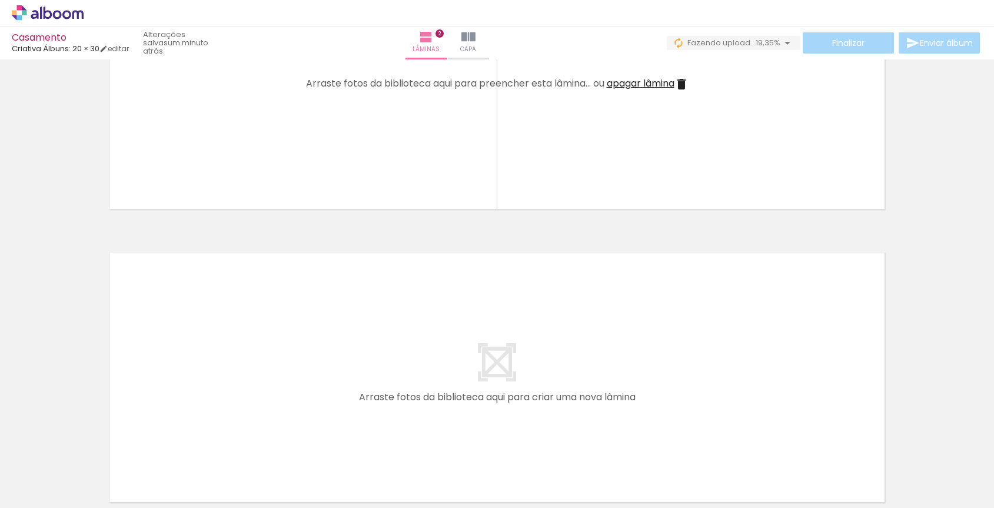
scroll to position [421, 0]
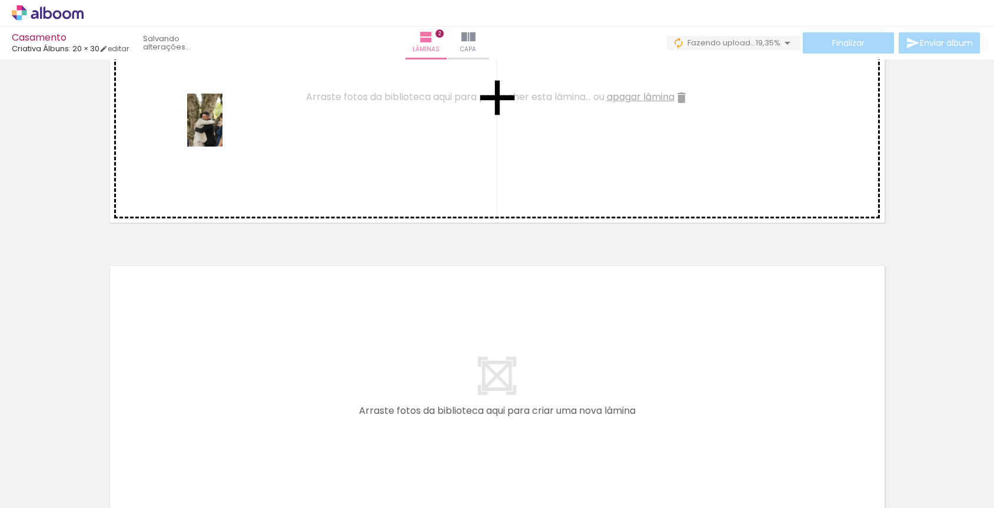
drag, startPoint x: 335, startPoint y: 468, endPoint x: 205, endPoint y: 95, distance: 395.1
click at [205, 95] on quentale-workspace at bounding box center [497, 254] width 994 height 508
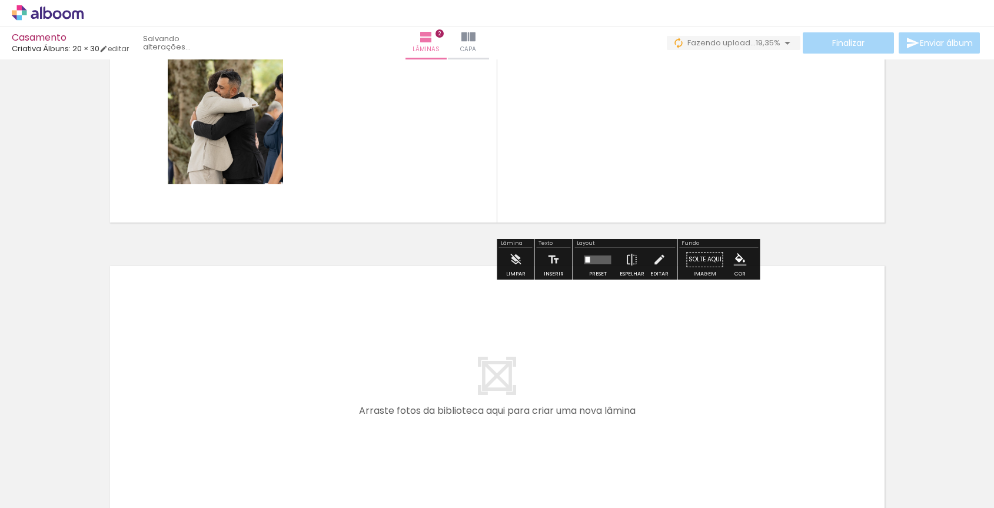
scroll to position [417, 0]
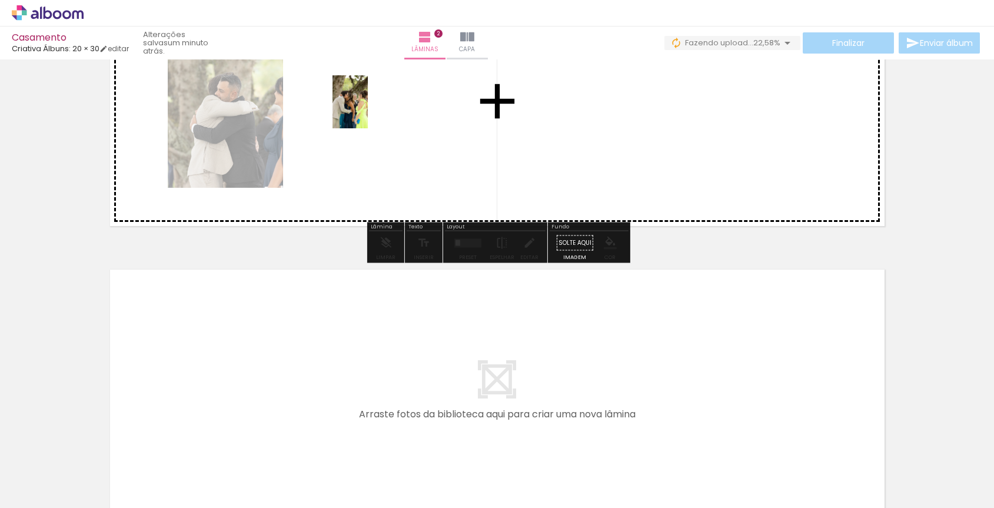
drag, startPoint x: 526, startPoint y: 468, endPoint x: 368, endPoint y: 111, distance: 390.7
click at [368, 111] on quentale-workspace at bounding box center [497, 254] width 994 height 508
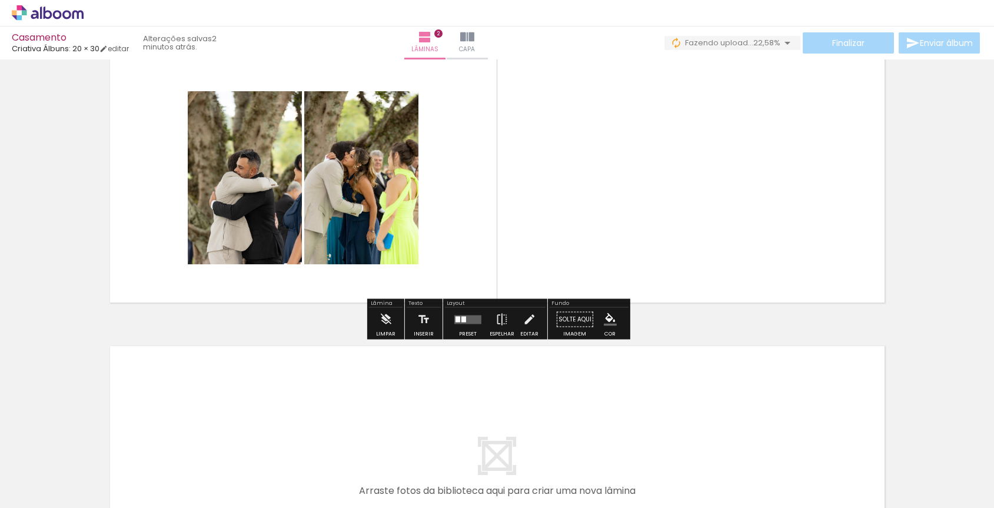
scroll to position [334, 0]
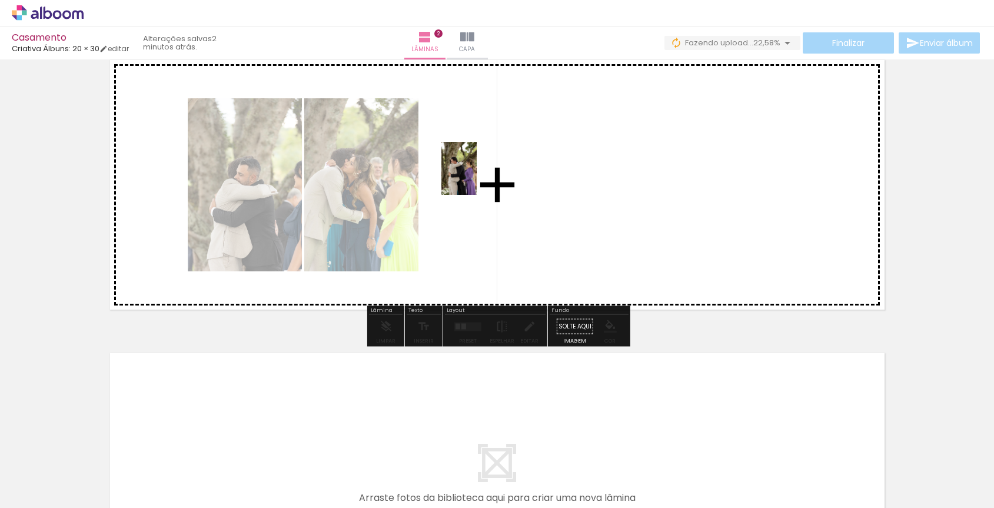
drag, startPoint x: 720, startPoint y: 463, endPoint x: 470, endPoint y: 177, distance: 379.5
click at [470, 177] on quentale-workspace at bounding box center [497, 254] width 994 height 508
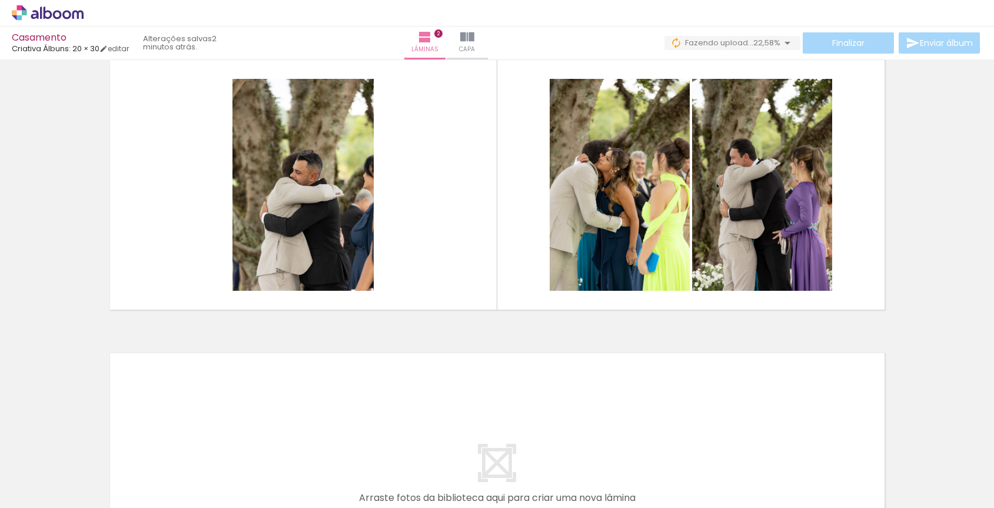
click at [728, 450] on div at bounding box center [710, 468] width 35 height 53
click at [691, 450] on iron-icon at bounding box center [685, 444] width 12 height 12
click at [557, 445] on iron-icon at bounding box center [553, 444] width 12 height 12
click at [663, 469] on div at bounding box center [644, 468] width 35 height 53
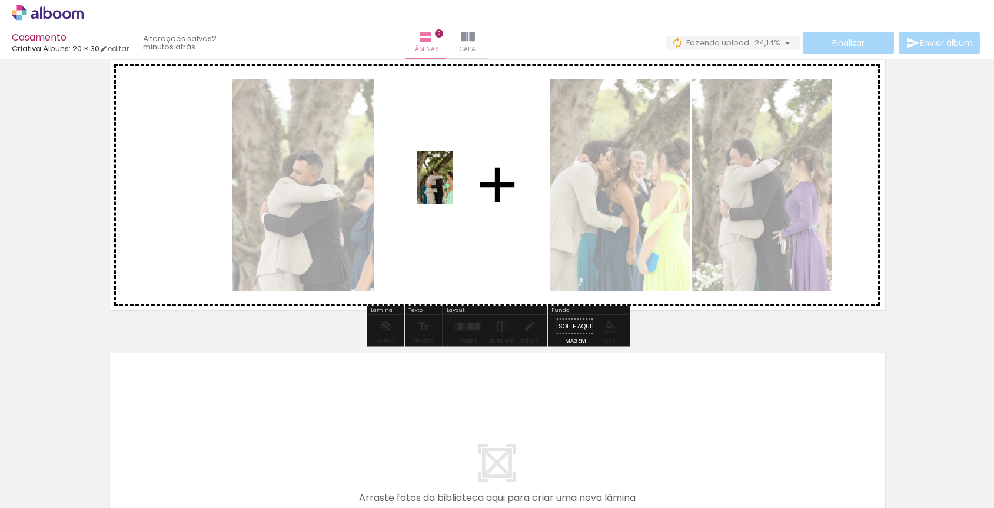
drag, startPoint x: 703, startPoint y: 364, endPoint x: 453, endPoint y: 186, distance: 307.6
click at [453, 186] on quentale-workspace at bounding box center [497, 254] width 994 height 508
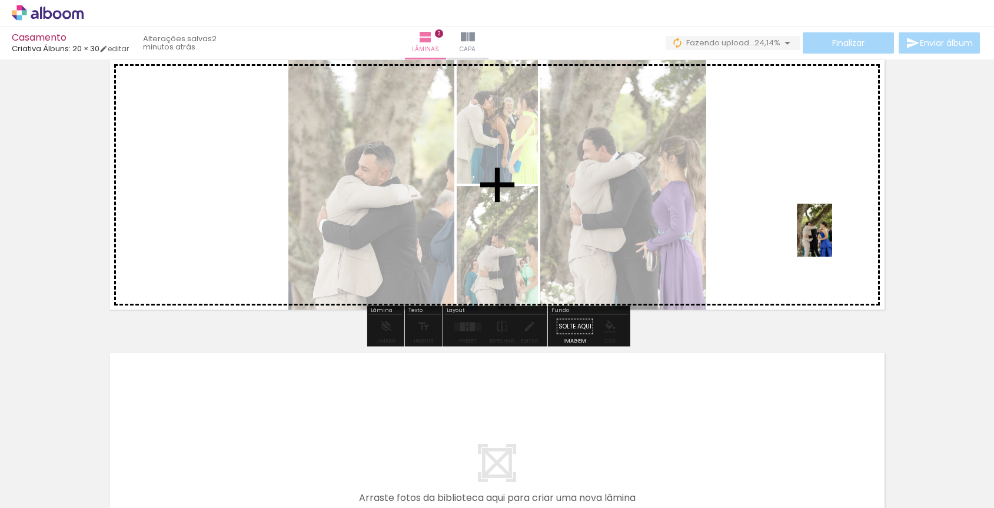
drag, startPoint x: 859, startPoint y: 477, endPoint x: 829, endPoint y: 231, distance: 247.7
click at [829, 231] on quentale-workspace at bounding box center [497, 254] width 994 height 508
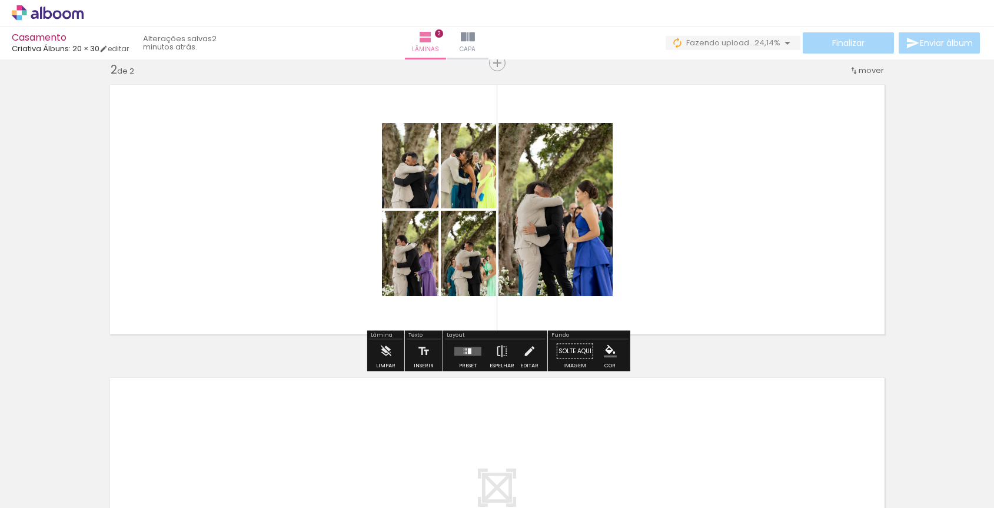
scroll to position [314, 0]
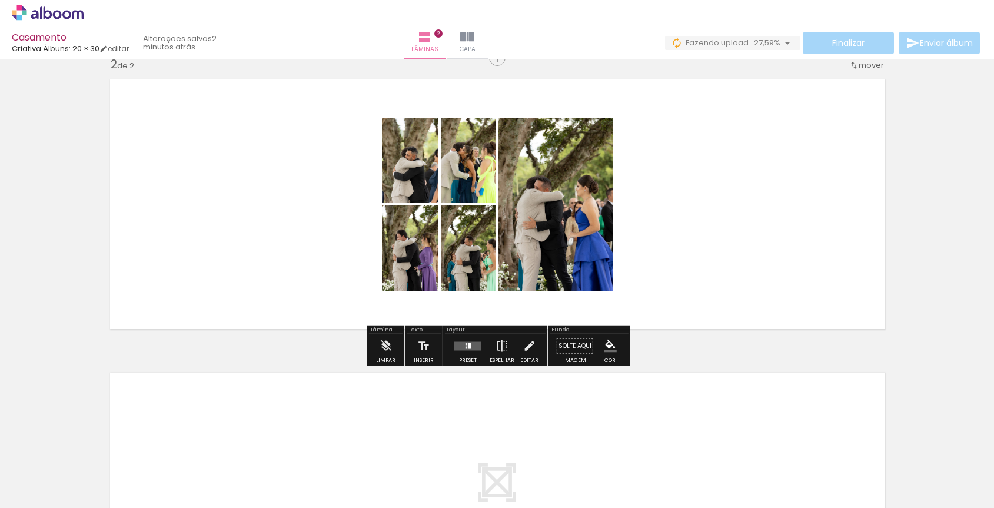
click at [468, 347] on div at bounding box center [470, 345] width 4 height 6
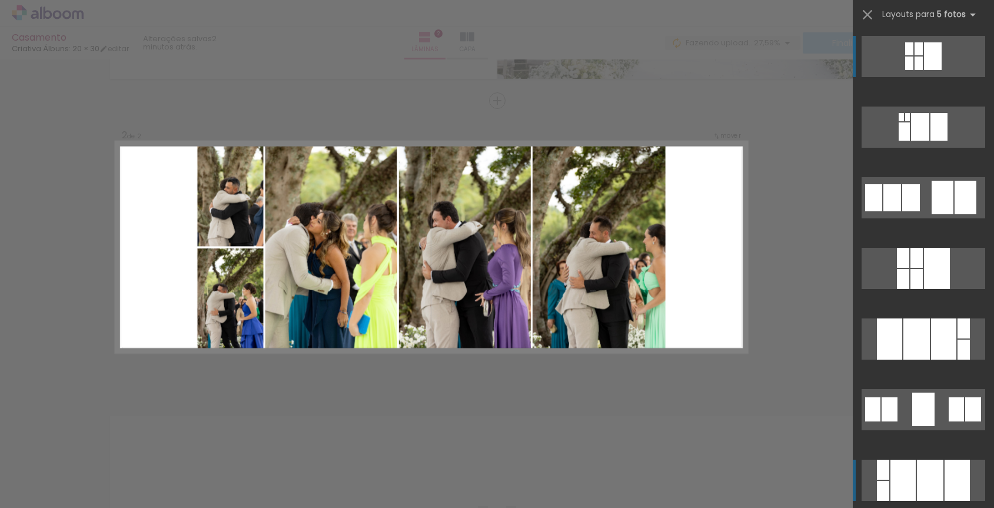
scroll to position [1, 0]
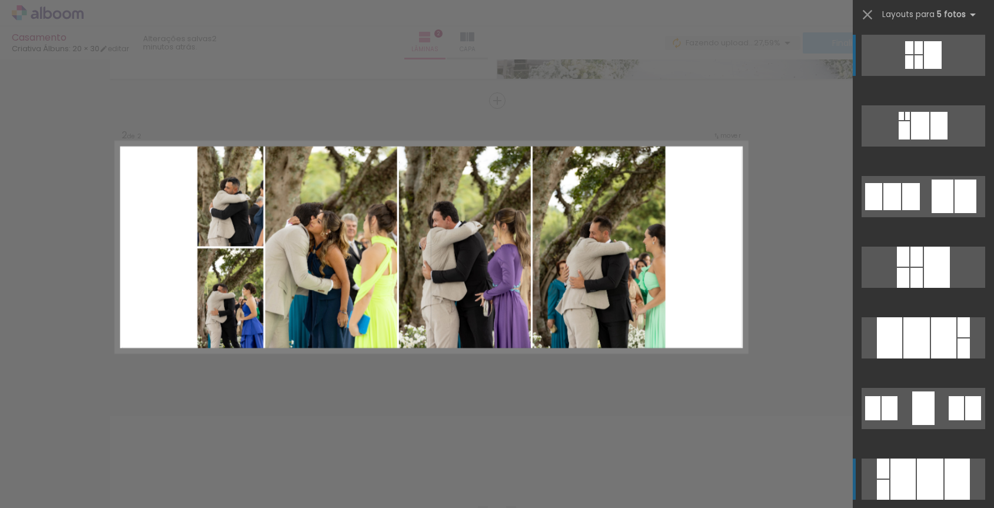
click at [924, 288] on div at bounding box center [937, 267] width 26 height 41
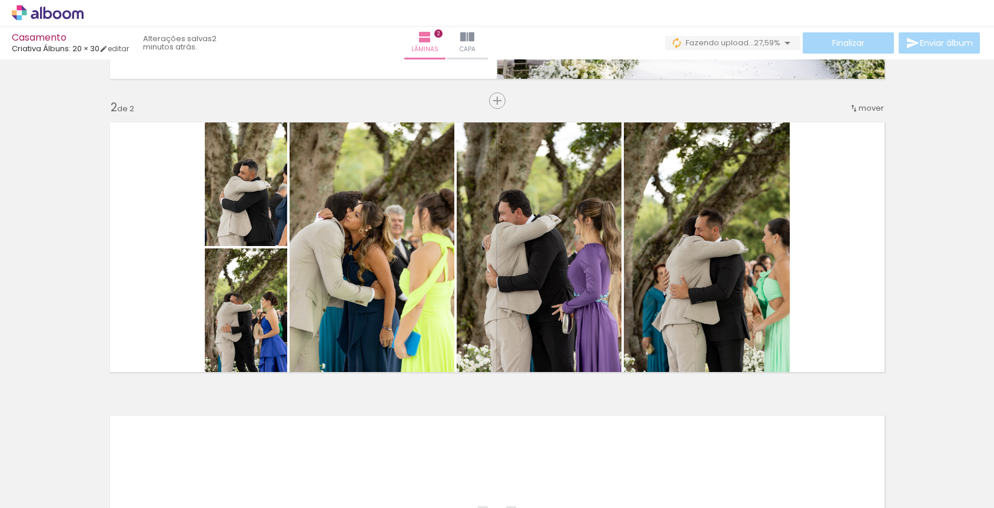
scroll to position [0, 487]
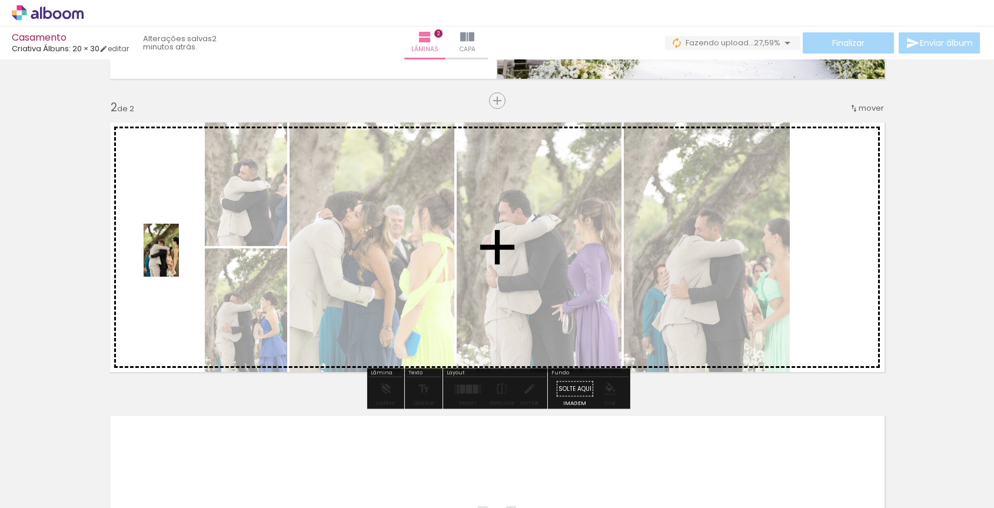
drag, startPoint x: 552, startPoint y: 473, endPoint x: 174, endPoint y: 261, distance: 433.6
click at [174, 261] on quentale-workspace at bounding box center [497, 254] width 994 height 508
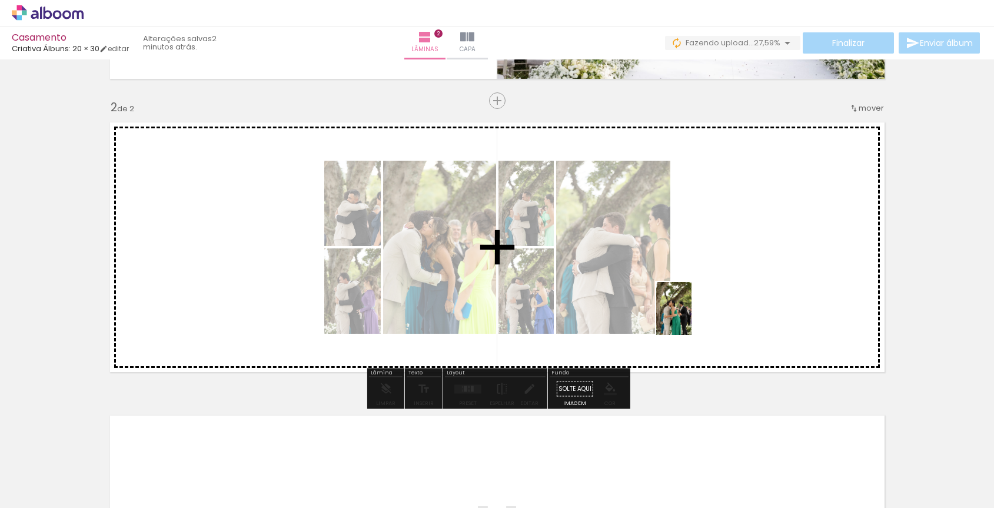
drag, startPoint x: 686, startPoint y: 472, endPoint x: 691, endPoint y: 317, distance: 154.8
click at [691, 317] on quentale-workspace at bounding box center [497, 254] width 994 height 508
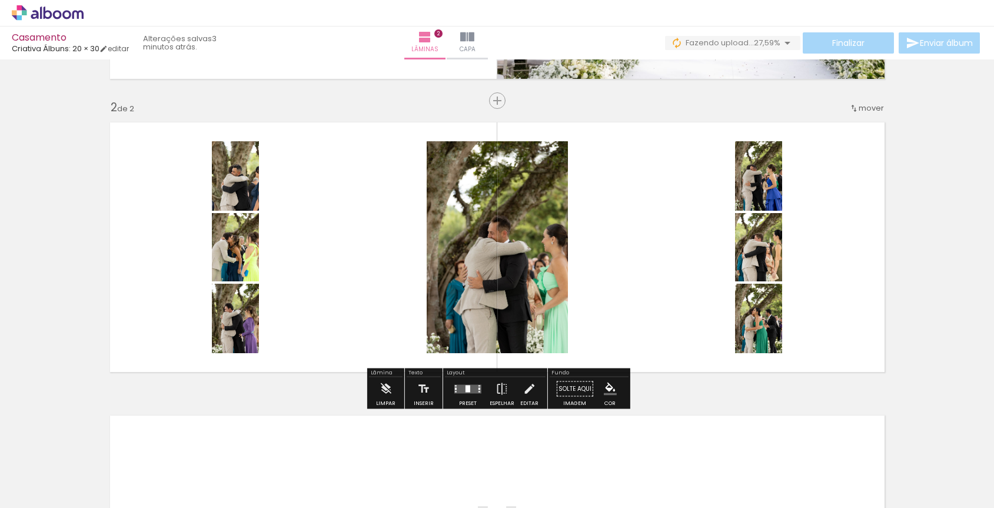
click at [256, 317] on div at bounding box center [249, 314] width 14 height 12
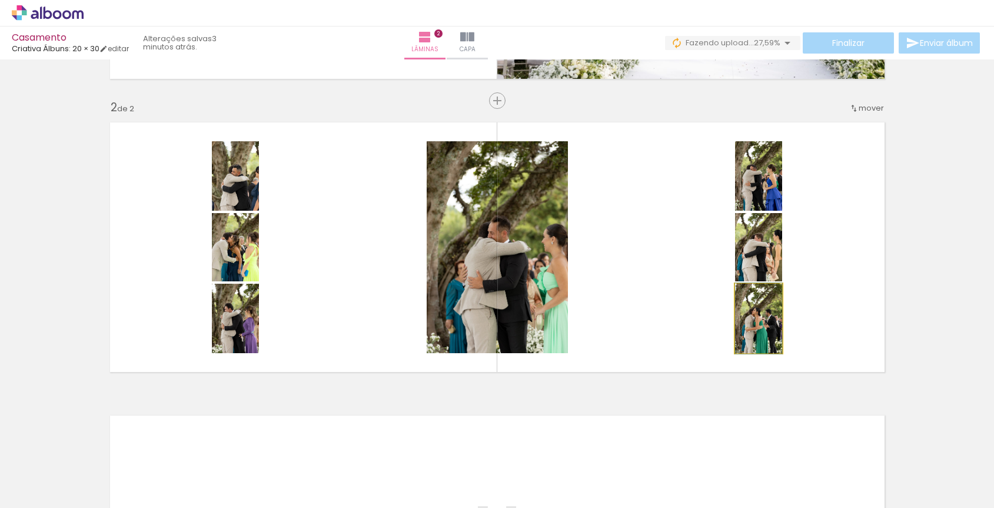
click at [754, 332] on quentale-photo at bounding box center [758, 318] width 47 height 69
click at [755, 334] on quentale-photo at bounding box center [758, 318] width 47 height 69
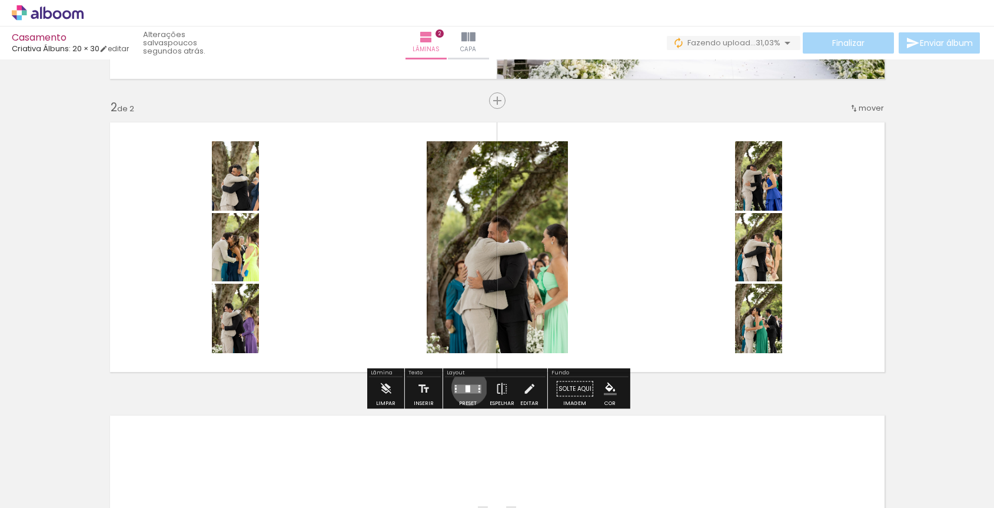
click at [467, 386] on div at bounding box center [467, 388] width 5 height 7
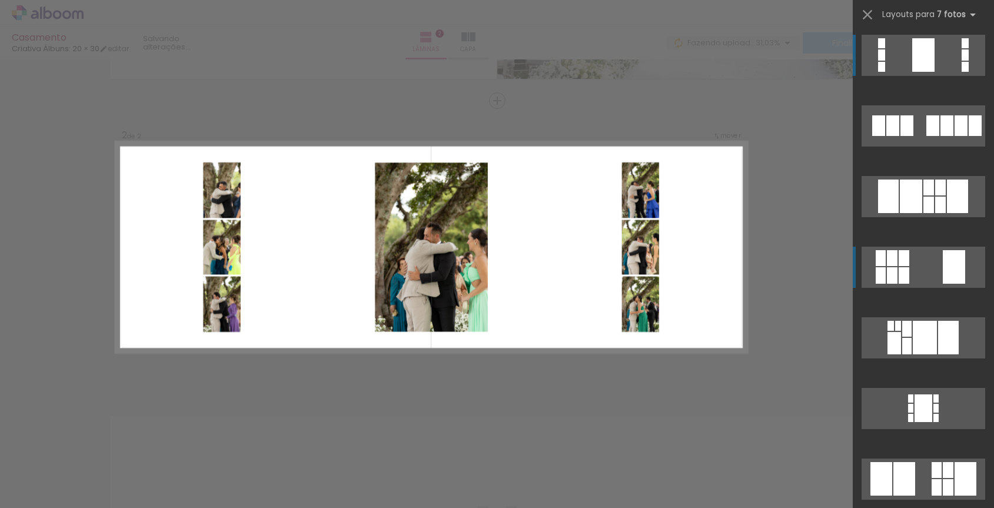
scroll to position [0, 0]
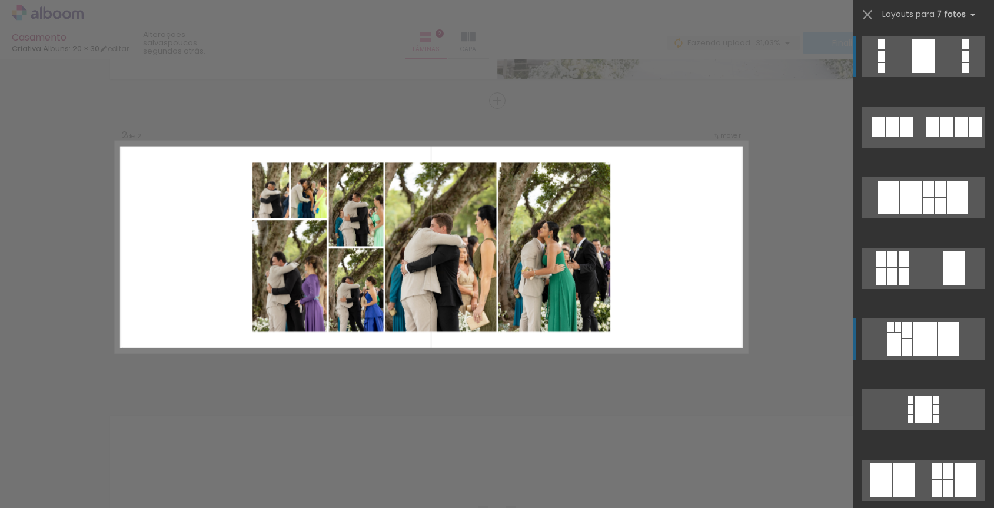
click at [885, 73] on div at bounding box center [881, 68] width 7 height 10
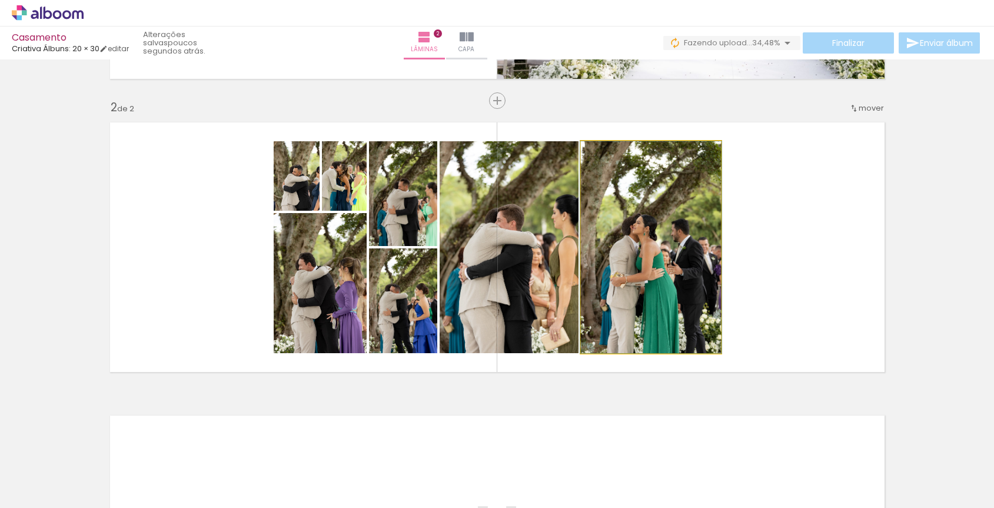
click at [666, 238] on quentale-photo at bounding box center [651, 247] width 140 height 212
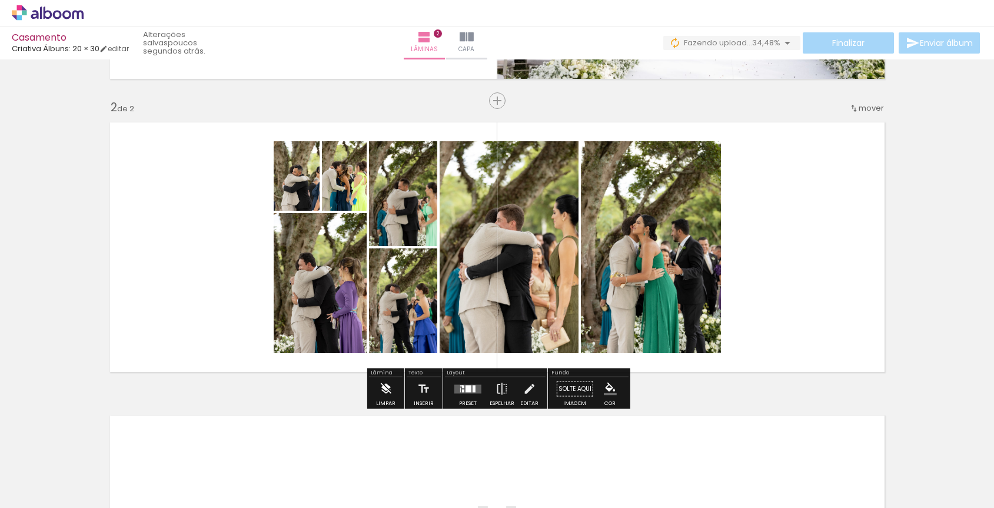
click at [390, 391] on iron-icon at bounding box center [385, 389] width 13 height 24
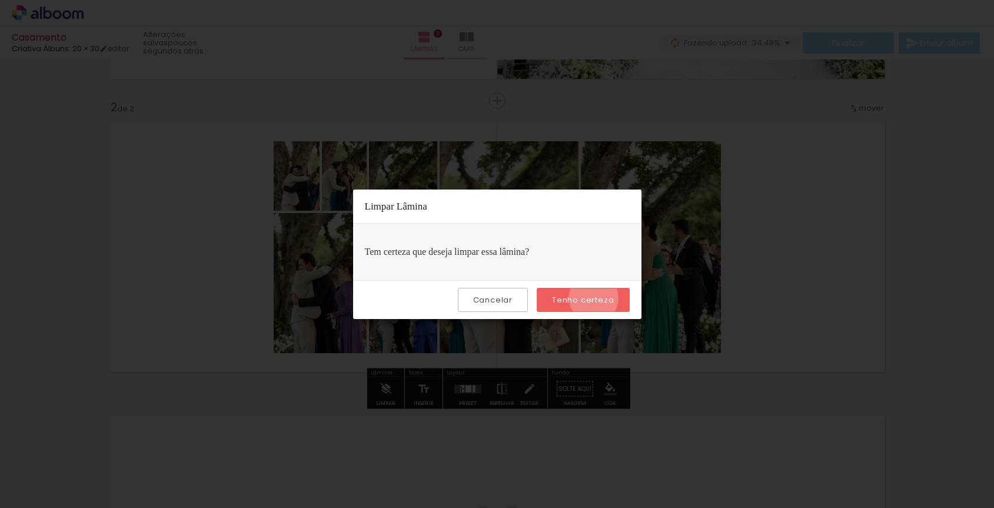
click at [0, 0] on slot "Tenho certeza" at bounding box center [0, 0] width 0 height 0
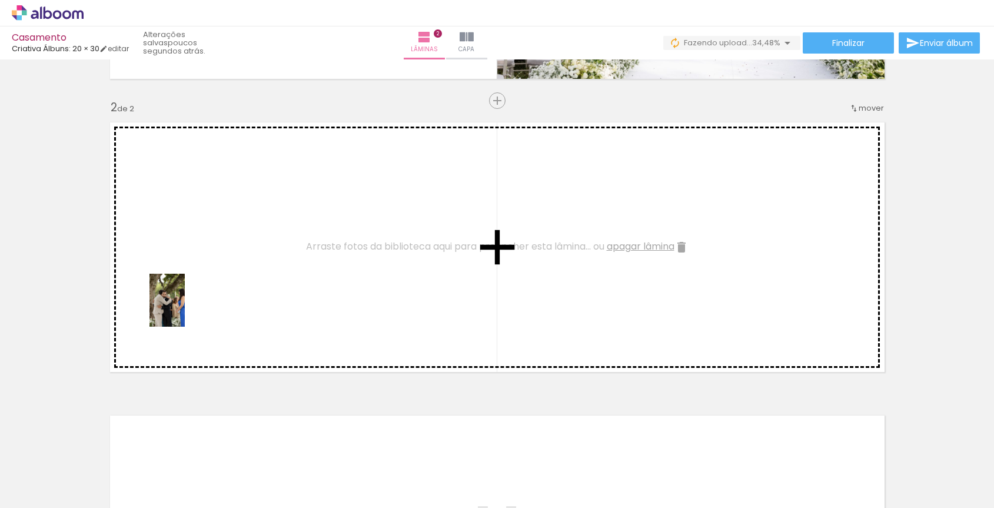
drag, startPoint x: 161, startPoint y: 367, endPoint x: 185, endPoint y: 309, distance: 62.8
click at [185, 309] on quentale-workspace at bounding box center [497, 254] width 994 height 508
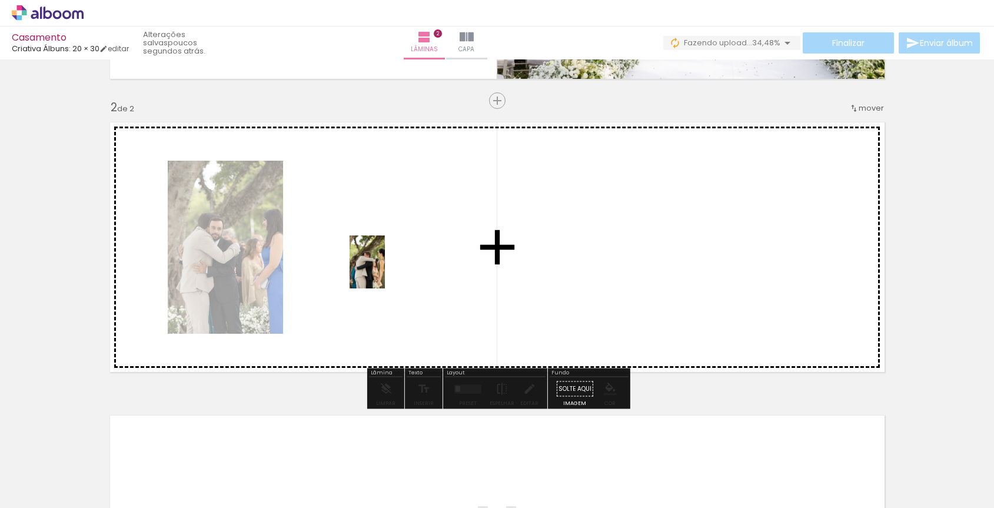
drag, startPoint x: 167, startPoint y: 467, endPoint x: 385, endPoint y: 271, distance: 293.7
click at [385, 271] on quentale-workspace at bounding box center [497, 254] width 994 height 508
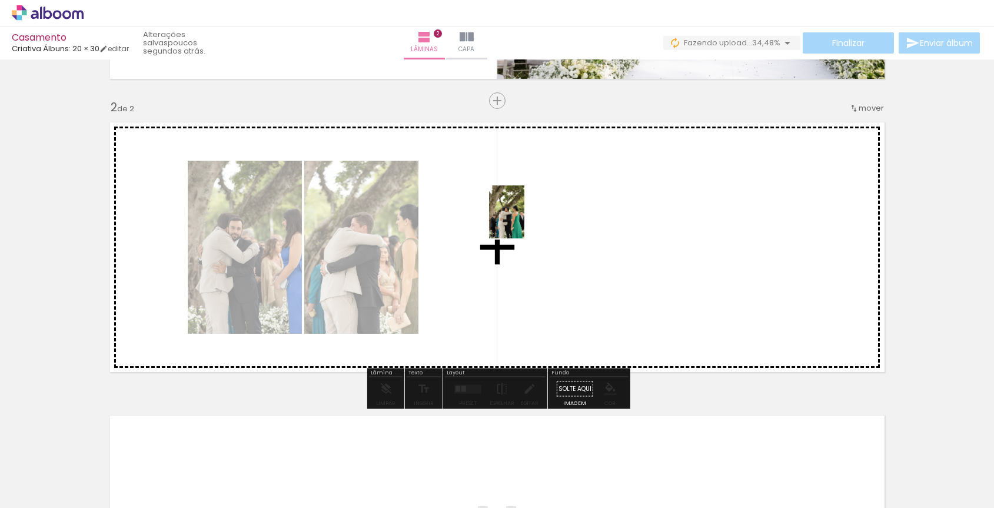
drag, startPoint x: 249, startPoint y: 475, endPoint x: 517, endPoint y: 221, distance: 369.6
click at [517, 221] on quentale-workspace at bounding box center [497, 254] width 994 height 508
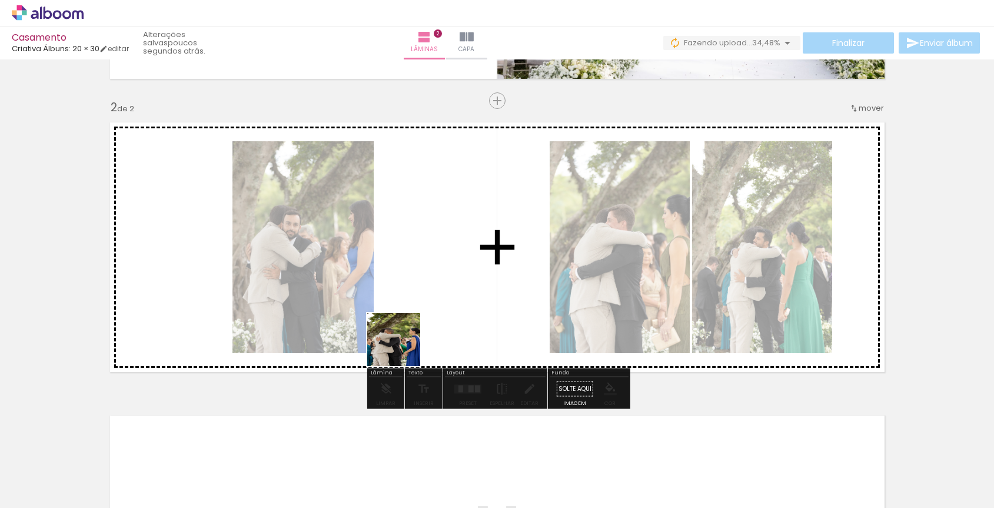
drag, startPoint x: 360, startPoint y: 477, endPoint x: 402, endPoint y: 345, distance: 139.0
click at [402, 345] on quentale-workspace at bounding box center [497, 254] width 994 height 508
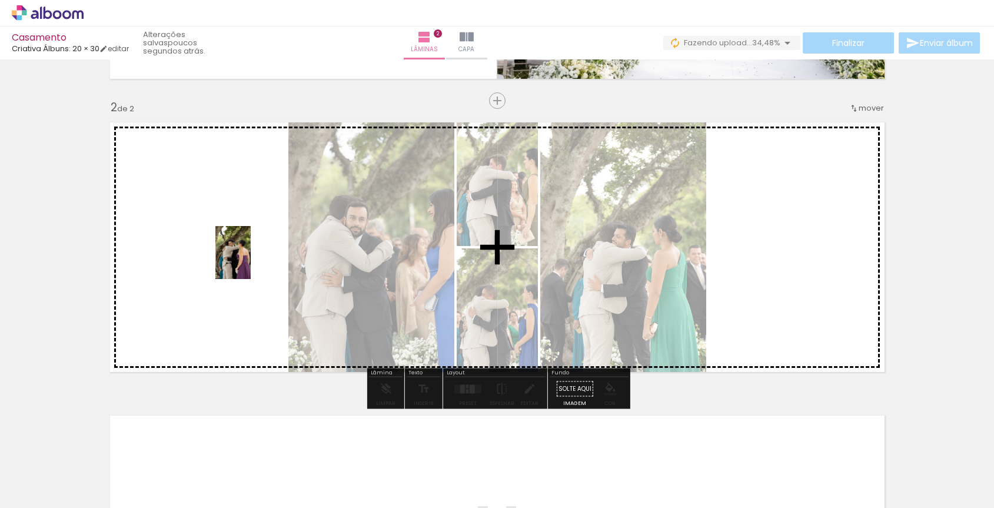
drag, startPoint x: 491, startPoint y: 477, endPoint x: 163, endPoint y: 255, distance: 396.3
click at [163, 255] on quentale-workspace at bounding box center [497, 254] width 994 height 508
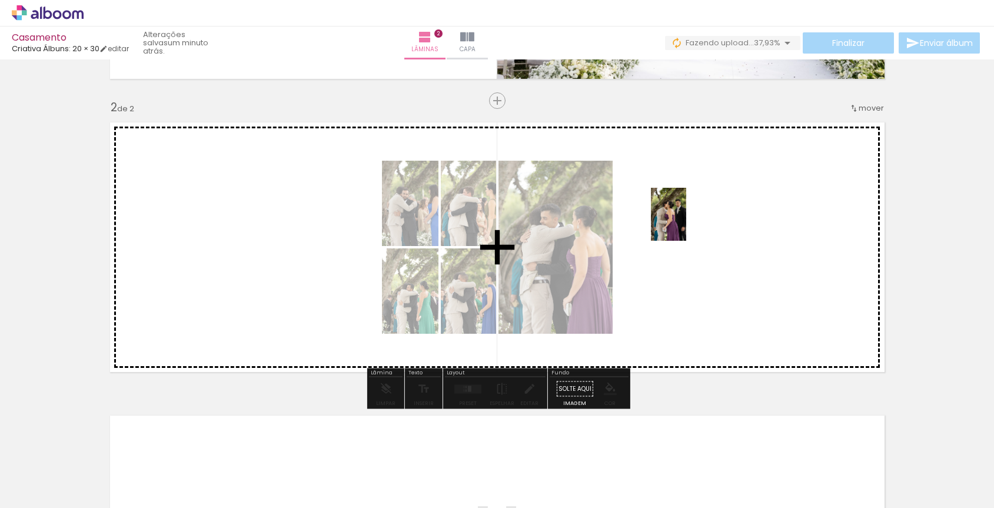
drag, startPoint x: 566, startPoint y: 477, endPoint x: 686, endPoint y: 223, distance: 281.1
click at [686, 223] on quentale-workspace at bounding box center [497, 254] width 994 height 508
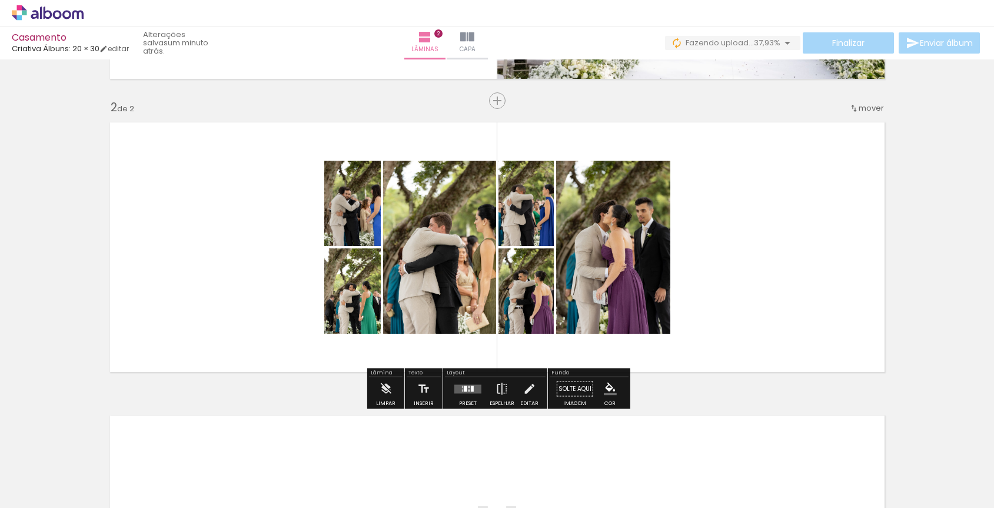
click at [529, 315] on quentale-photo at bounding box center [525, 290] width 55 height 85
click at [560, 388] on paper-button "Solte aqui Imagem" at bounding box center [575, 392] width 42 height 30
click at [528, 394] on iron-icon at bounding box center [529, 389] width 13 height 24
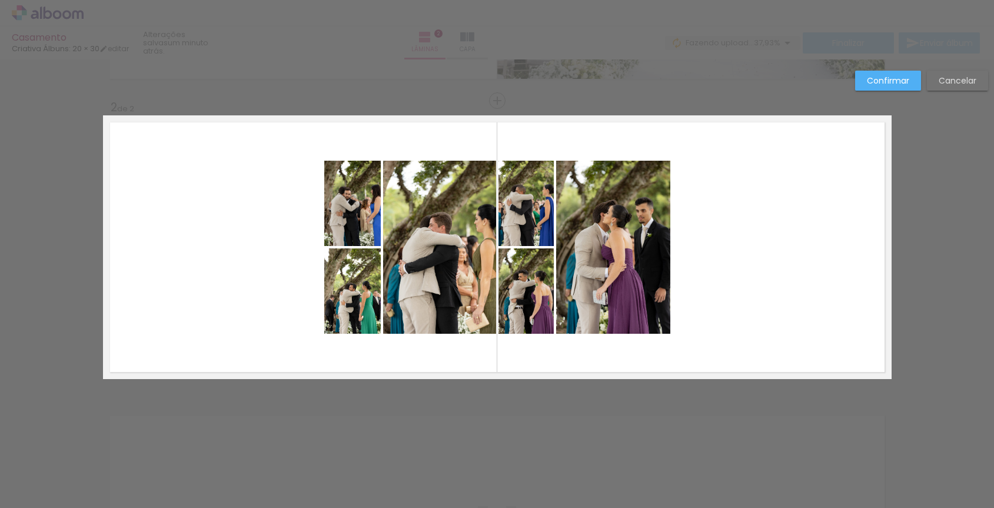
click at [534, 301] on quentale-photo at bounding box center [525, 290] width 55 height 85
drag, startPoint x: 525, startPoint y: 265, endPoint x: 525, endPoint y: 283, distance: 17.7
click at [525, 283] on div at bounding box center [526, 282] width 24 height 24
drag, startPoint x: 526, startPoint y: 308, endPoint x: 531, endPoint y: 291, distance: 17.9
click at [531, 291] on div at bounding box center [531, 291] width 55 height 52
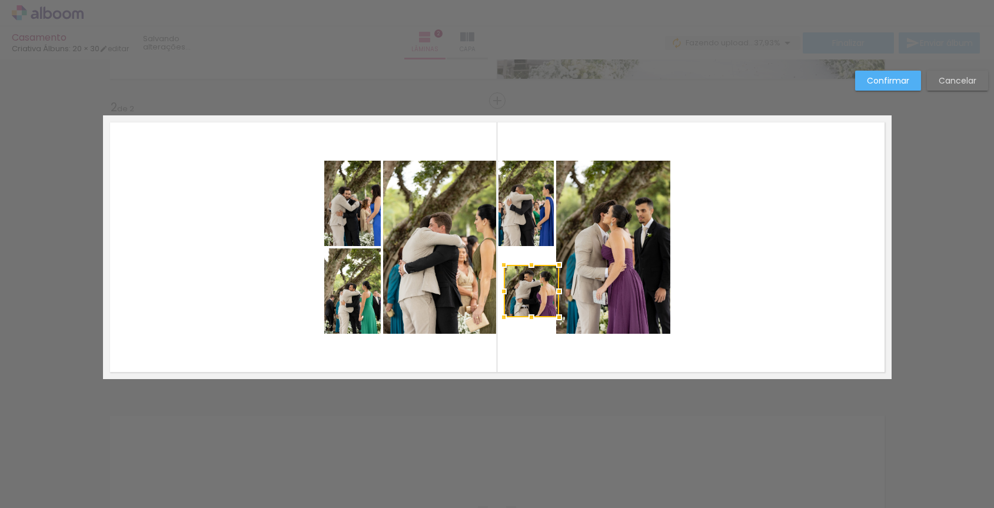
click at [527, 284] on div at bounding box center [531, 291] width 55 height 52
click at [525, 286] on div at bounding box center [531, 291] width 55 height 52
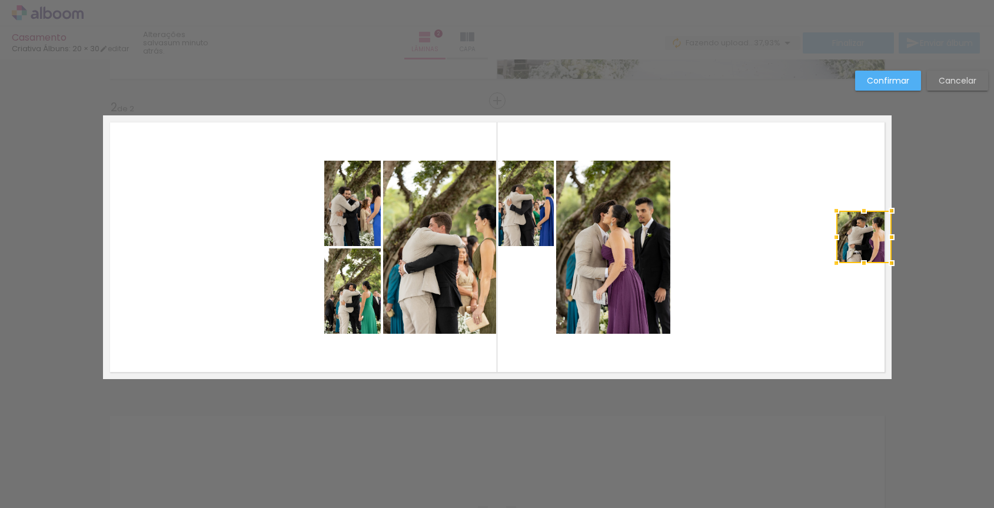
drag, startPoint x: 525, startPoint y: 286, endPoint x: 852, endPoint y: 224, distance: 332.4
click at [852, 224] on div at bounding box center [863, 237] width 55 height 52
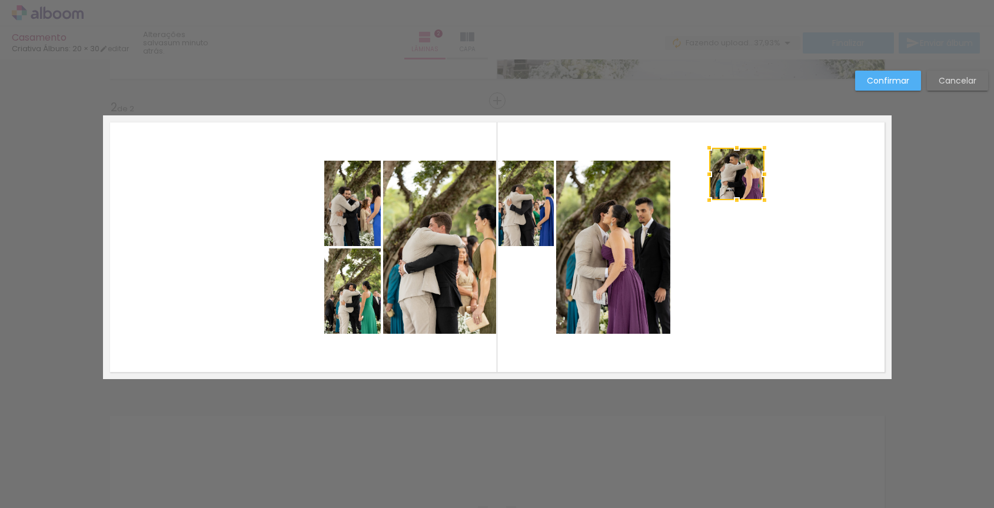
drag, startPoint x: 852, startPoint y: 224, endPoint x: 731, endPoint y: 168, distance: 133.5
click at [731, 168] on div at bounding box center [736, 174] width 55 height 52
click at [727, 168] on div at bounding box center [736, 173] width 55 height 52
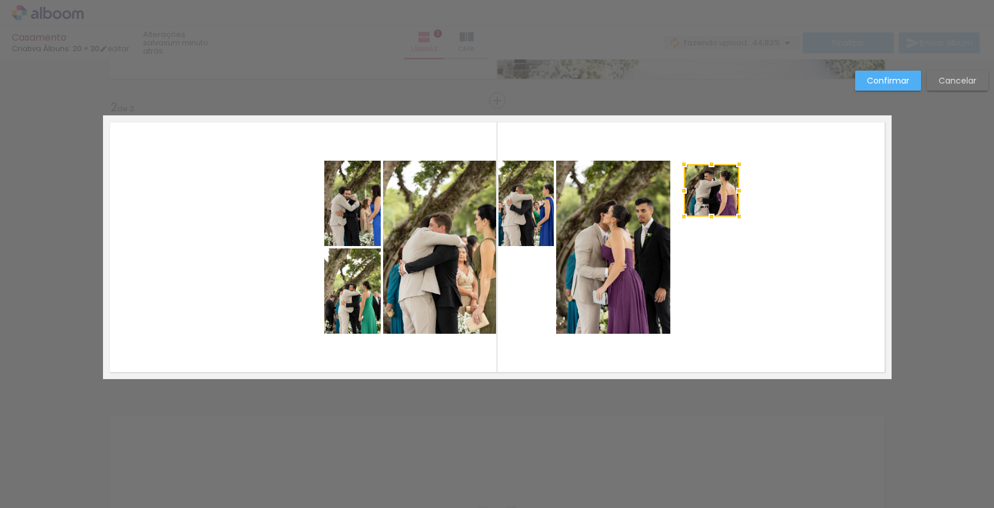
drag, startPoint x: 727, startPoint y: 168, endPoint x: 702, endPoint y: 185, distance: 30.5
click at [702, 185] on div at bounding box center [711, 190] width 55 height 52
click at [730, 297] on quentale-layouter at bounding box center [497, 247] width 788 height 264
click at [719, 192] on quentale-photo at bounding box center [711, 190] width 55 height 52
click at [719, 192] on div at bounding box center [711, 190] width 55 height 52
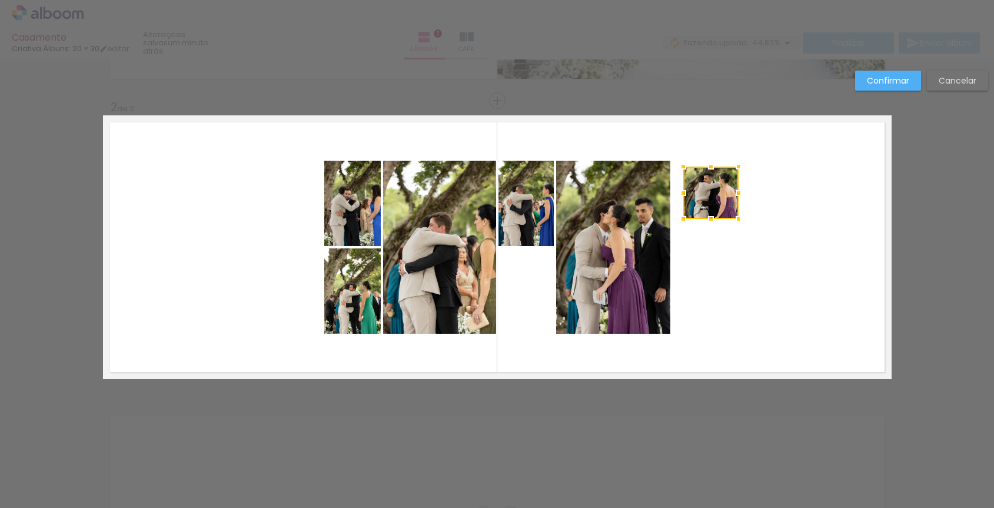
click at [718, 194] on div at bounding box center [710, 193] width 55 height 52
click at [785, 271] on quentale-layouter at bounding box center [497, 247] width 788 height 264
click at [707, 199] on quentale-photo at bounding box center [710, 193] width 55 height 52
click at [0, 0] on slot "Confirmar" at bounding box center [0, 0] width 0 height 0
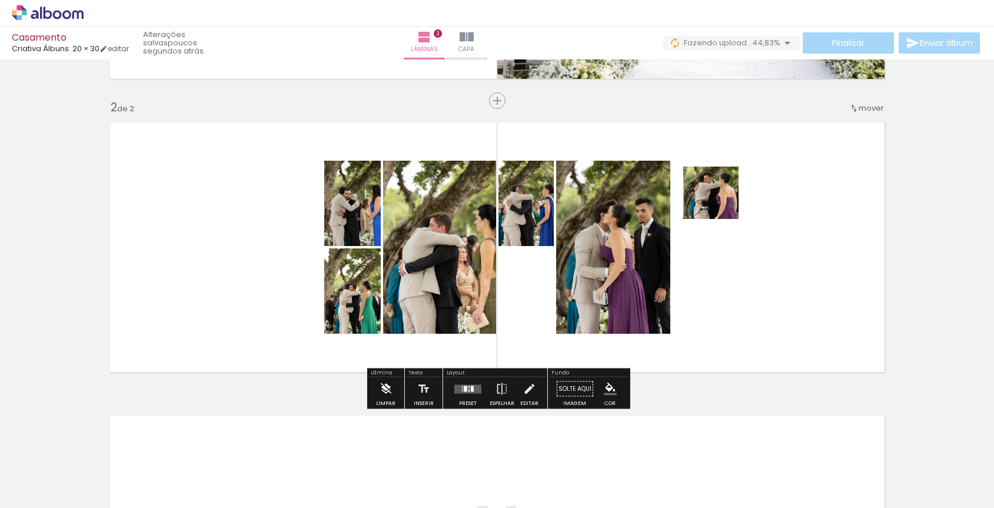
click at [383, 391] on iron-icon at bounding box center [385, 389] width 13 height 24
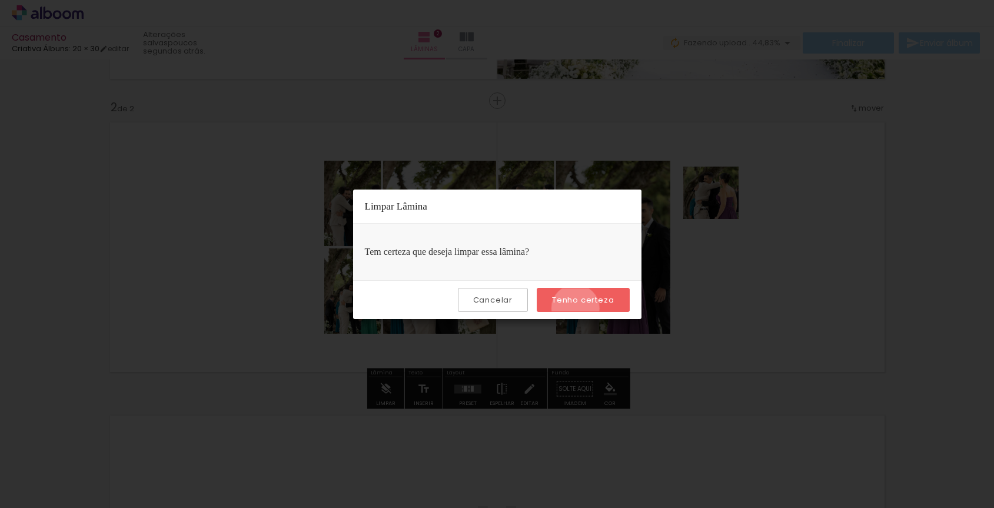
click at [577, 308] on paper-button "Tenho certeza" at bounding box center [583, 300] width 92 height 24
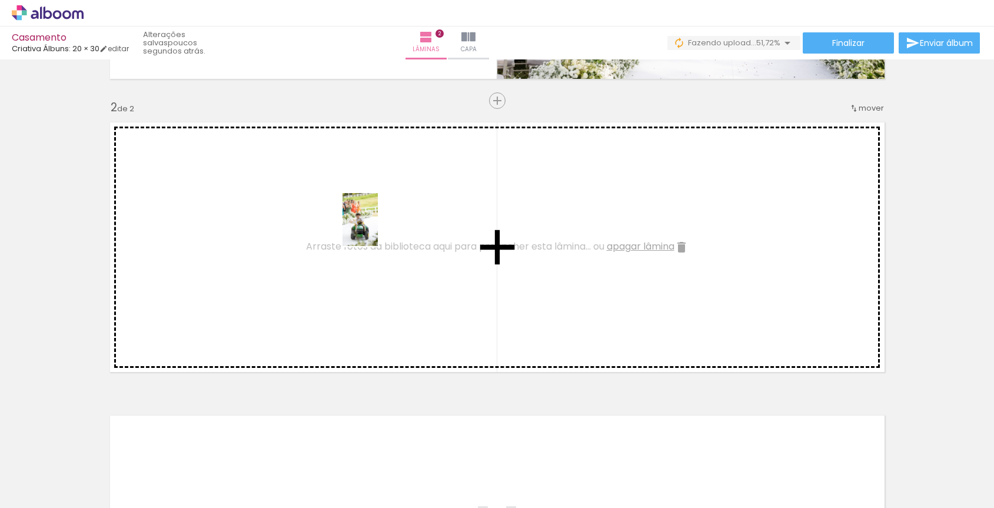
drag, startPoint x: 707, startPoint y: 480, endPoint x: 378, endPoint y: 228, distance: 413.9
click at [378, 228] on quentale-workspace at bounding box center [497, 254] width 994 height 508
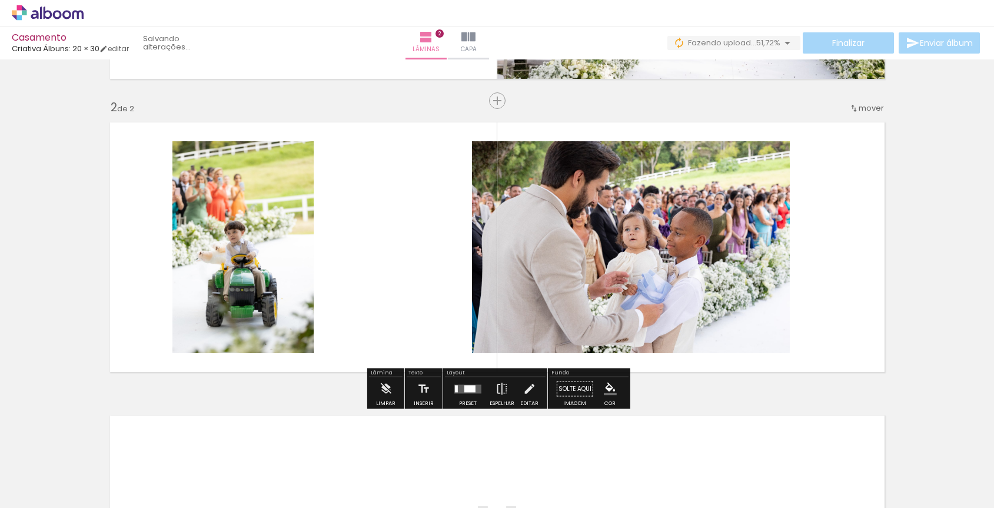
drag, startPoint x: 763, startPoint y: 480, endPoint x: 530, endPoint y: 340, distance: 271.7
click at [530, 340] on quentale-workspace at bounding box center [497, 254] width 994 height 508
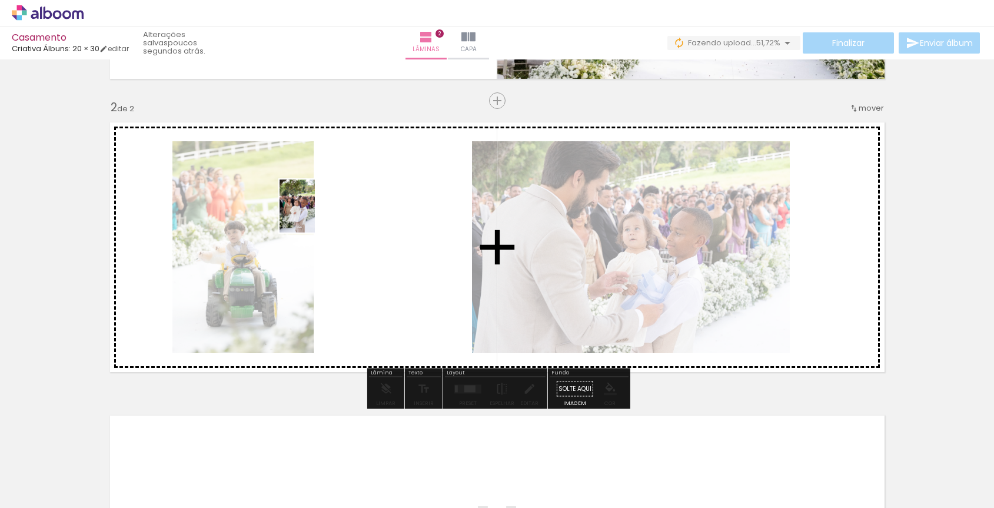
drag, startPoint x: 829, startPoint y: 474, endPoint x: 300, endPoint y: 220, distance: 587.4
click at [300, 220] on quentale-workspace at bounding box center [497, 254] width 994 height 508
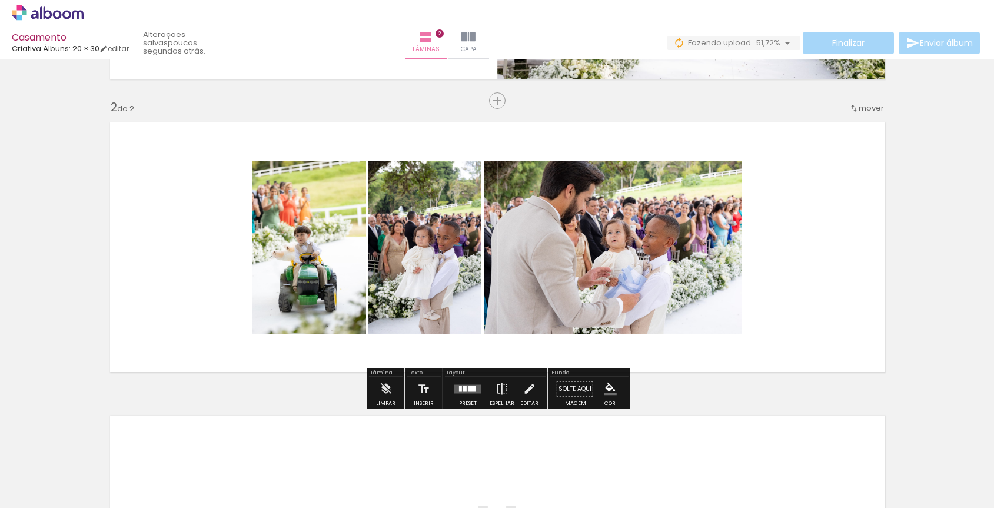
click at [438, 252] on quentale-photo at bounding box center [424, 247] width 113 height 173
click at [387, 374] on div "Lâmina" at bounding box center [386, 373] width 34 height 7
click at [382, 402] on div "Limpar" at bounding box center [385, 403] width 19 height 5
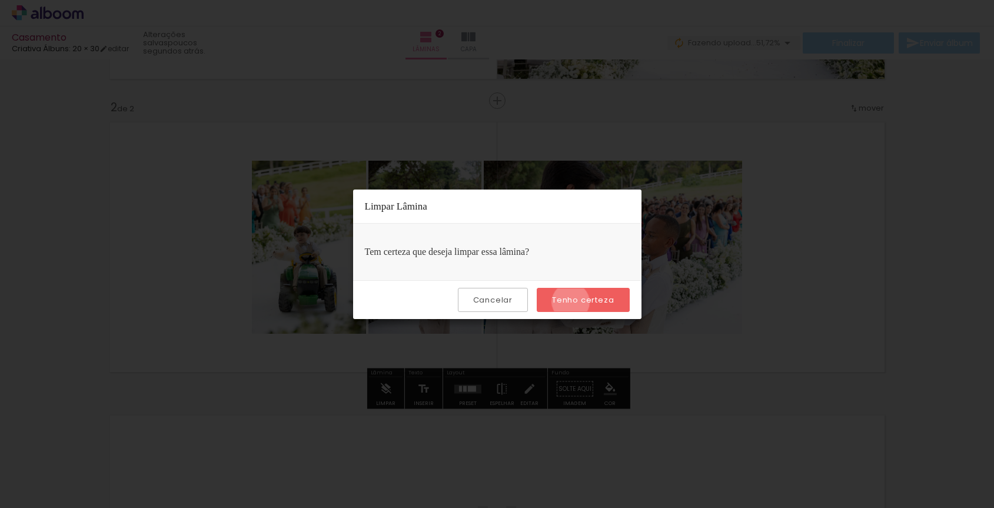
click at [0, 0] on slot "Tenho certeza" at bounding box center [0, 0] width 0 height 0
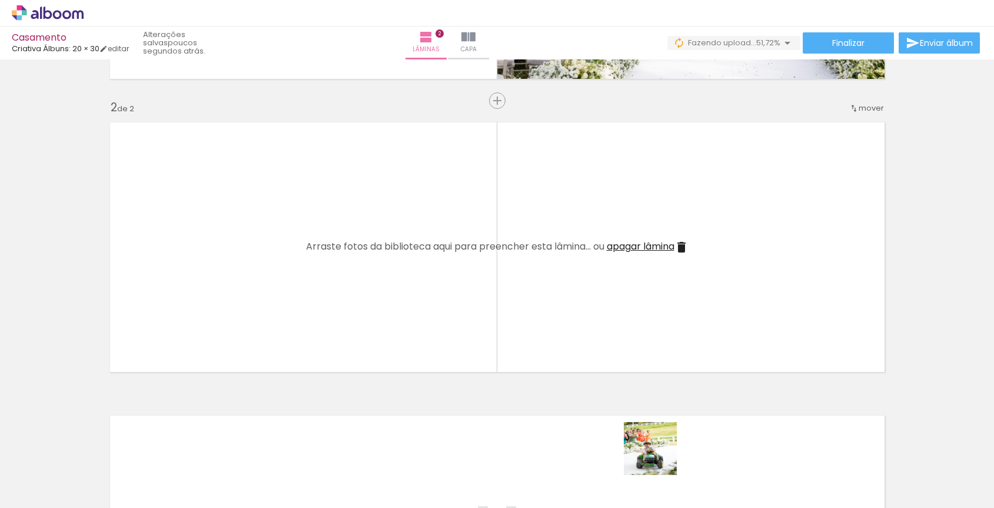
drag, startPoint x: 686, startPoint y: 477, endPoint x: 332, endPoint y: 338, distance: 380.2
click at [332, 338] on quentale-workspace at bounding box center [497, 254] width 994 height 508
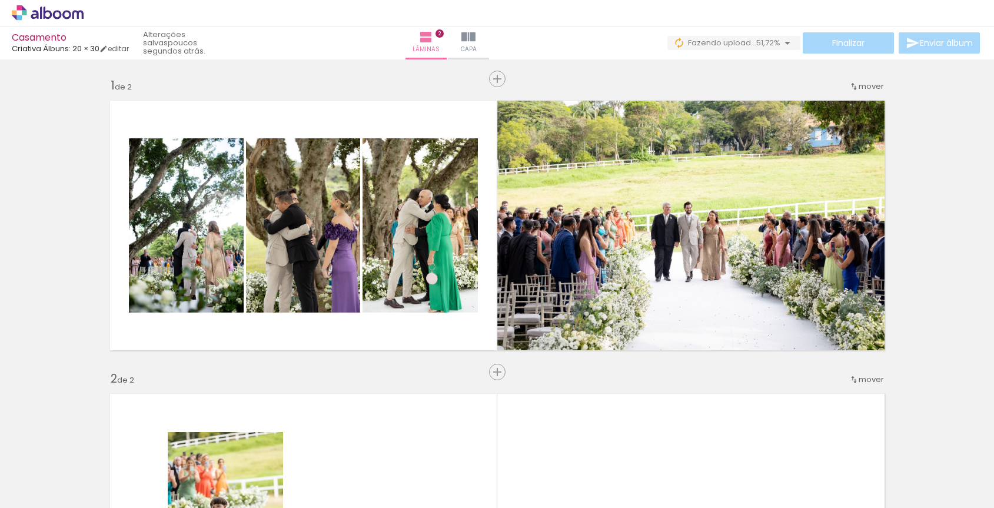
scroll to position [0, 1006]
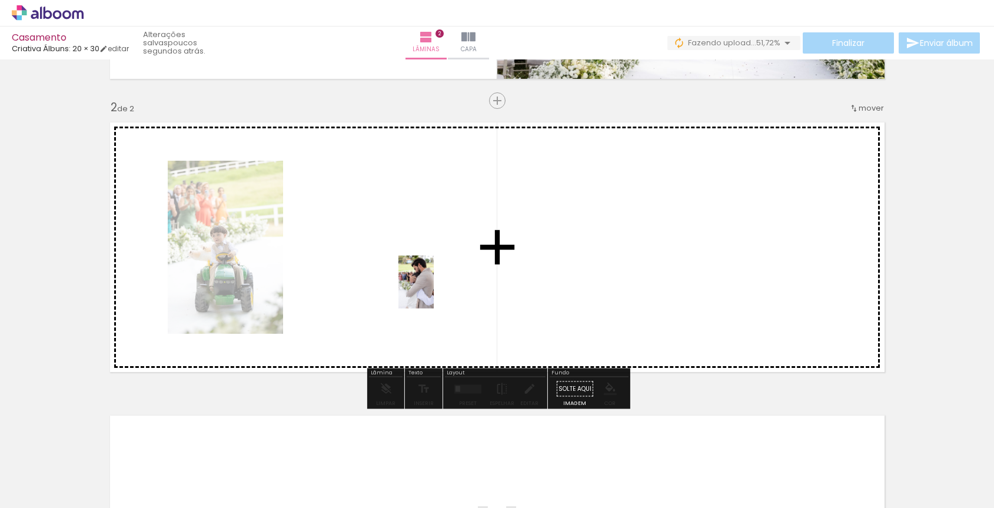
drag, startPoint x: 841, startPoint y: 484, endPoint x: 408, endPoint y: 287, distance: 475.5
click at [408, 287] on quentale-workspace at bounding box center [497, 254] width 994 height 508
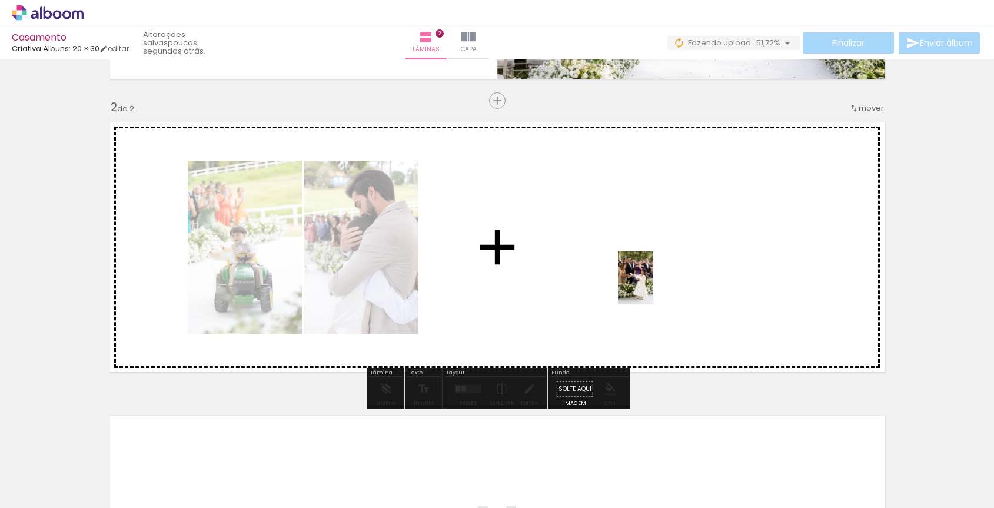
drag, startPoint x: 893, startPoint y: 465, endPoint x: 622, endPoint y: 257, distance: 341.6
click at [622, 257] on quentale-workspace at bounding box center [497, 254] width 994 height 508
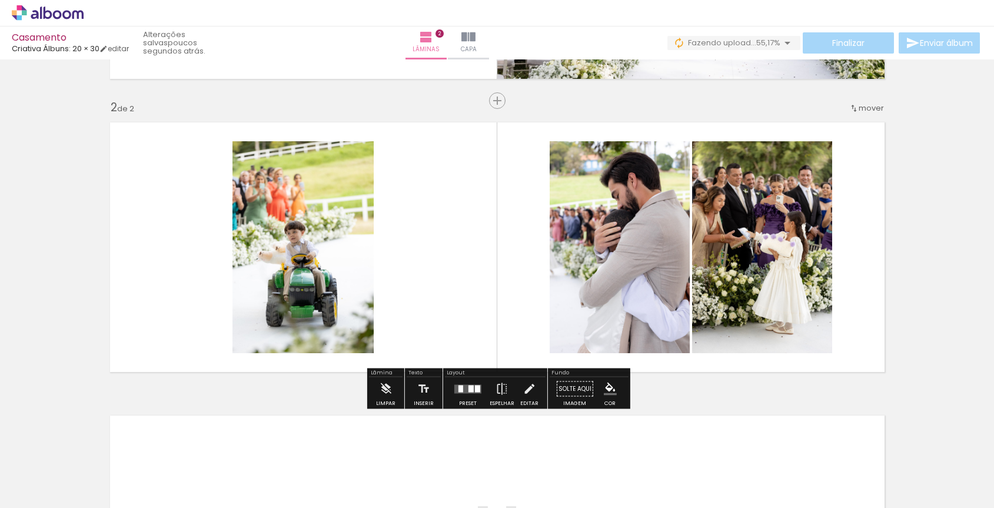
click at [793, 256] on quentale-photo at bounding box center [762, 247] width 140 height 212
click at [786, 215] on quentale-photo at bounding box center [762, 247] width 140 height 212
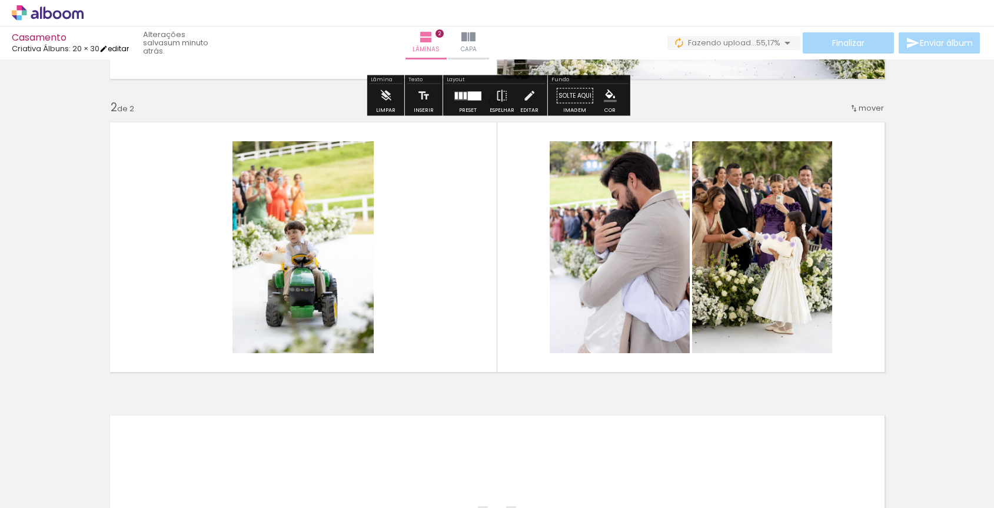
click at [125, 48] on link "editar" at bounding box center [113, 49] width 29 height 10
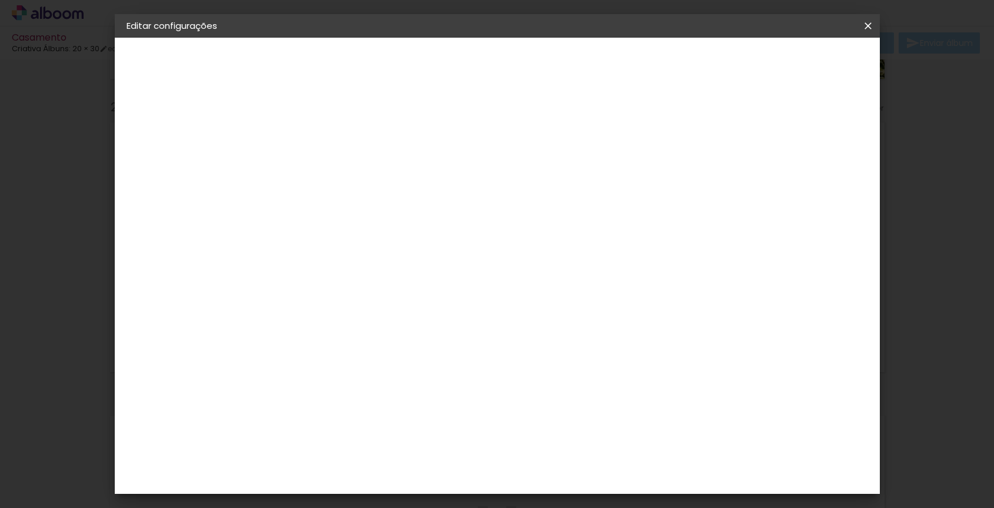
click at [866, 24] on iron-icon at bounding box center [868, 26] width 14 height 12
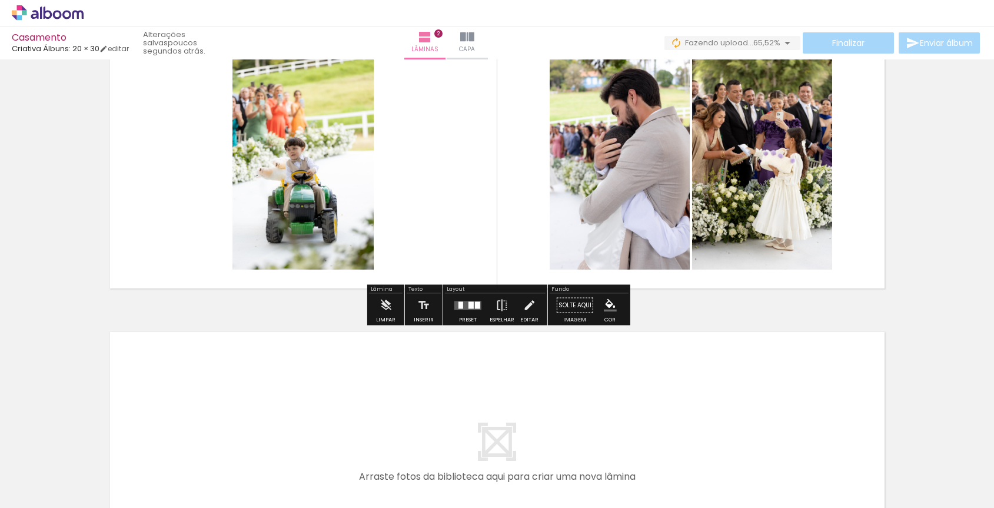
scroll to position [358, 0]
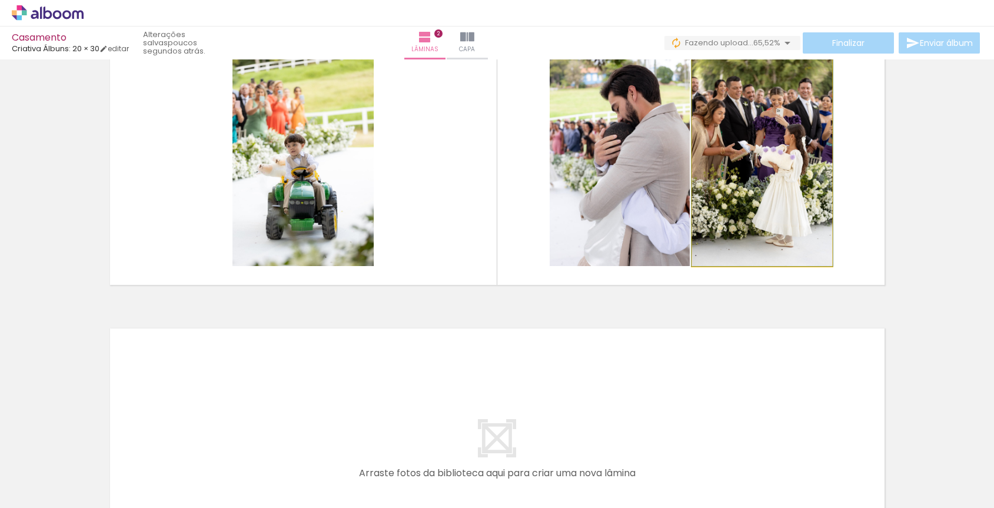
click at [808, 201] on quentale-photo at bounding box center [762, 160] width 140 height 212
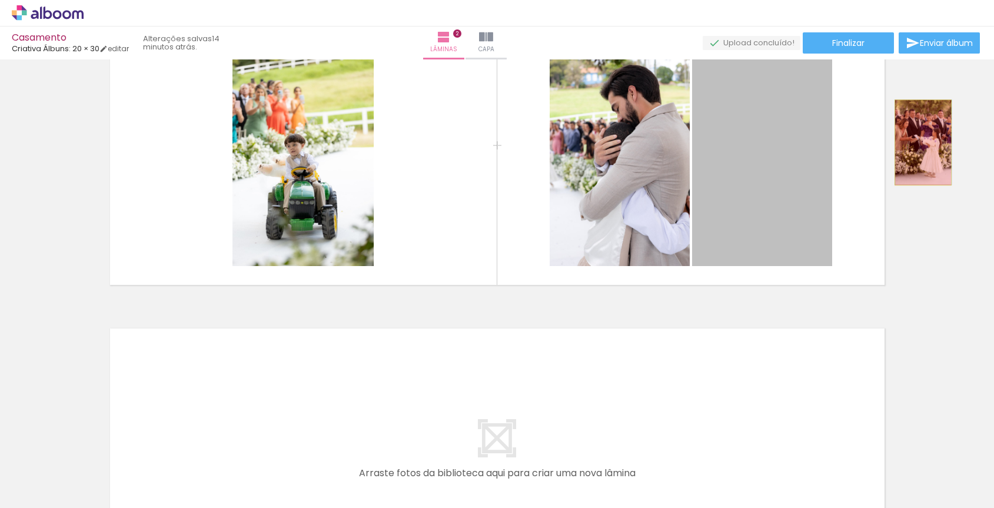
drag, startPoint x: 796, startPoint y: 190, endPoint x: 923, endPoint y: 142, distance: 135.2
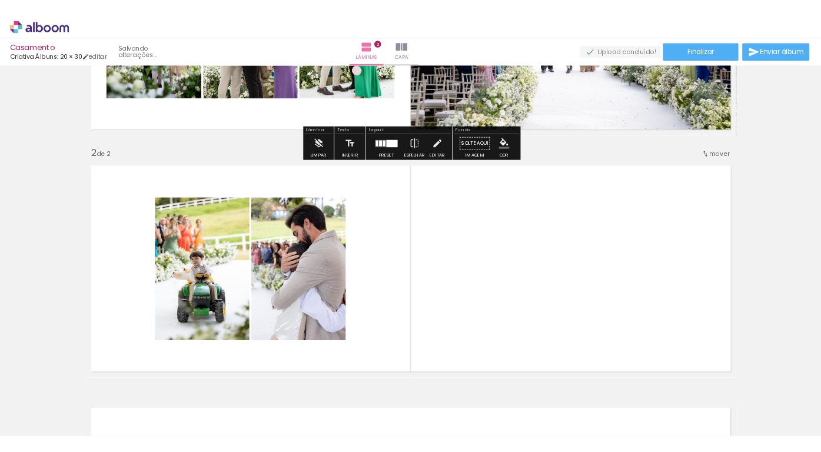
scroll to position [215, 0]
